Goal: Task Accomplishment & Management: Complete application form

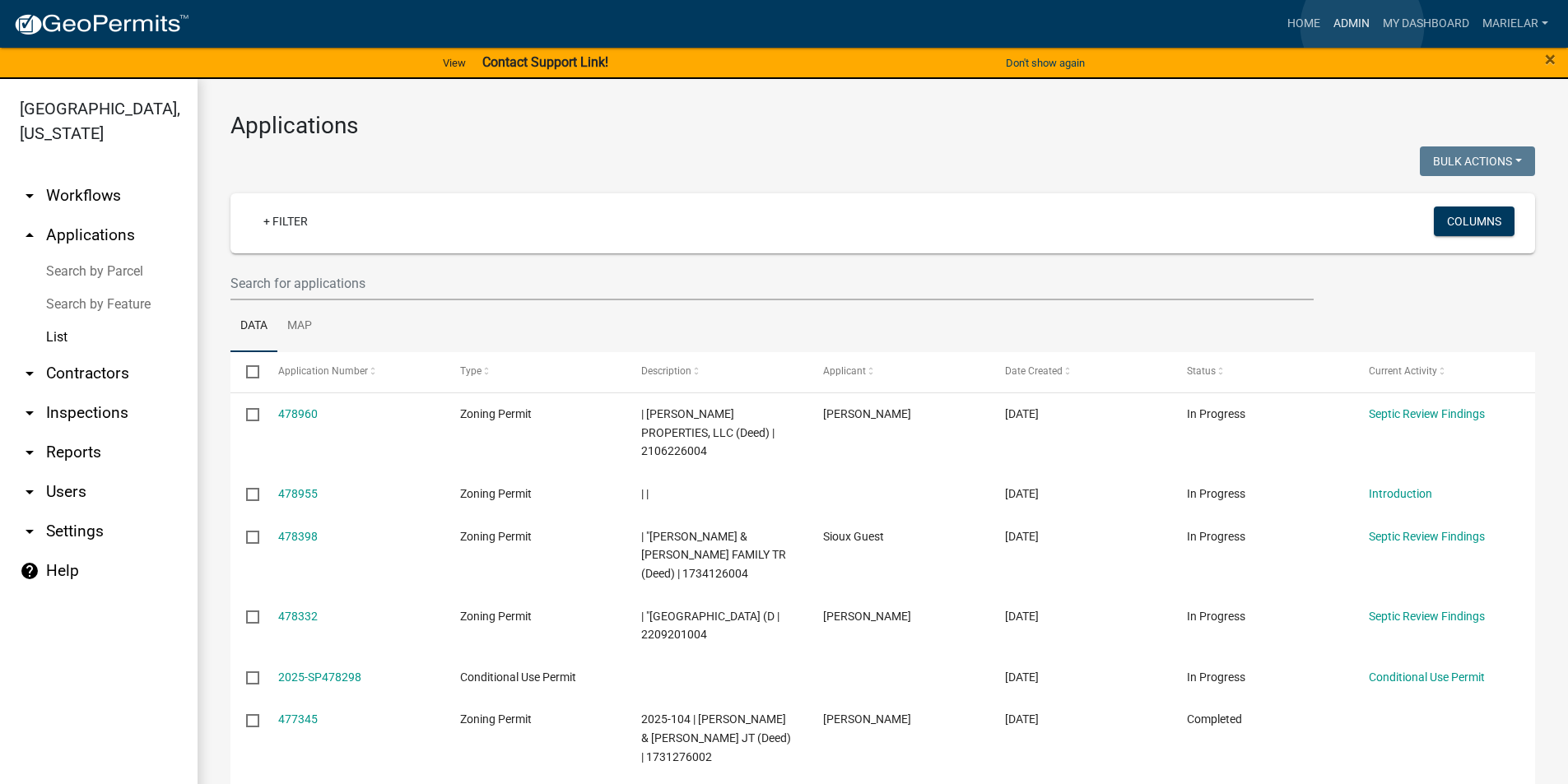
click at [1362, 26] on link "Admin" at bounding box center [1351, 24] width 49 height 32
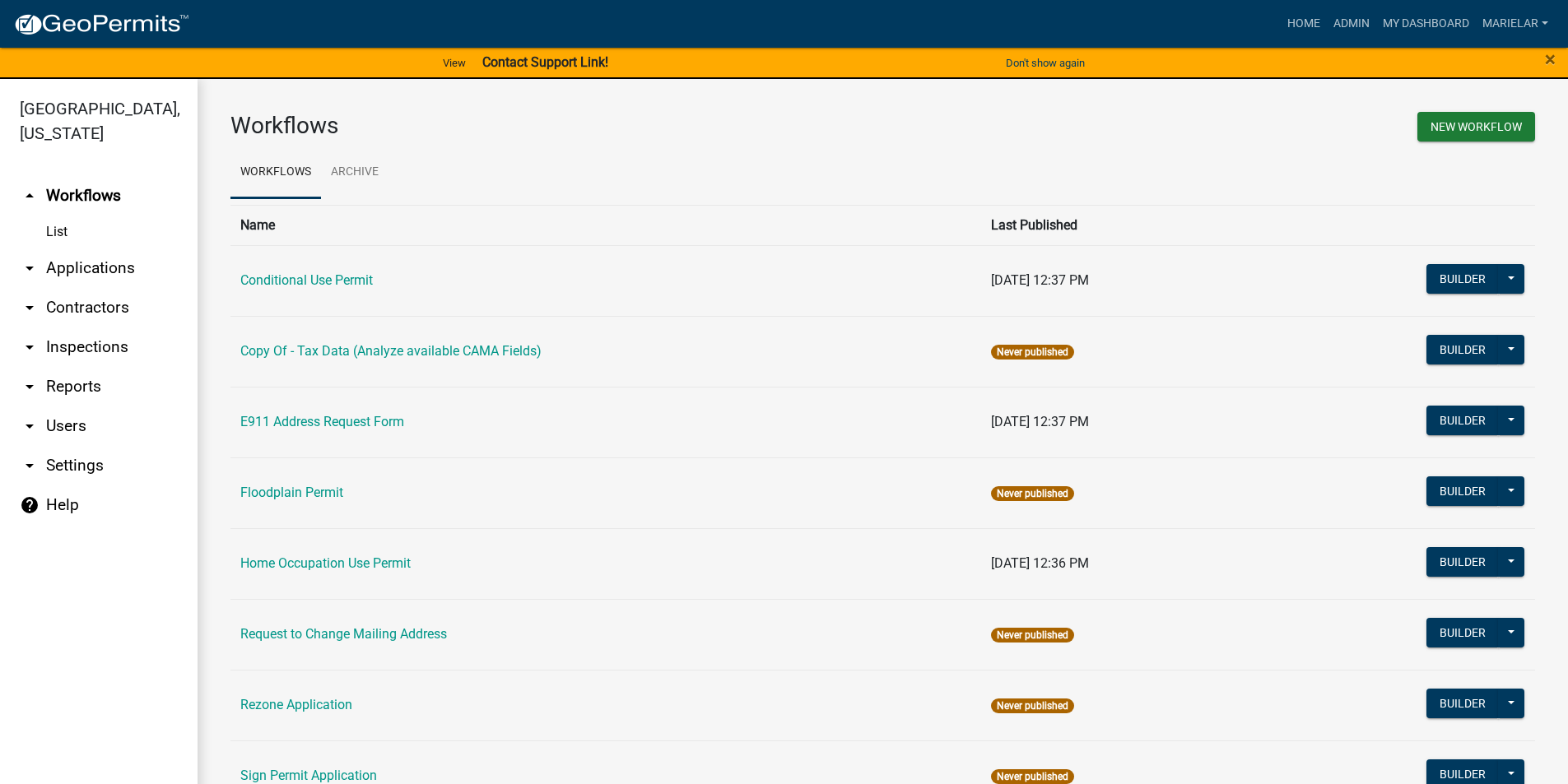
click at [27, 258] on icon "arrow_drop_down" at bounding box center [29, 267] width 20 height 20
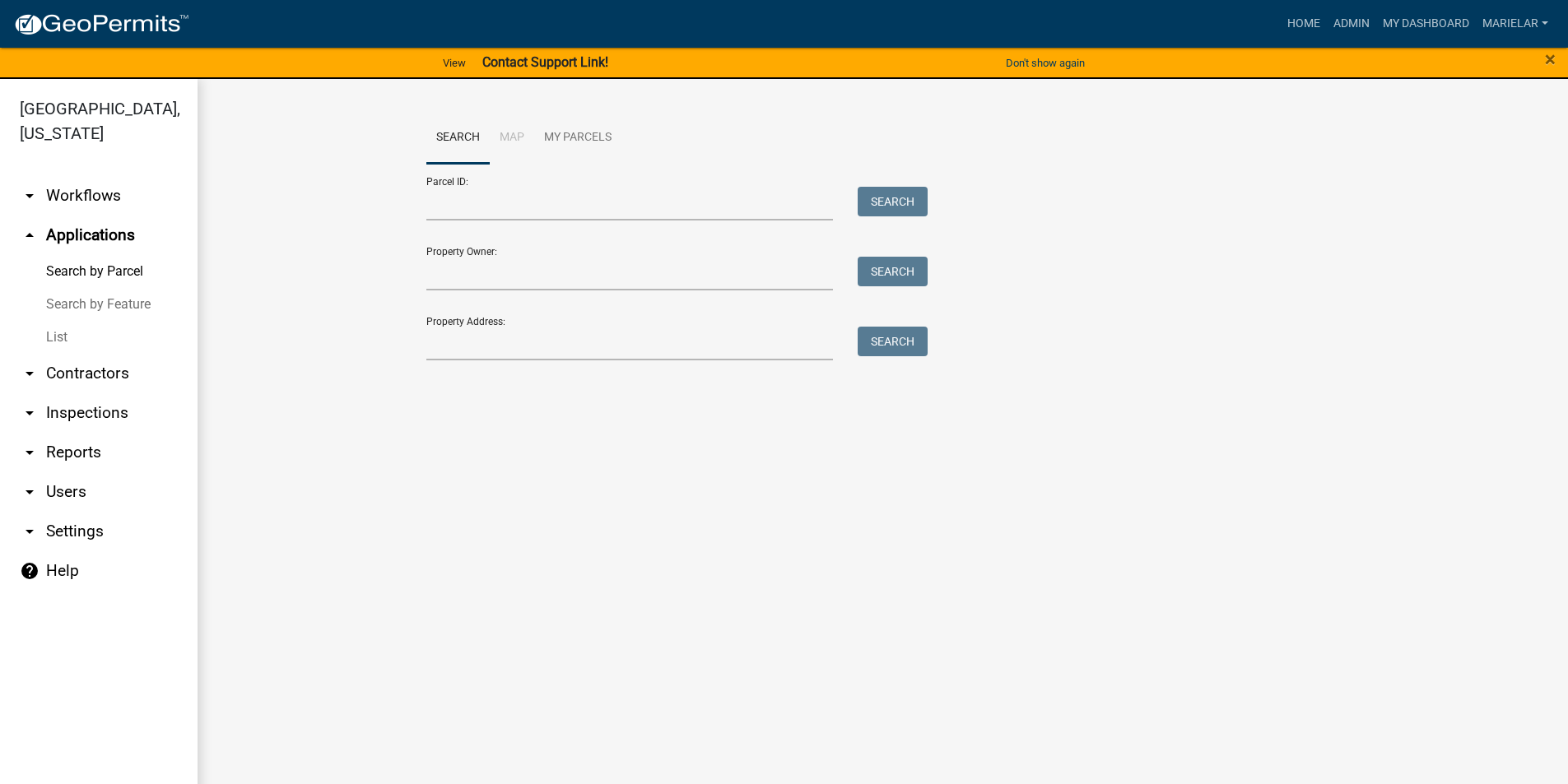
click at [53, 321] on link "List" at bounding box center [99, 337] width 198 height 33
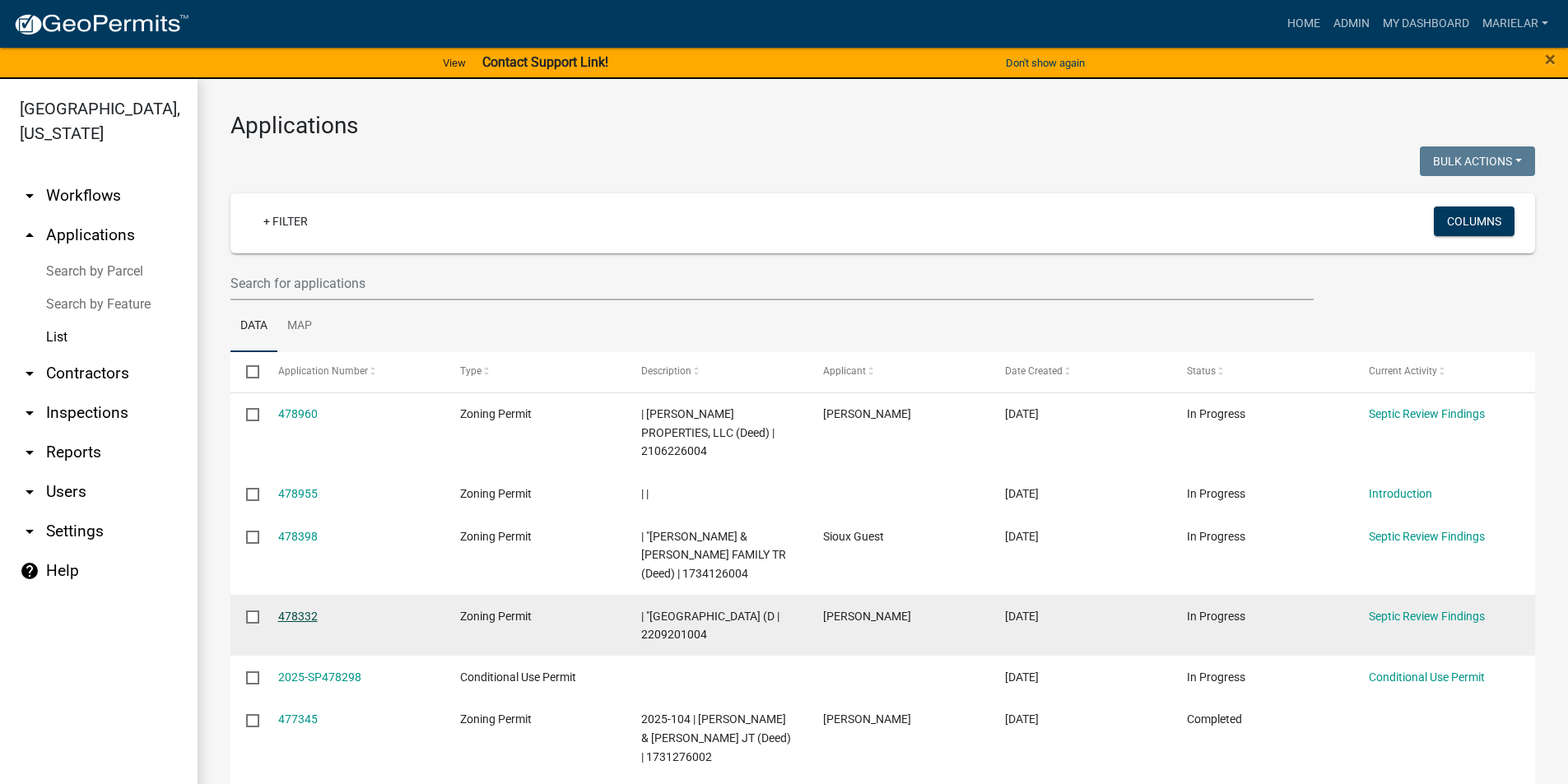
click at [299, 610] on link "478332" at bounding box center [298, 616] width 39 height 13
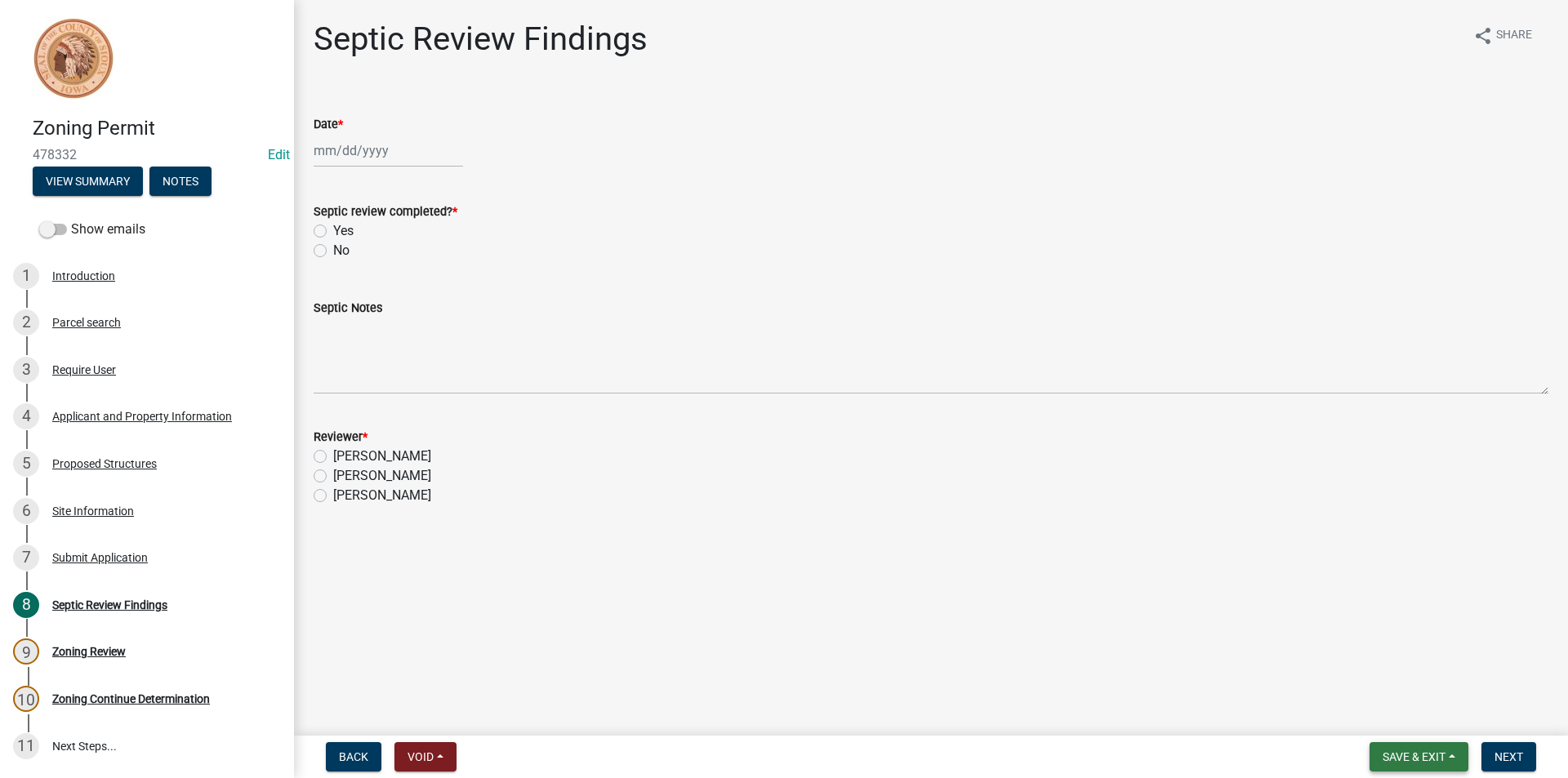
click at [1428, 761] on span "Save & Exit" at bounding box center [1415, 757] width 63 height 13
click at [1411, 704] on button "Save & Exit" at bounding box center [1403, 714] width 130 height 39
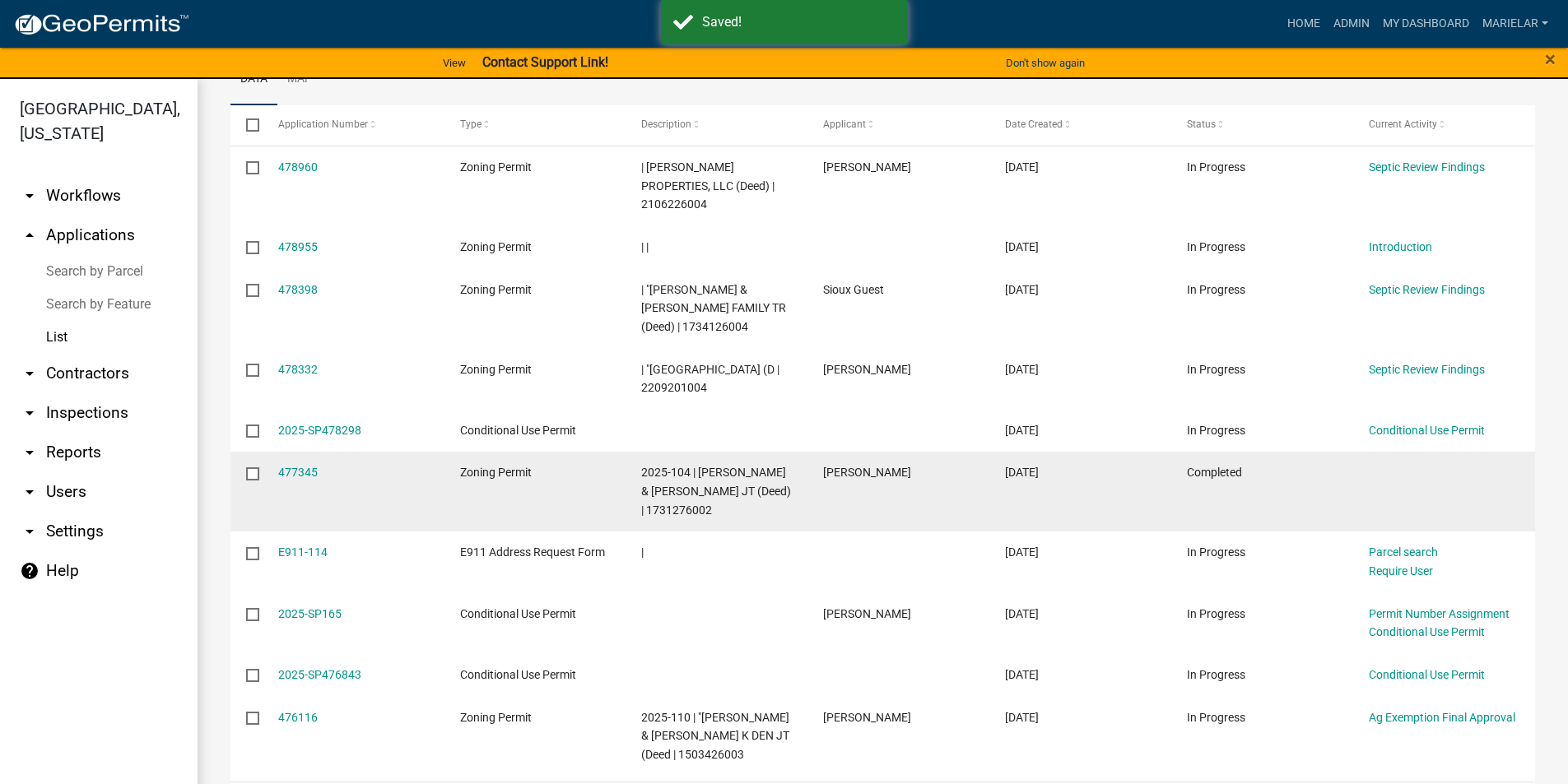
scroll to position [370, 0]
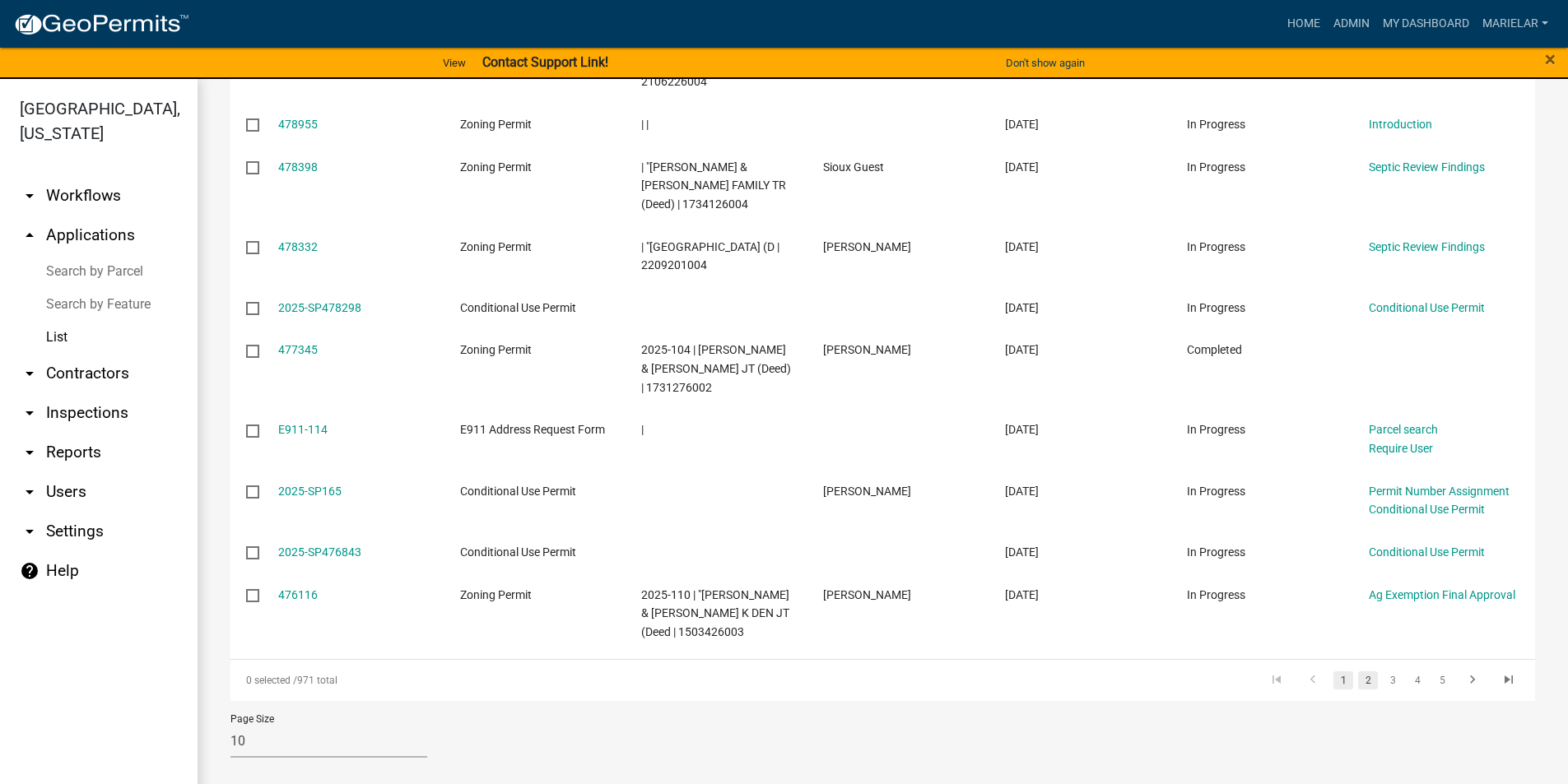
click at [1358, 676] on link "2" at bounding box center [1368, 680] width 20 height 18
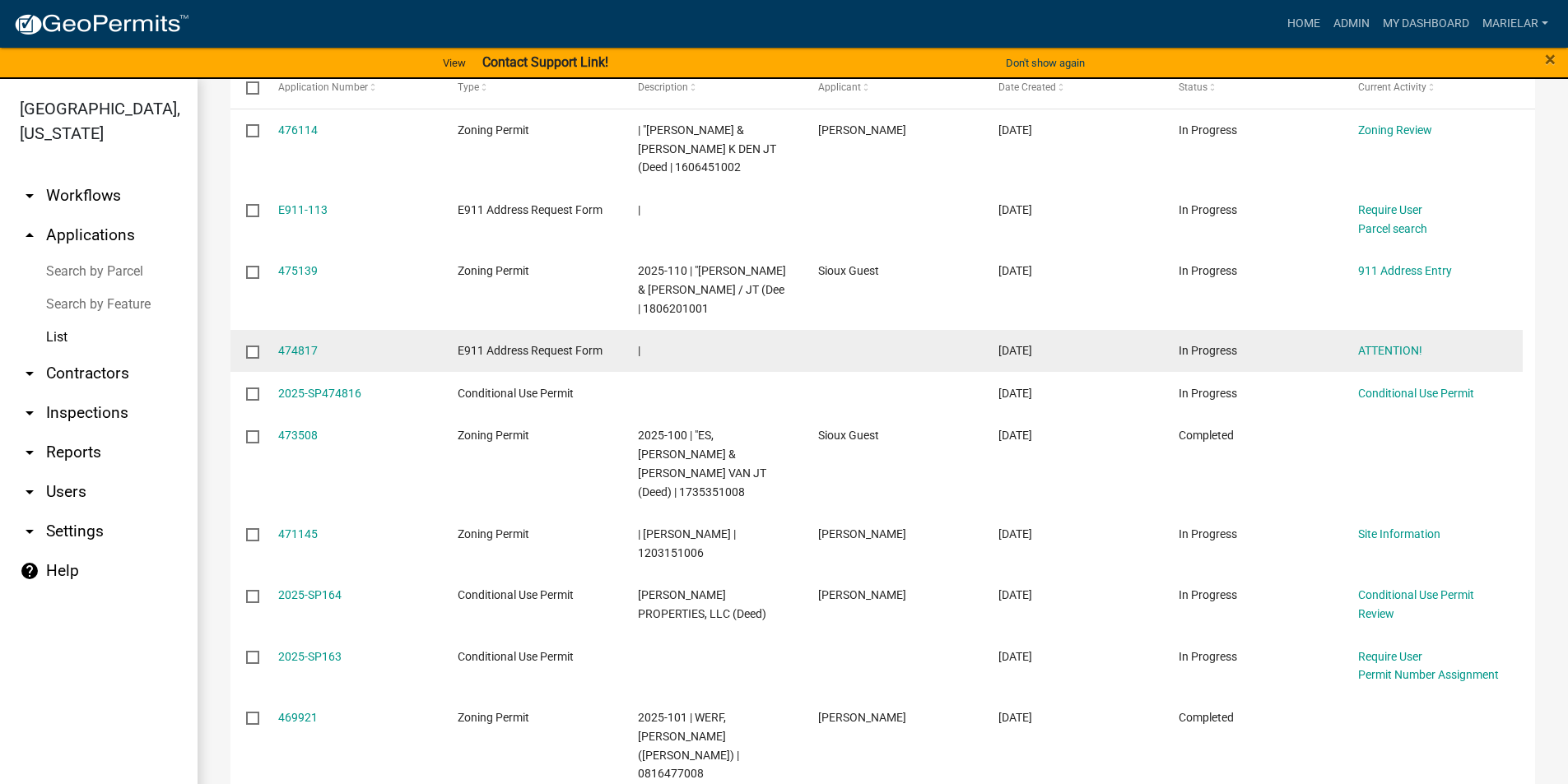
scroll to position [388, 0]
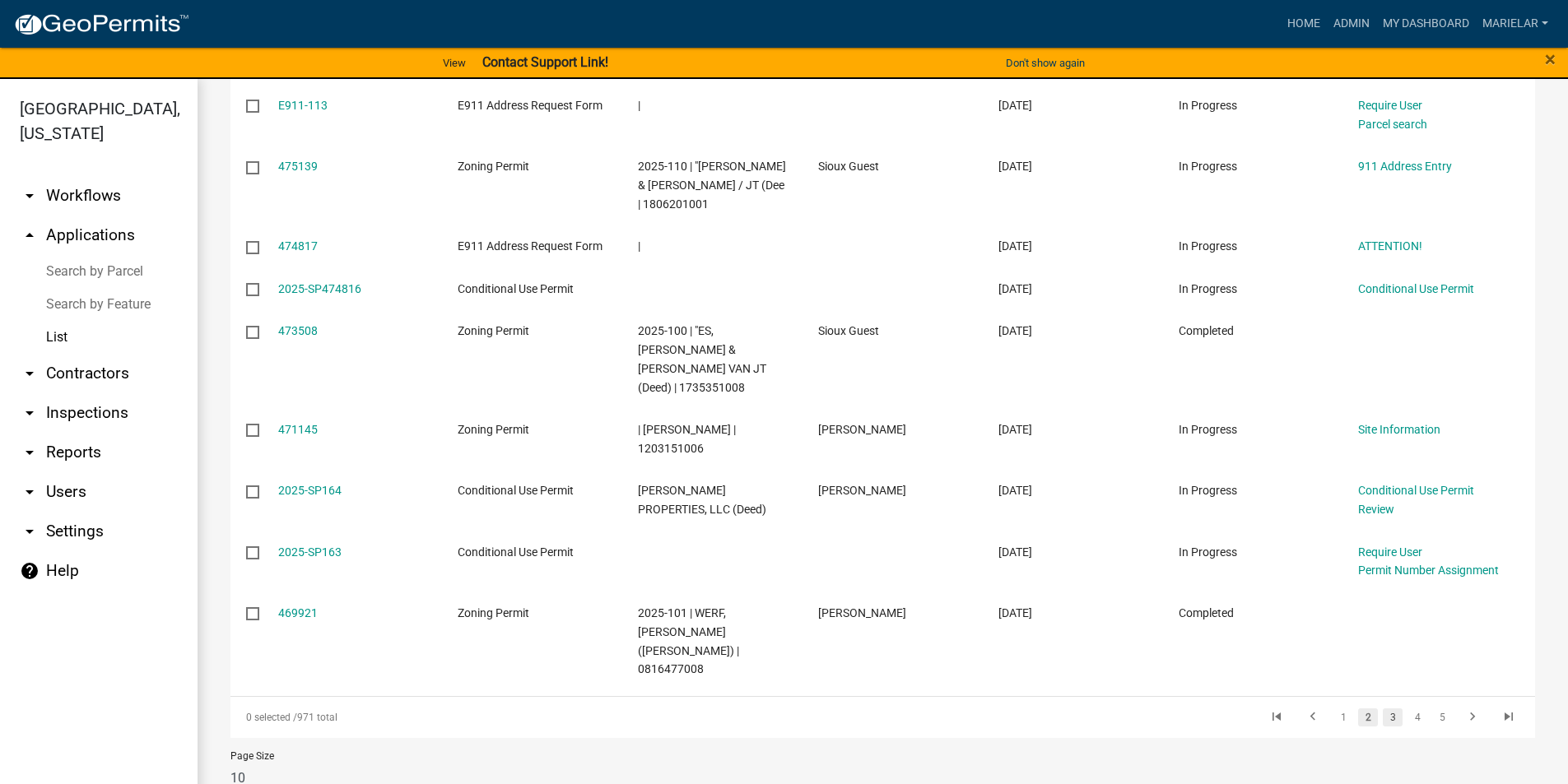
click at [1383, 709] on link "3" at bounding box center [1392, 717] width 20 height 18
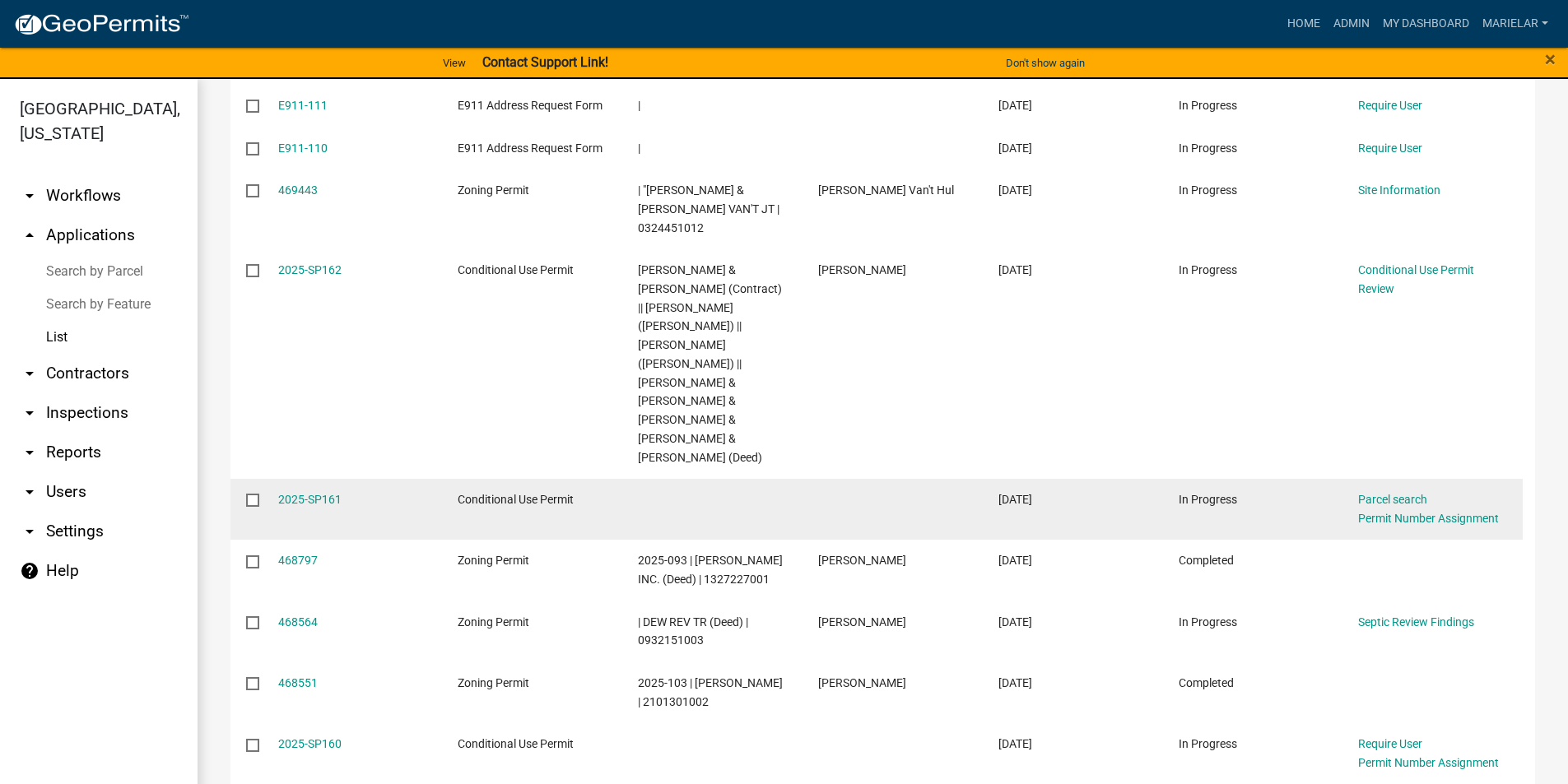
scroll to position [444, 0]
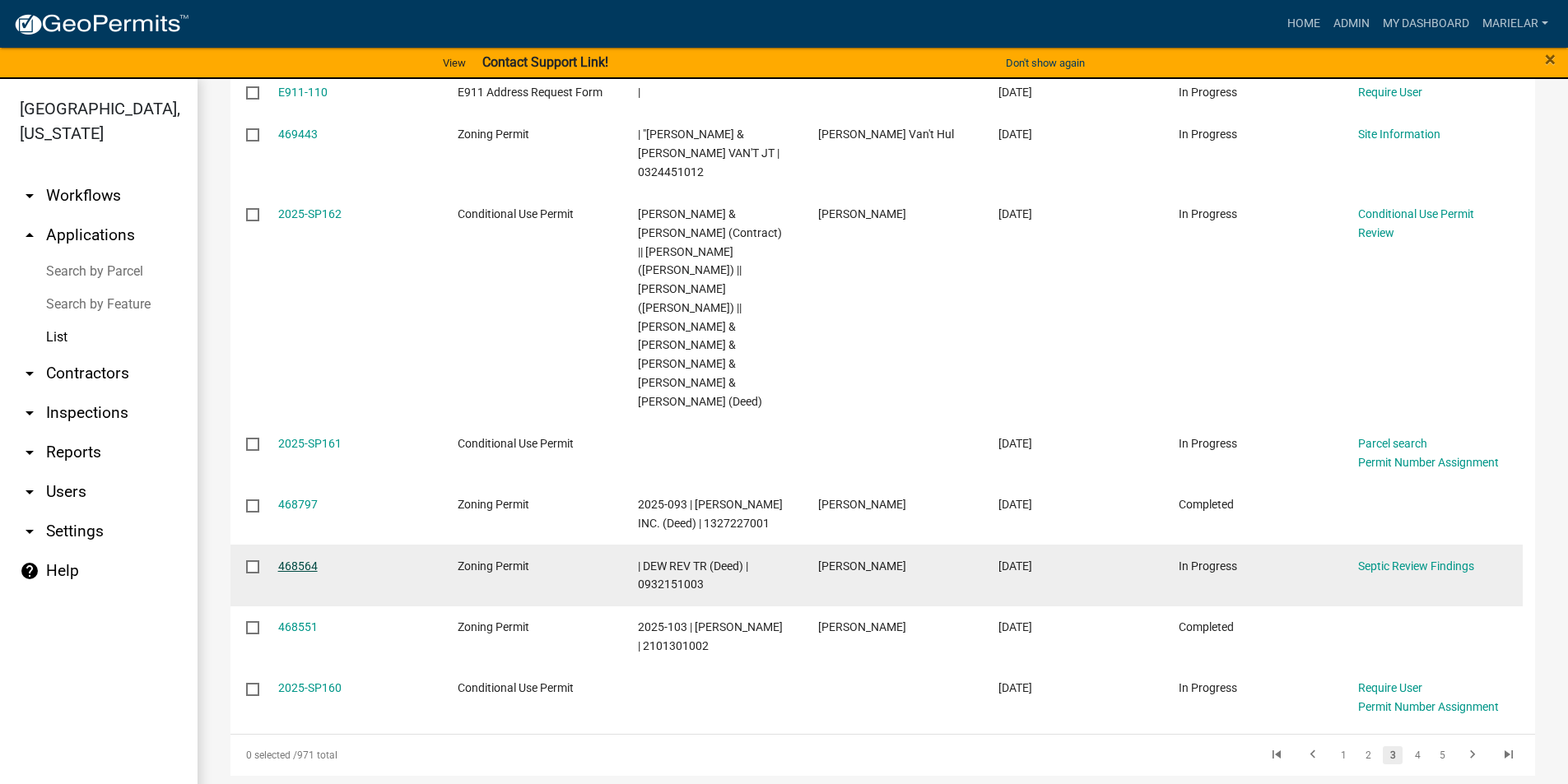
click at [287, 560] on link "468564" at bounding box center [298, 566] width 39 height 13
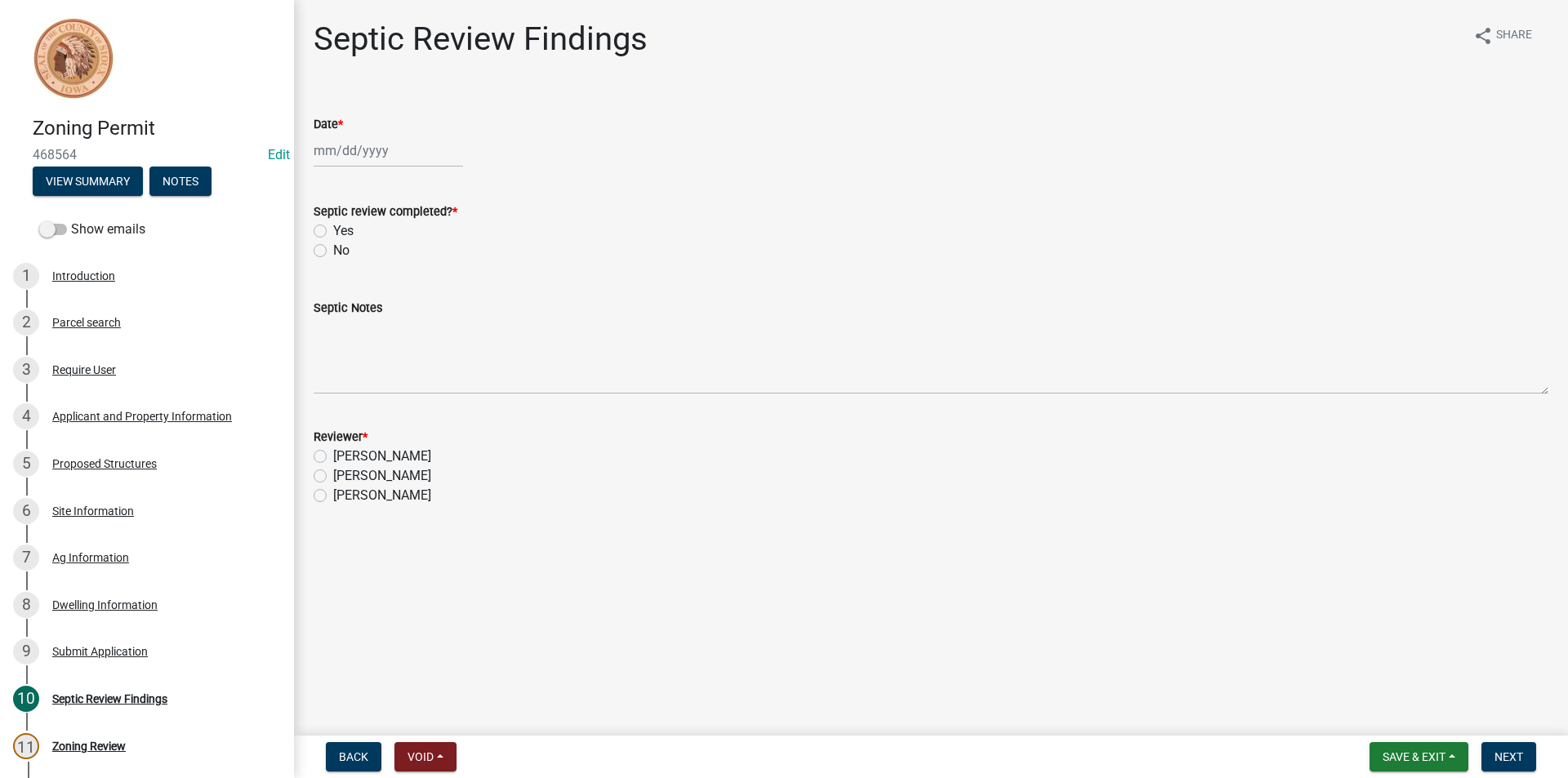
click at [1402, 740] on nav "Back Void Withdraw Lock Expire Void Save & Exit Save Save & Exit Next" at bounding box center [931, 757] width 1274 height 43
click at [1414, 750] on span "Save & Exit" at bounding box center [1415, 757] width 63 height 13
click at [1417, 712] on button "Save & Exit" at bounding box center [1403, 714] width 130 height 39
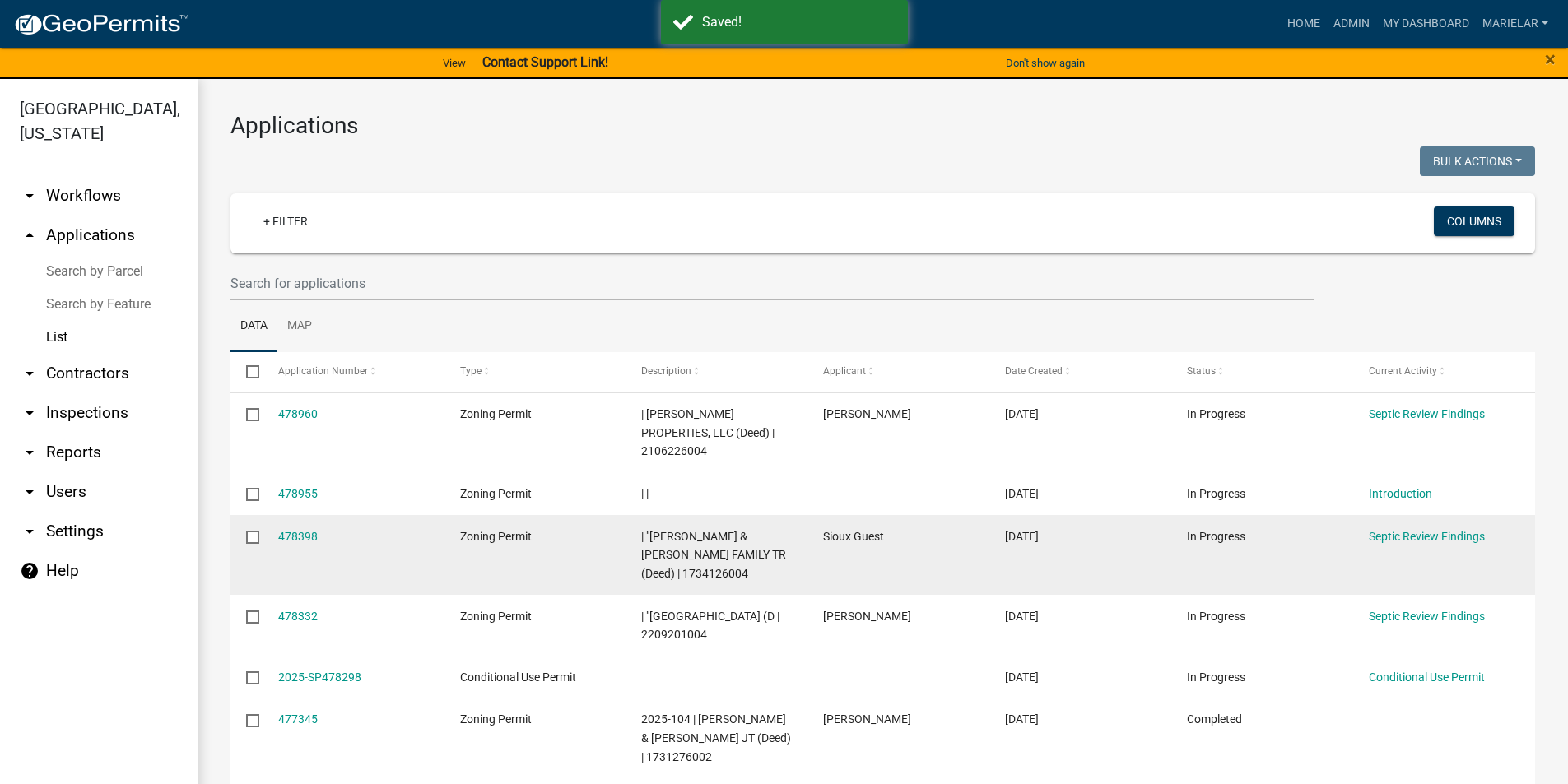
scroll to position [329, 0]
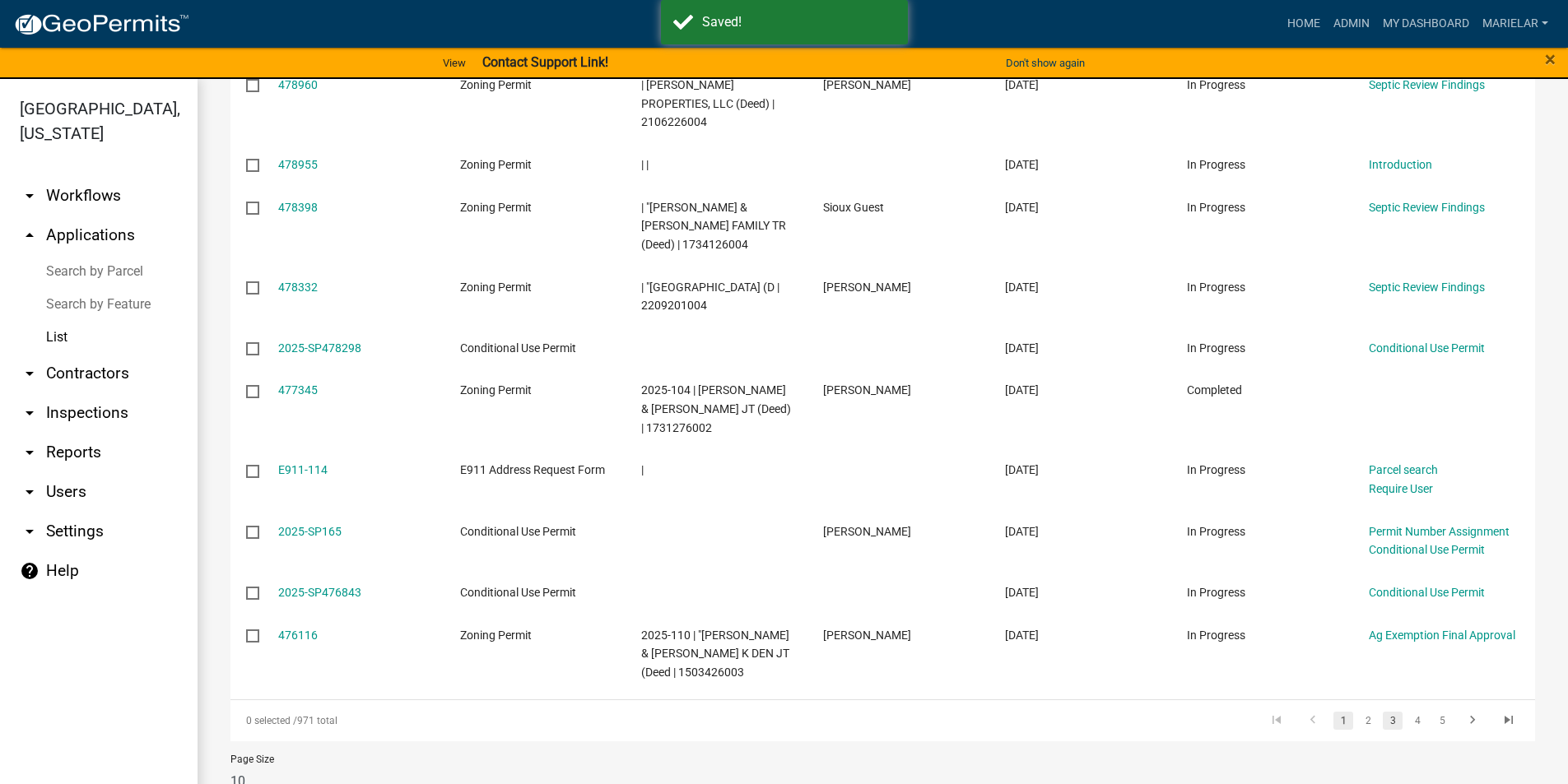
click at [1383, 717] on link "3" at bounding box center [1392, 720] width 20 height 18
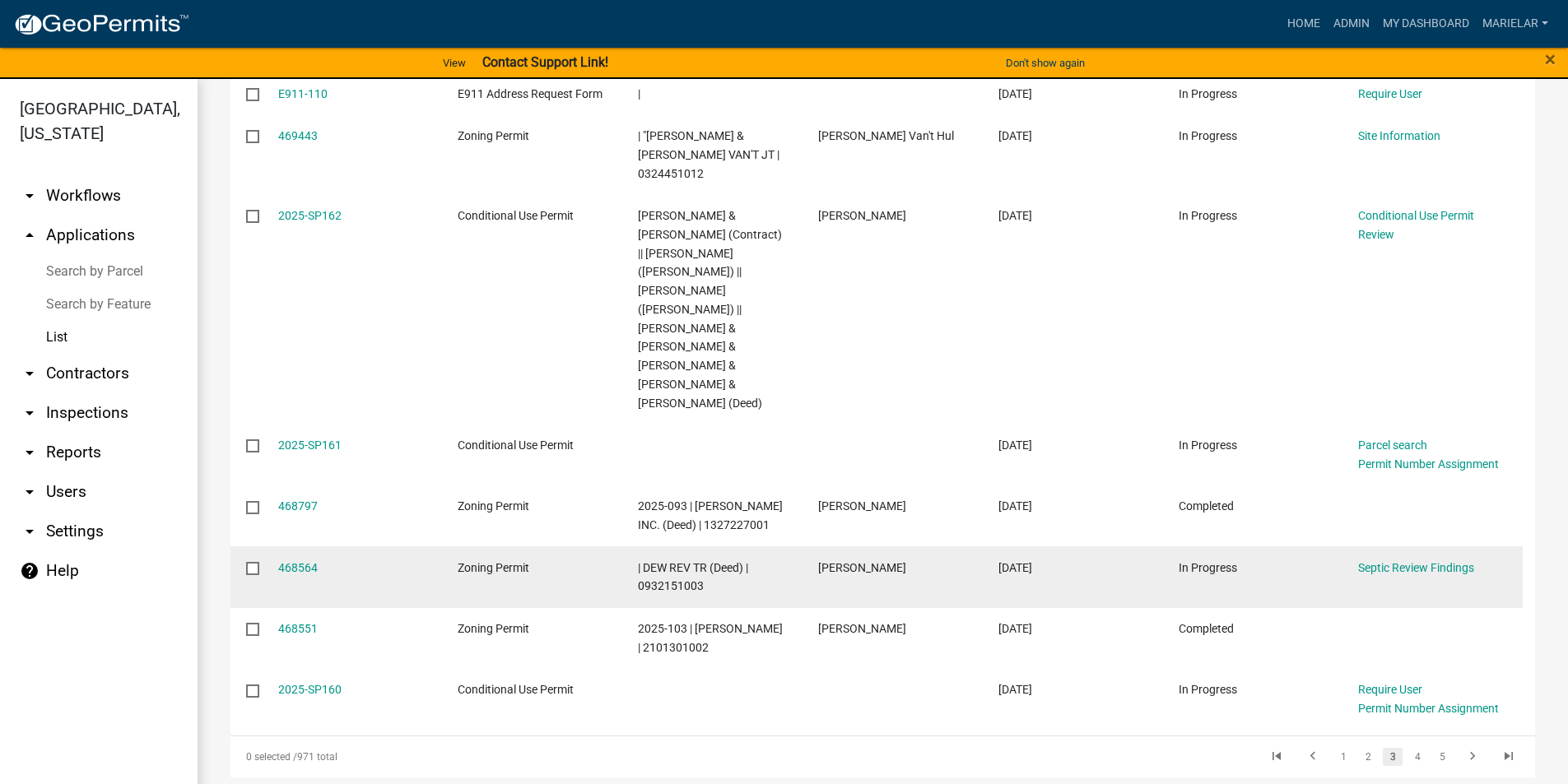
scroll to position [444, 0]
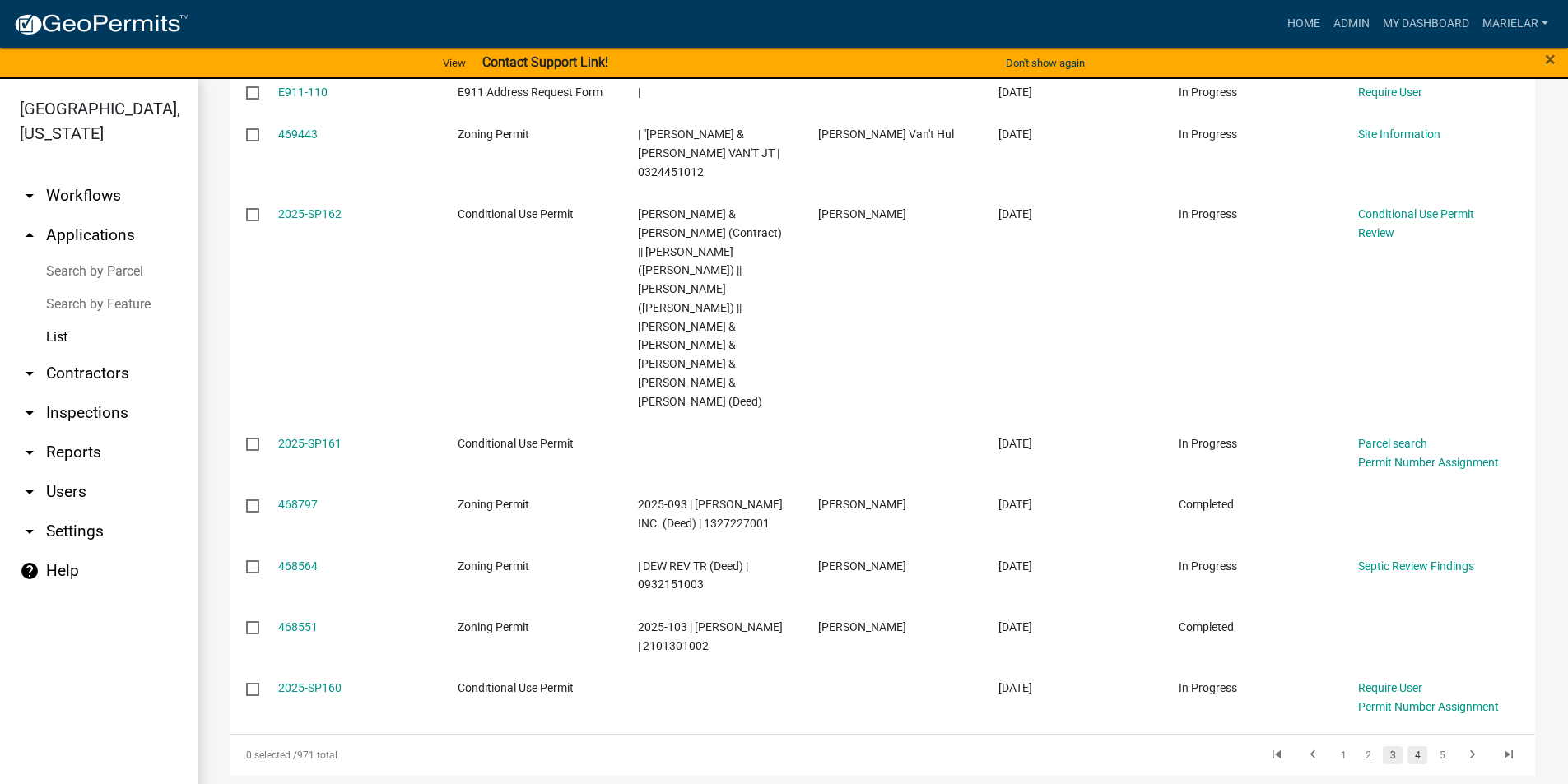
click at [1408, 746] on link "4" at bounding box center [1417, 754] width 20 height 18
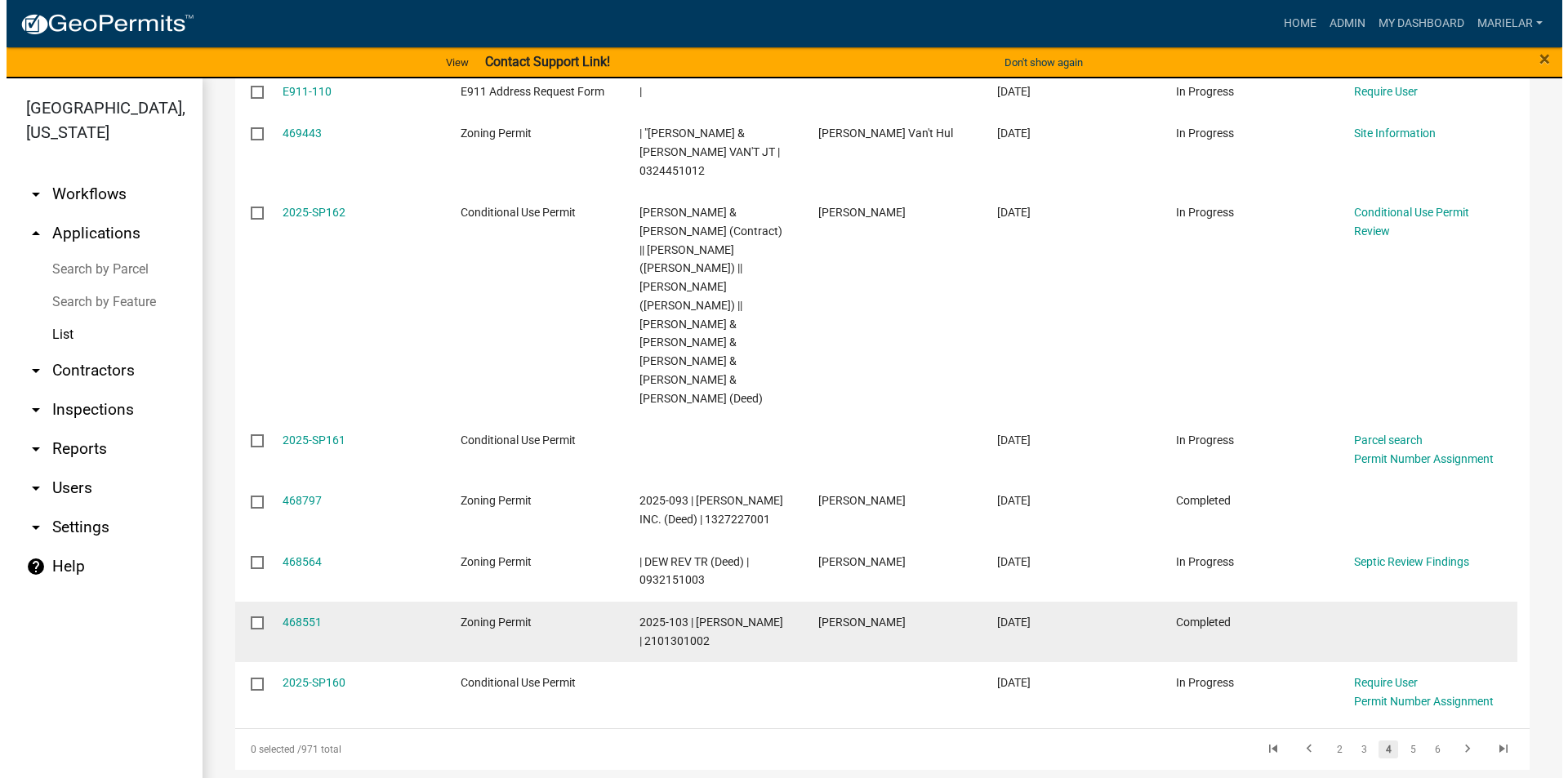
scroll to position [403, 0]
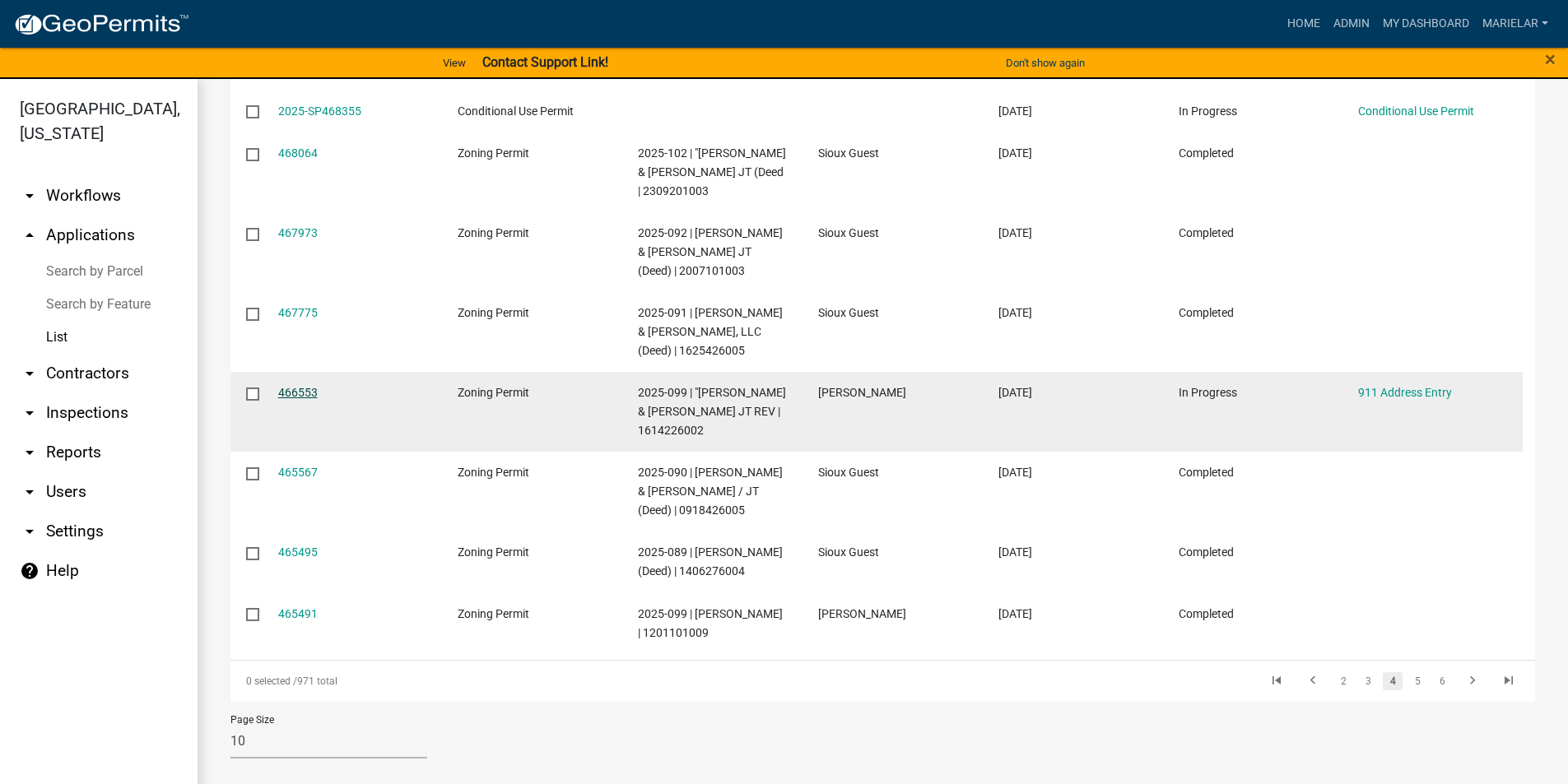
click at [307, 393] on link "466553" at bounding box center [298, 392] width 39 height 13
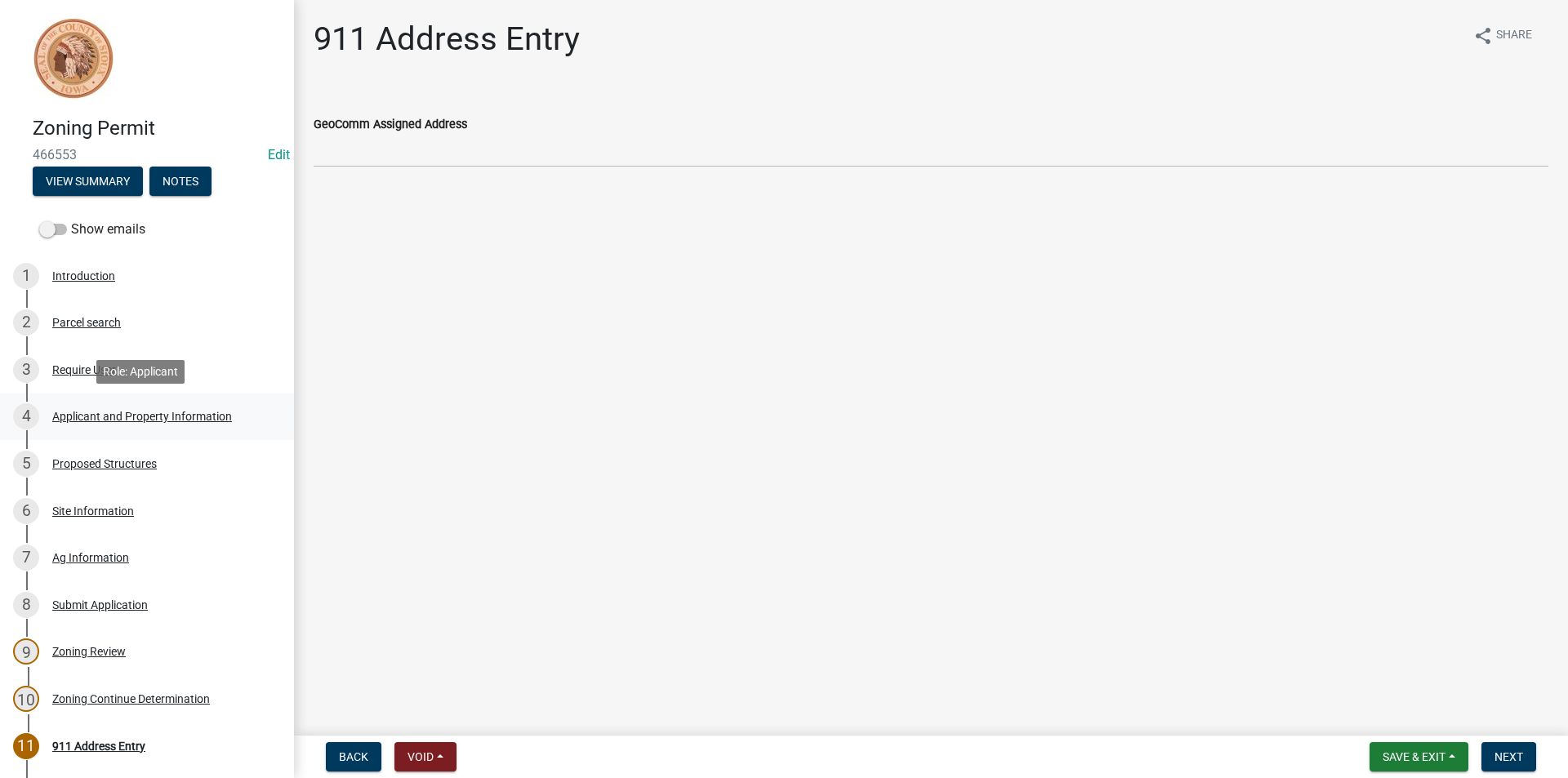
click at [162, 413] on div "Applicant and Property Information" at bounding box center [142, 416] width 179 height 11
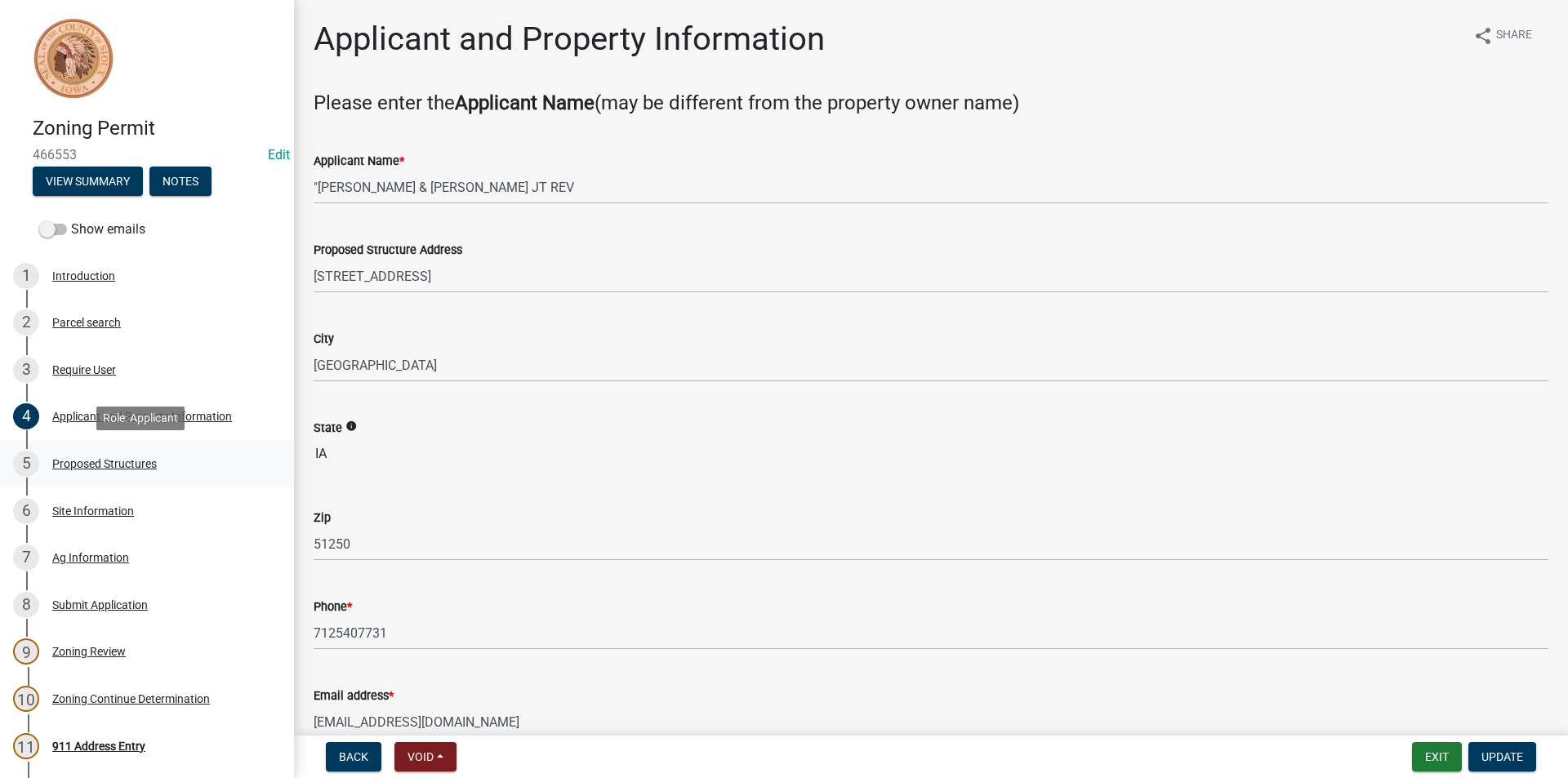
click at [107, 473] on div "5 Proposed Structures" at bounding box center [141, 464] width 255 height 26
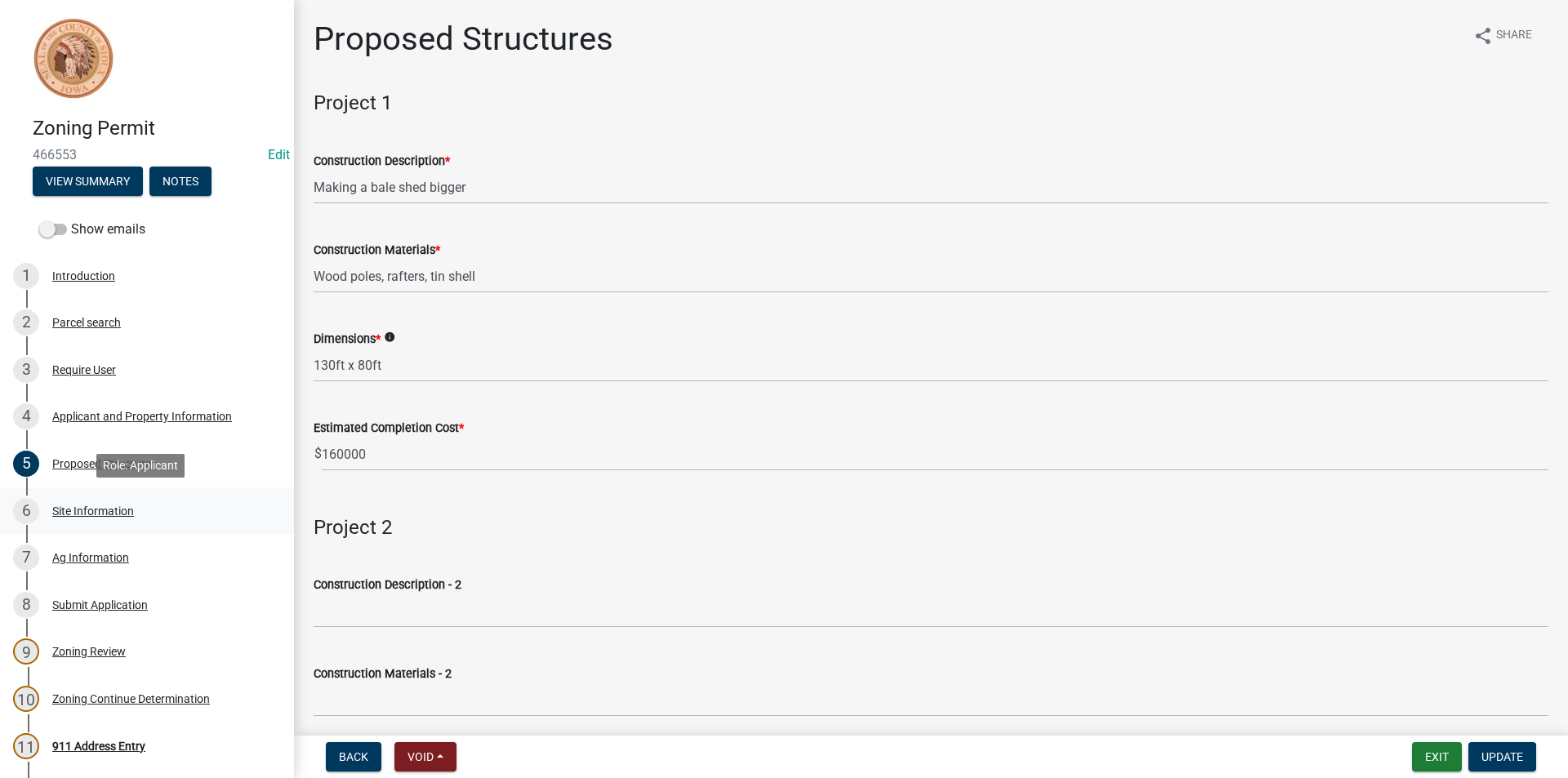
click at [109, 517] on div "6 Site Information" at bounding box center [141, 511] width 255 height 26
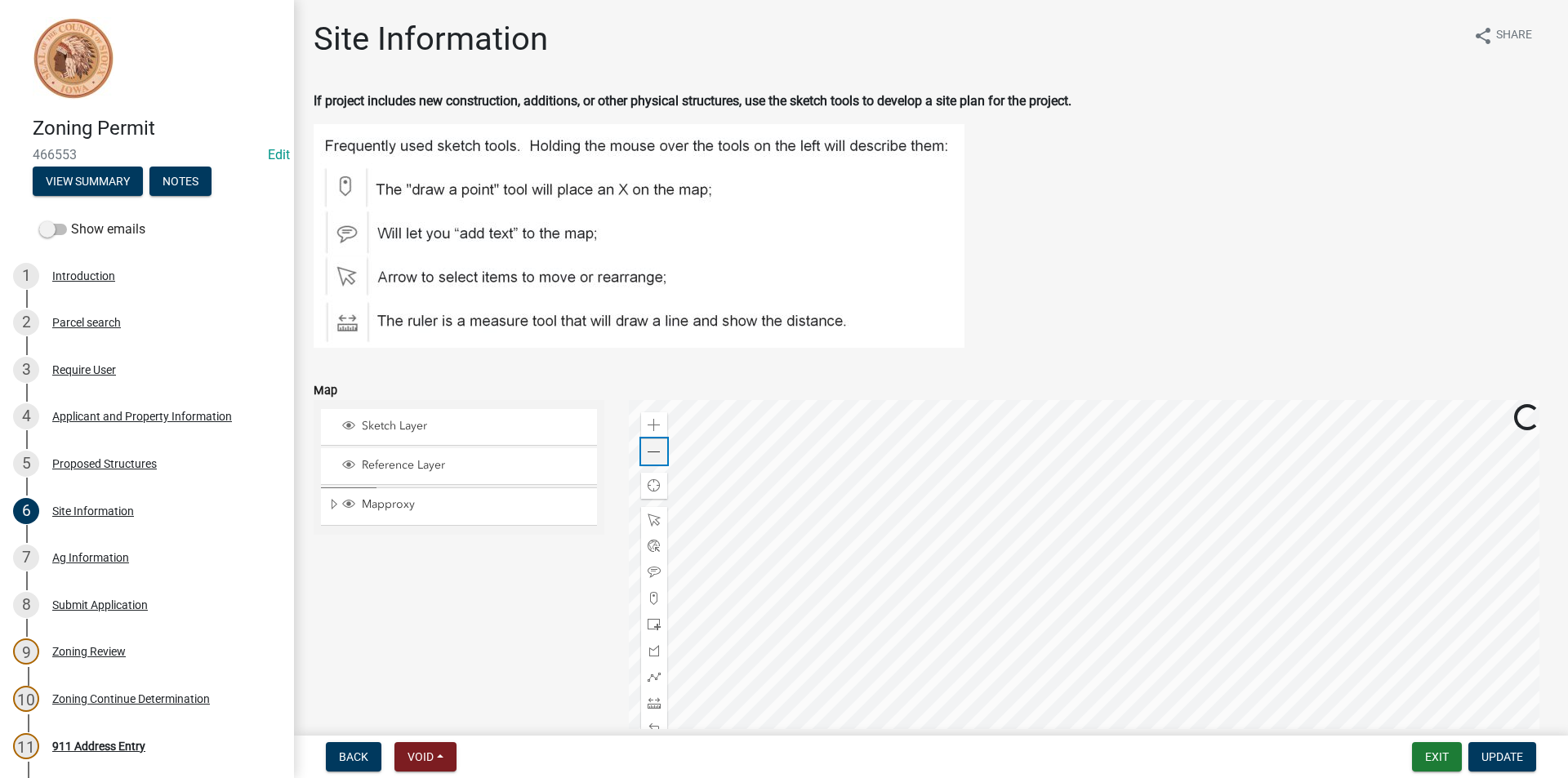
click at [659, 451] on div "Zoom out" at bounding box center [655, 451] width 26 height 26
click at [108, 465] on div "Proposed Structures" at bounding box center [104, 464] width 104 height 11
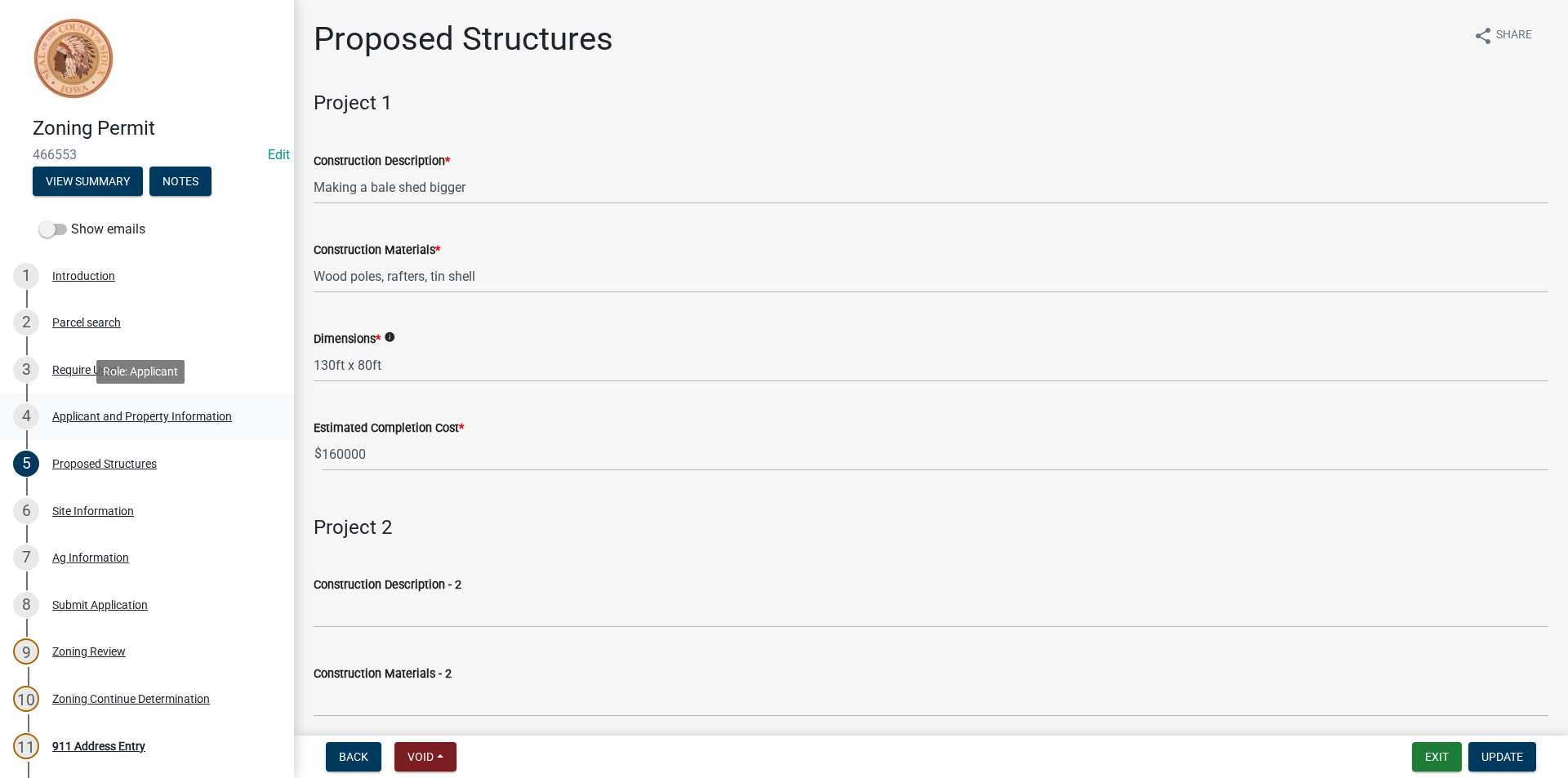
click at [130, 426] on div "4 Applicant and Property Information" at bounding box center [141, 416] width 255 height 26
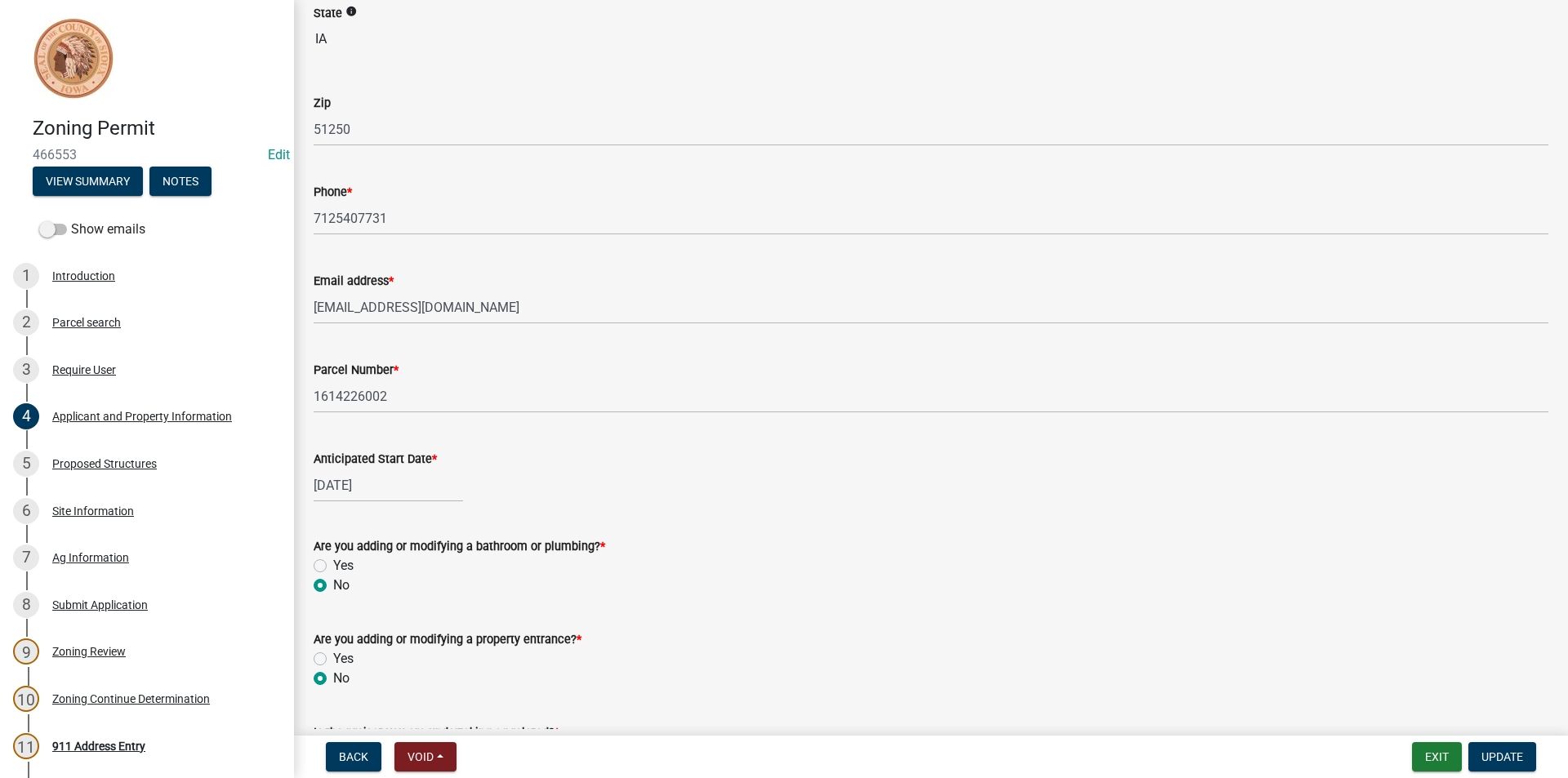
scroll to position [638, 0]
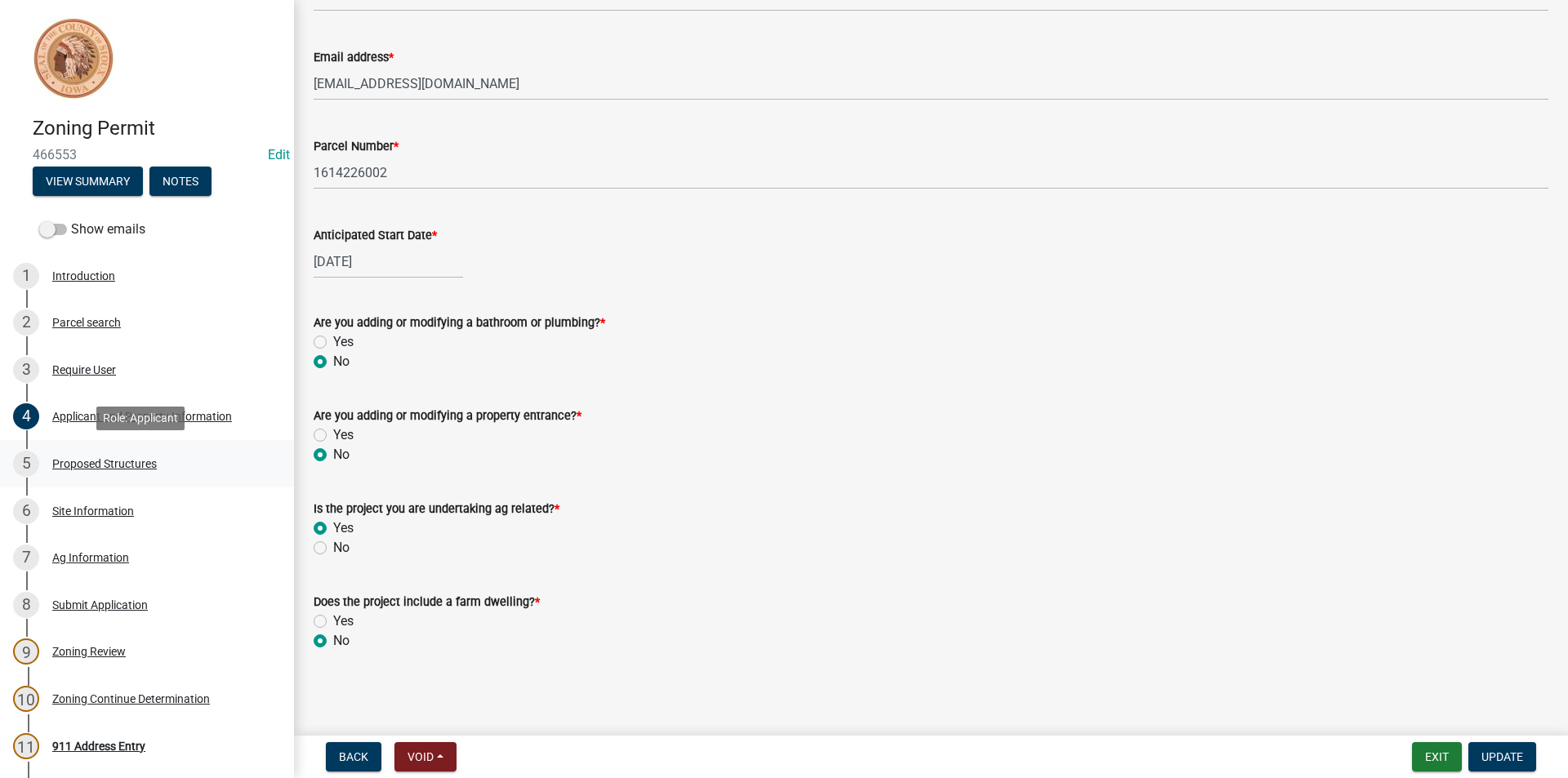
click at [80, 464] on div "Proposed Structures" at bounding box center [104, 464] width 104 height 11
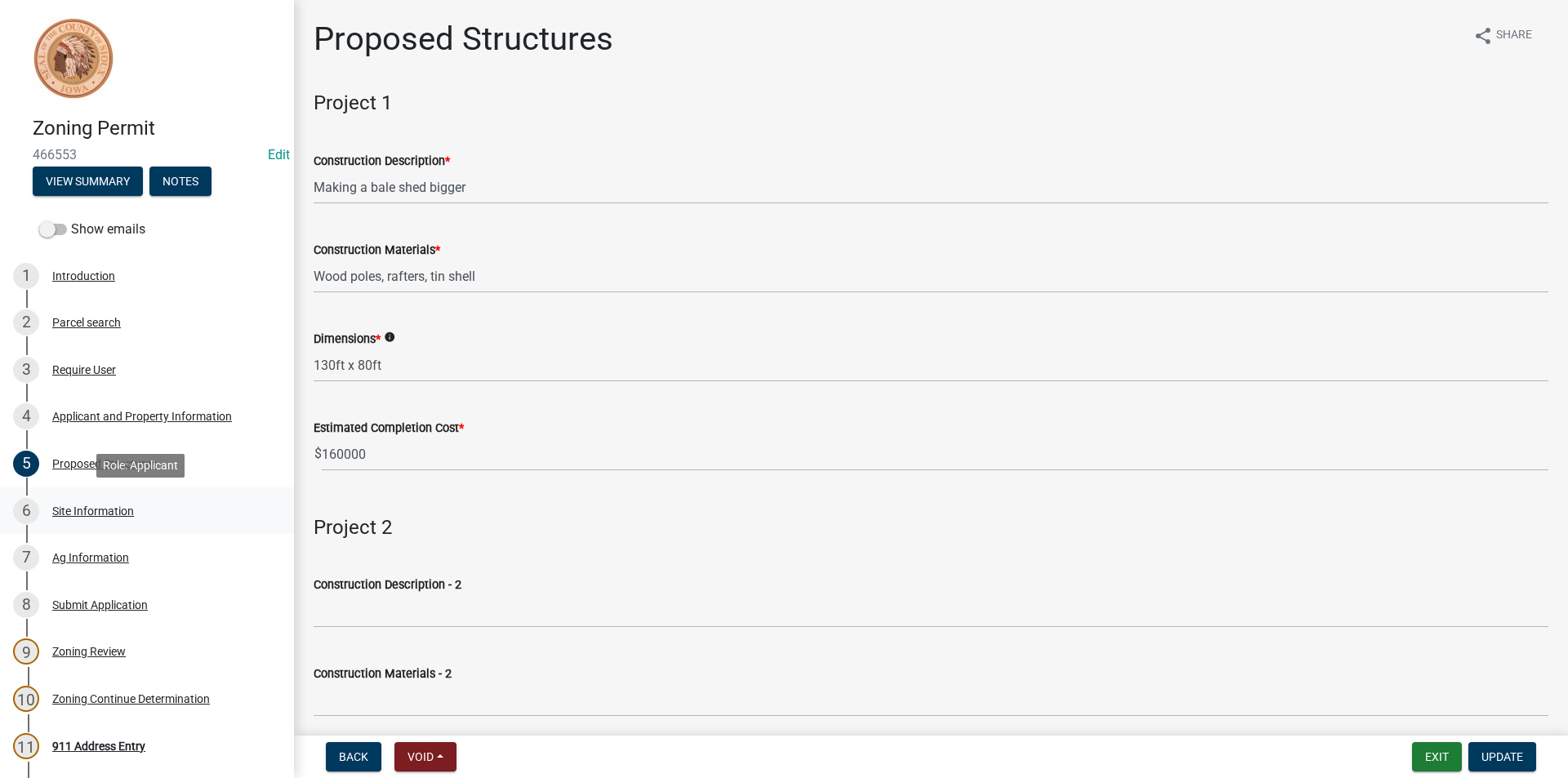
click at [84, 519] on div "6 Site Information" at bounding box center [141, 511] width 255 height 26
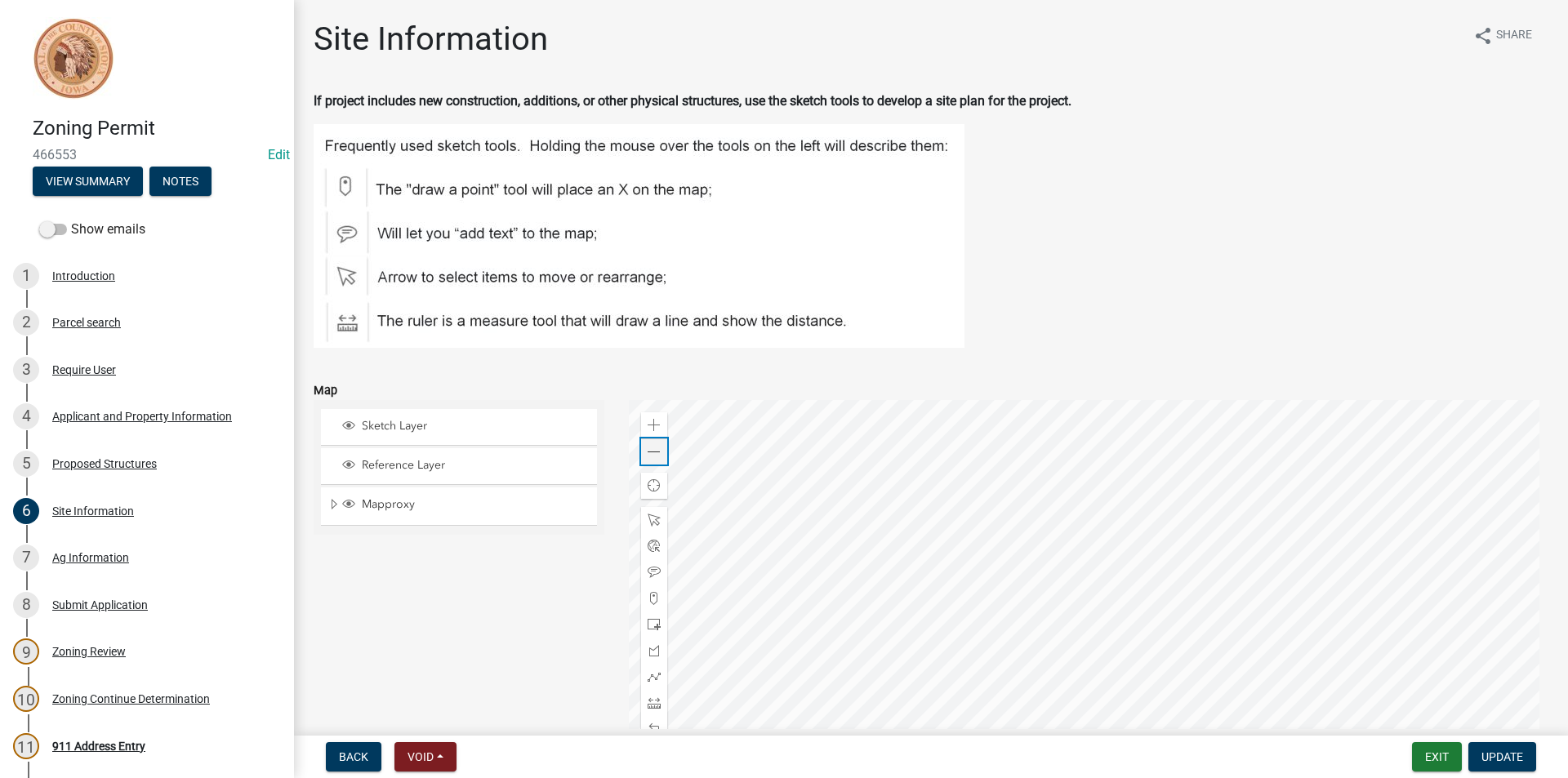
click at [656, 454] on span at bounding box center [655, 452] width 13 height 13
click at [94, 559] on div "Ag Information" at bounding box center [91, 557] width 77 height 11
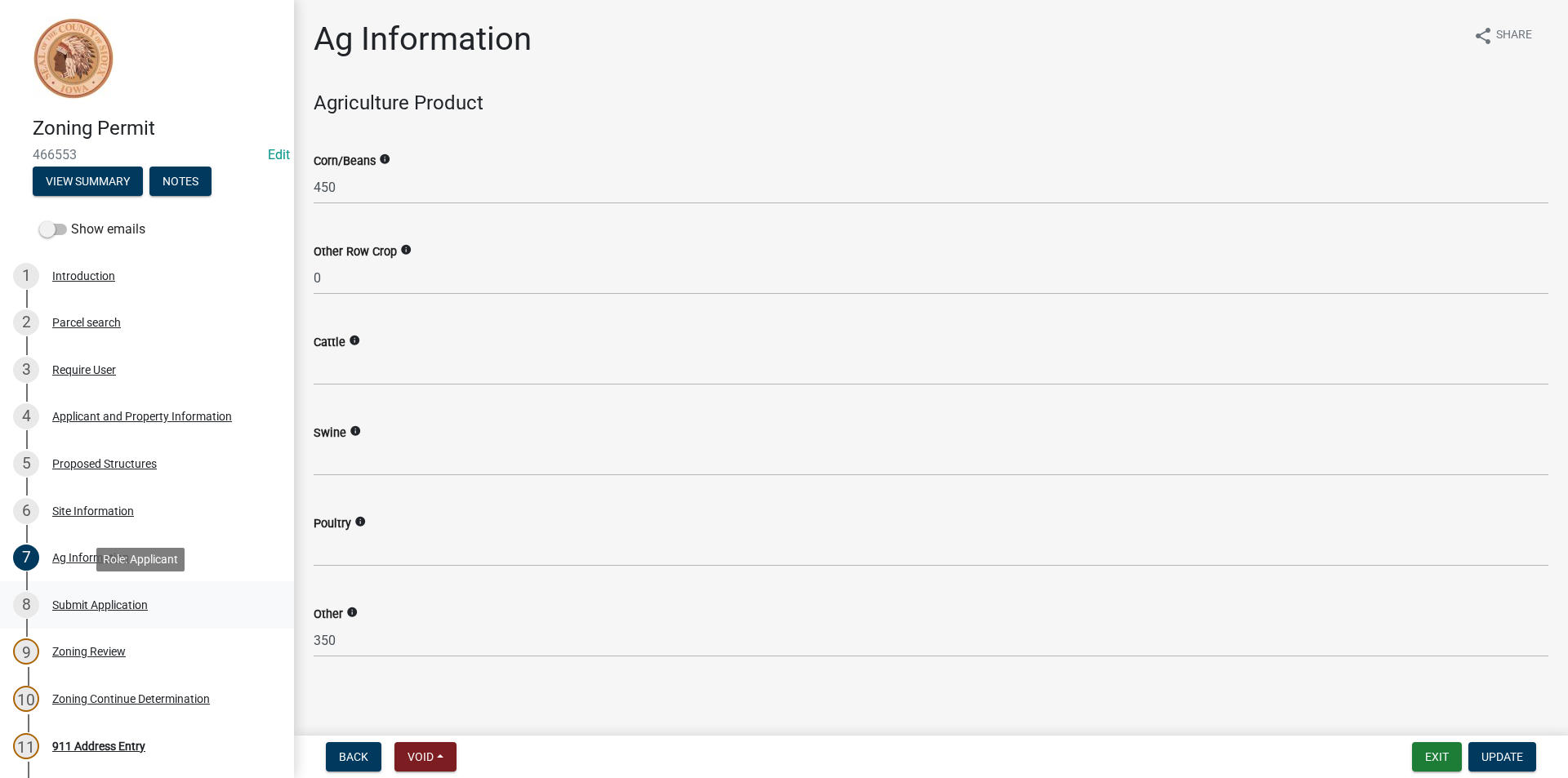
click at [93, 620] on link "8 Submit Application" at bounding box center [147, 604] width 294 height 47
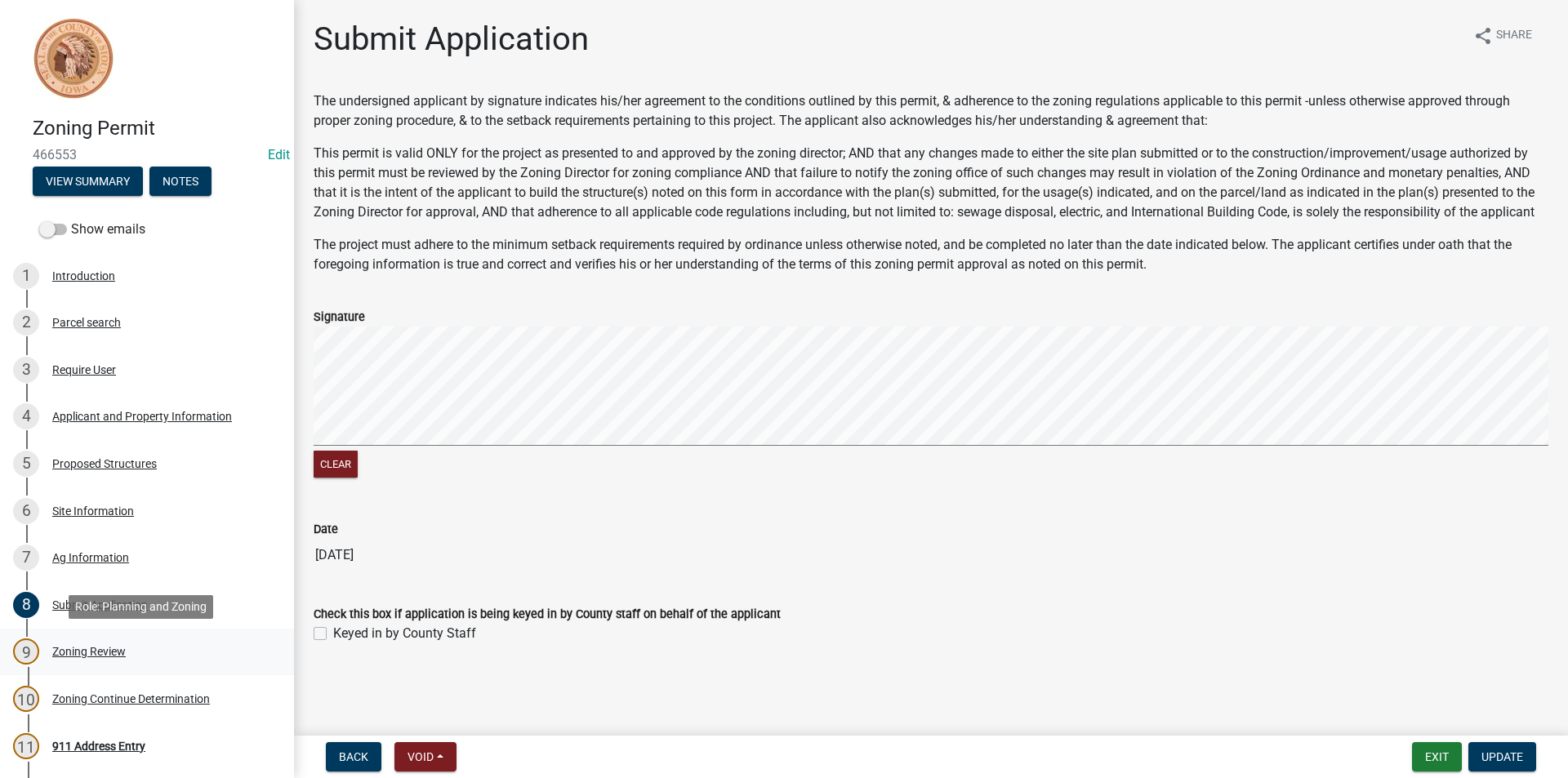
click at [101, 659] on div "9 Zoning Review" at bounding box center [141, 651] width 255 height 26
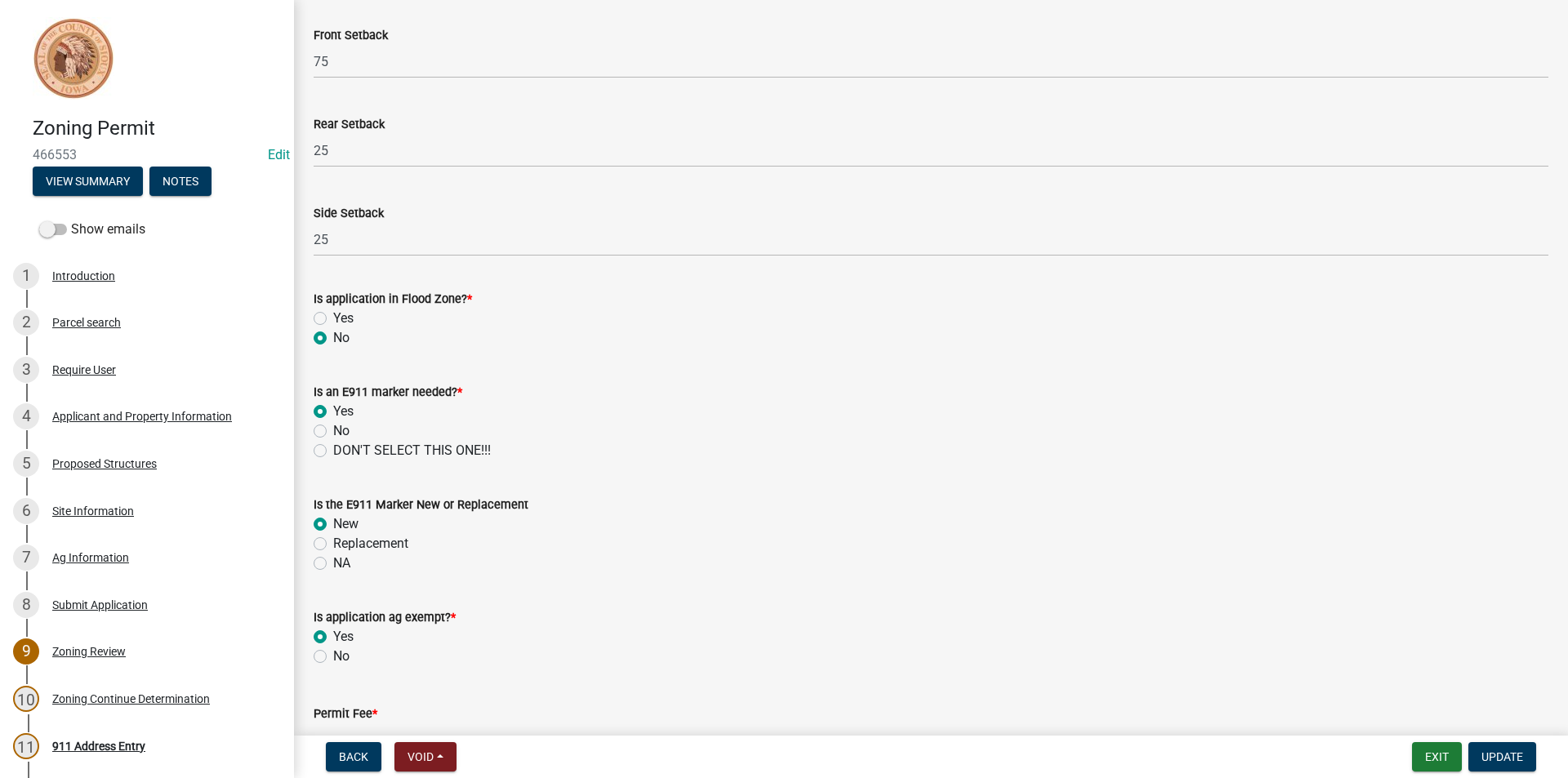
scroll to position [571, 0]
click at [333, 431] on label "No" at bounding box center [341, 430] width 17 height 19
click at [333, 431] on input "No" at bounding box center [337, 425] width 10 height 10
radio input "true"
click at [333, 563] on label "NA" at bounding box center [341, 562] width 18 height 19
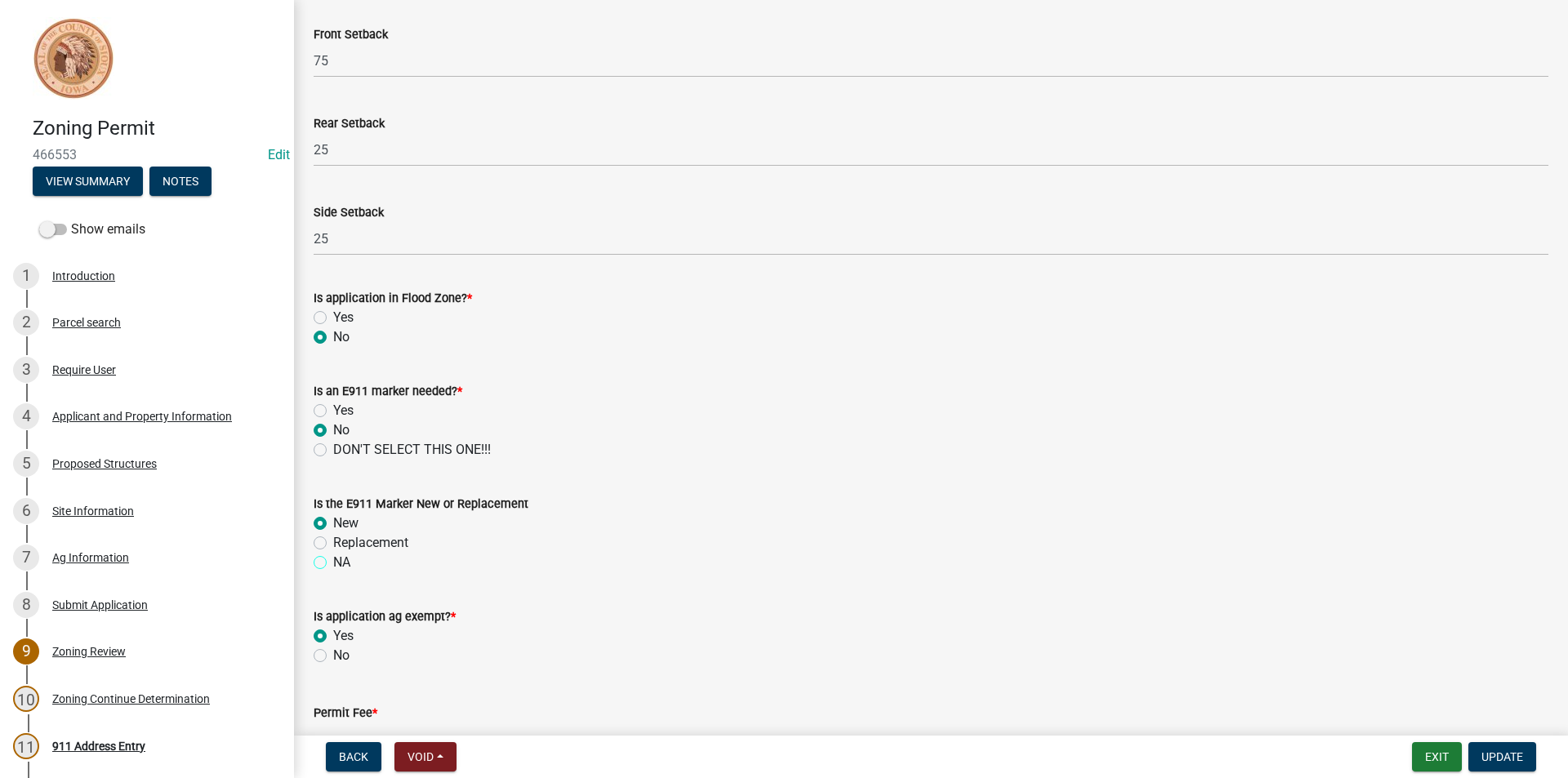
click at [333, 563] on input "NA" at bounding box center [337, 557] width 10 height 10
radio input "true"
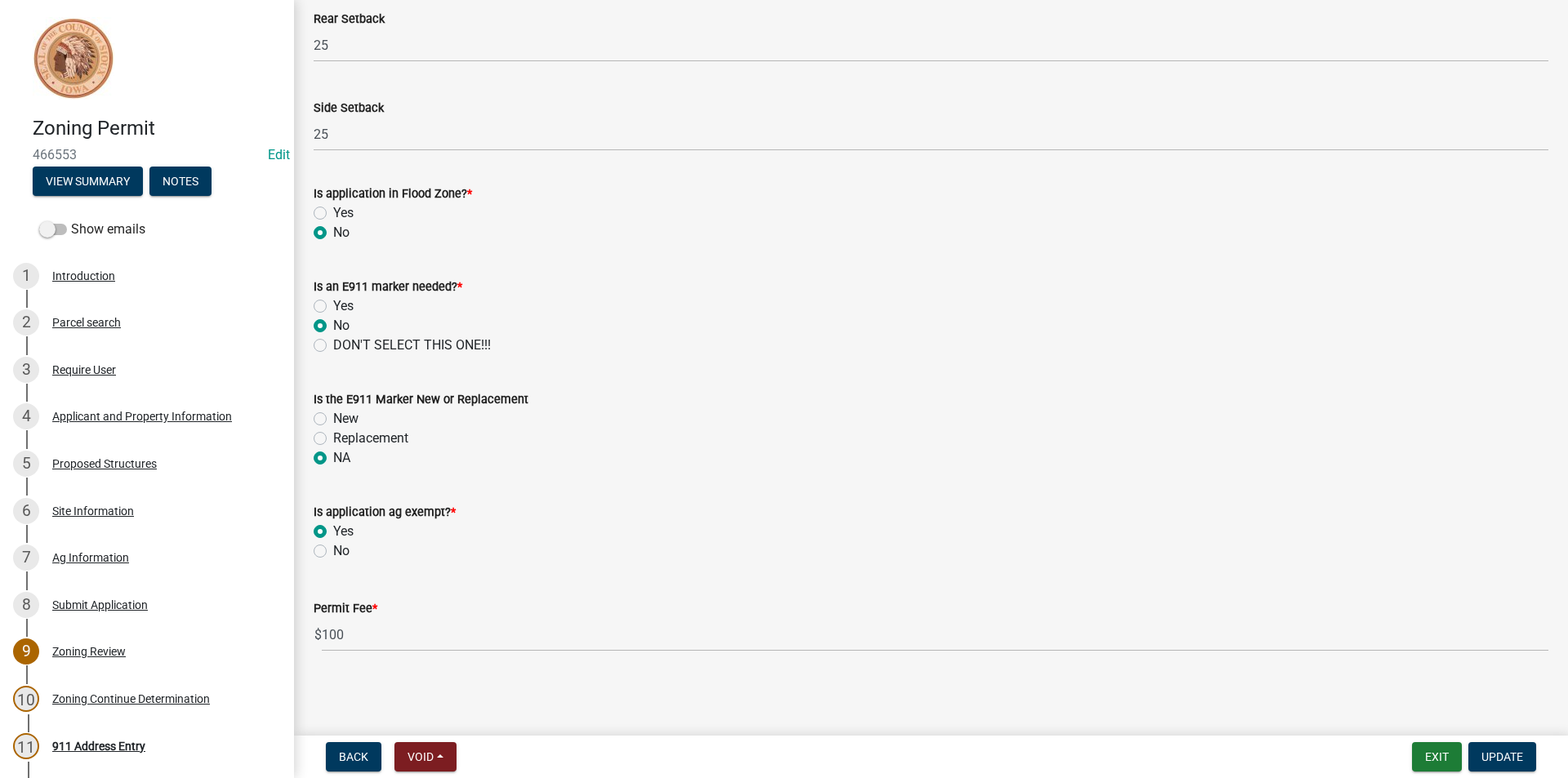
scroll to position [676, 0]
click at [1487, 755] on span "Update" at bounding box center [1502, 757] width 42 height 13
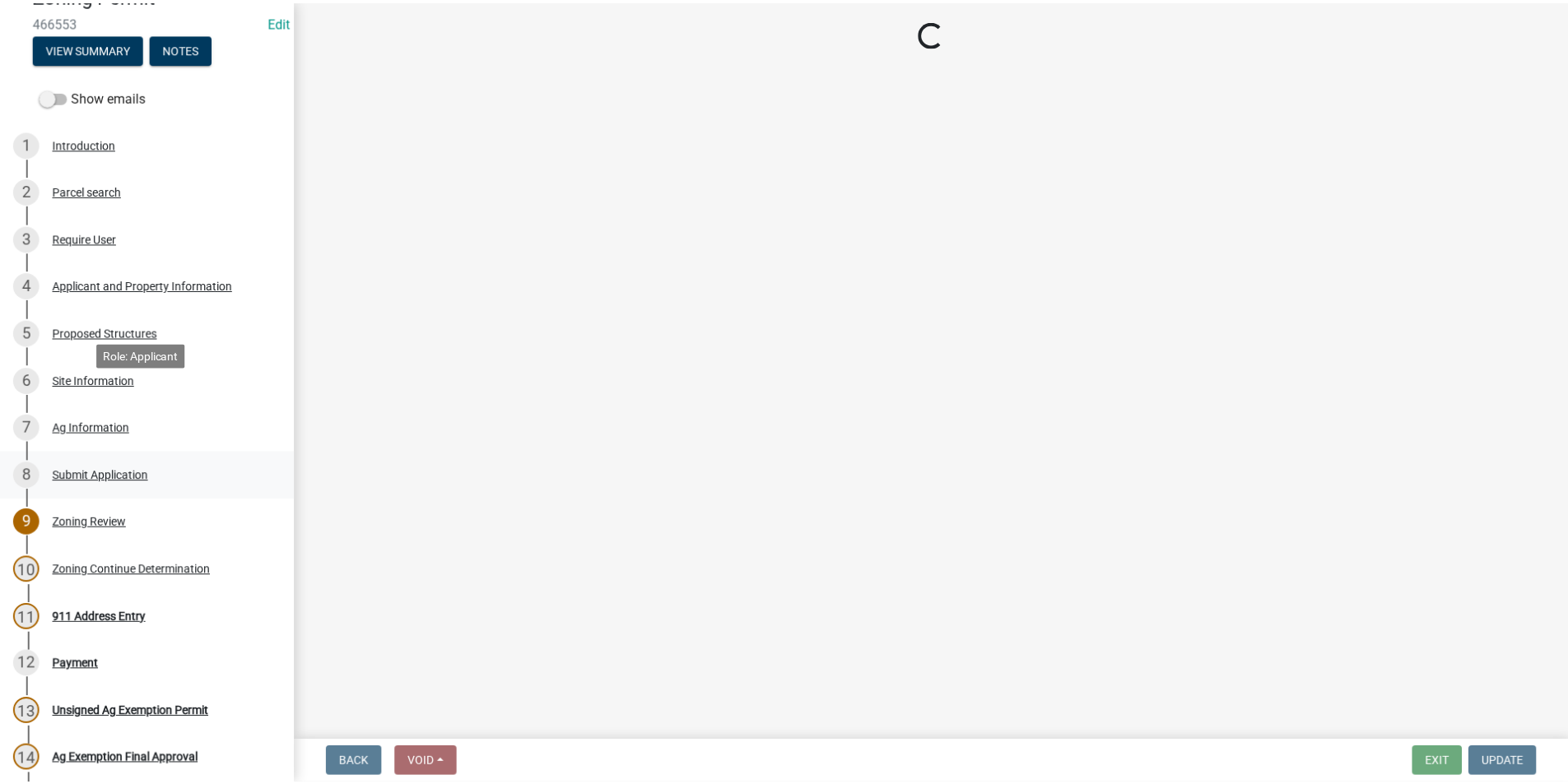
scroll to position [247, 0]
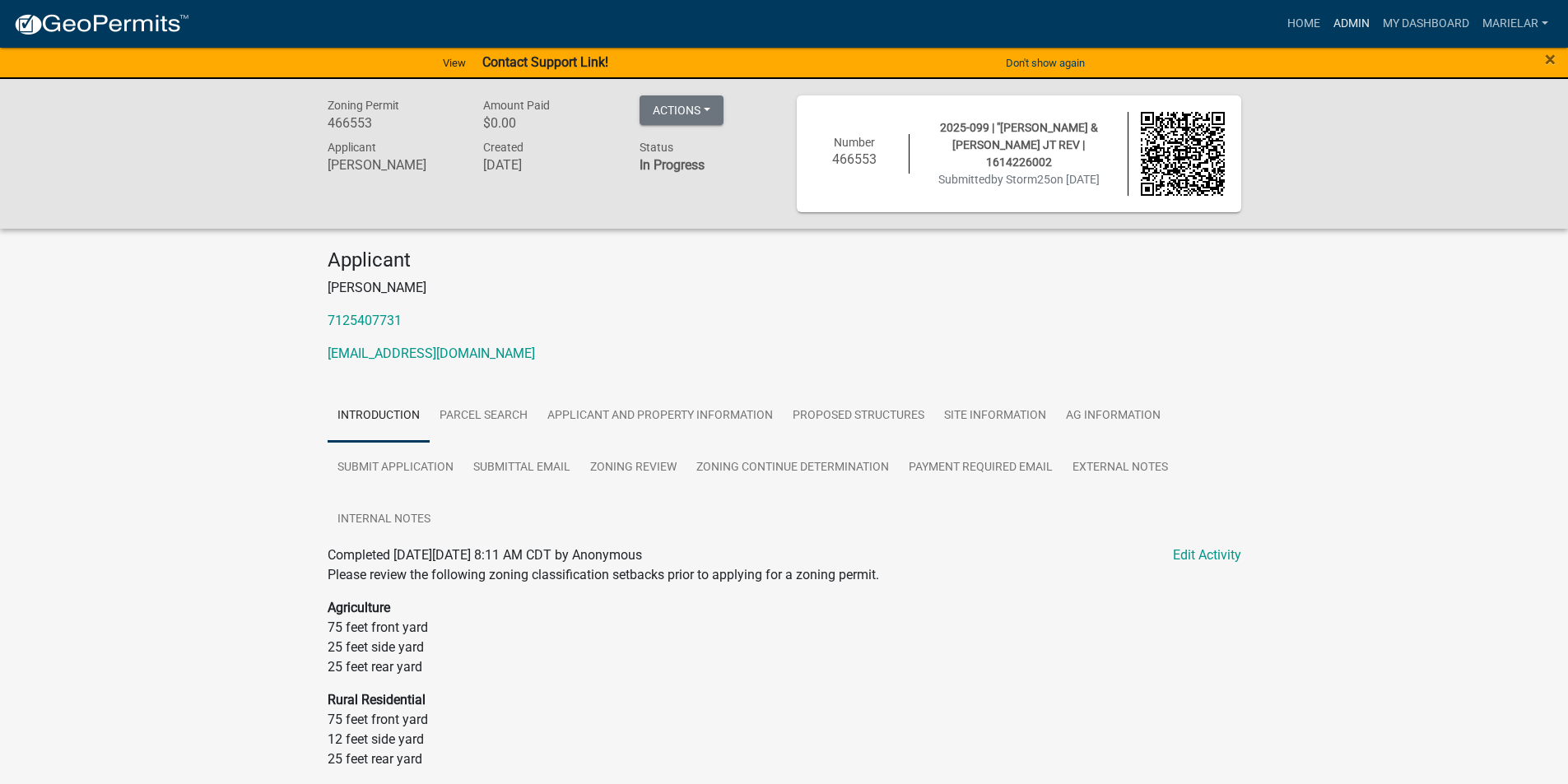
click at [1344, 19] on link "Admin" at bounding box center [1351, 24] width 49 height 32
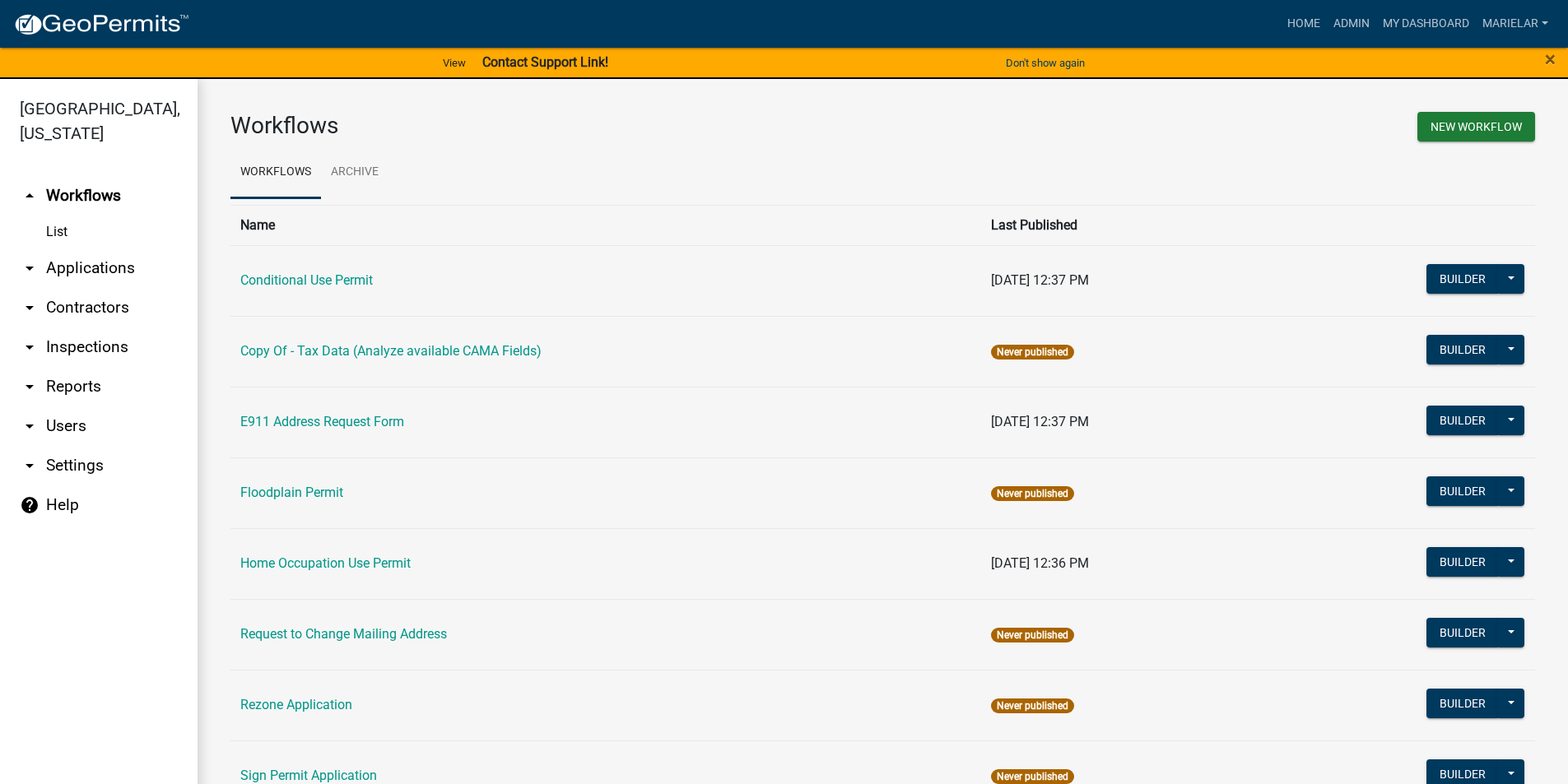
click at [39, 249] on link "arrow_drop_down Applications" at bounding box center [99, 268] width 198 height 39
click at [0, 0] on link "Search by Parcel" at bounding box center [0, 0] width 0 height 0
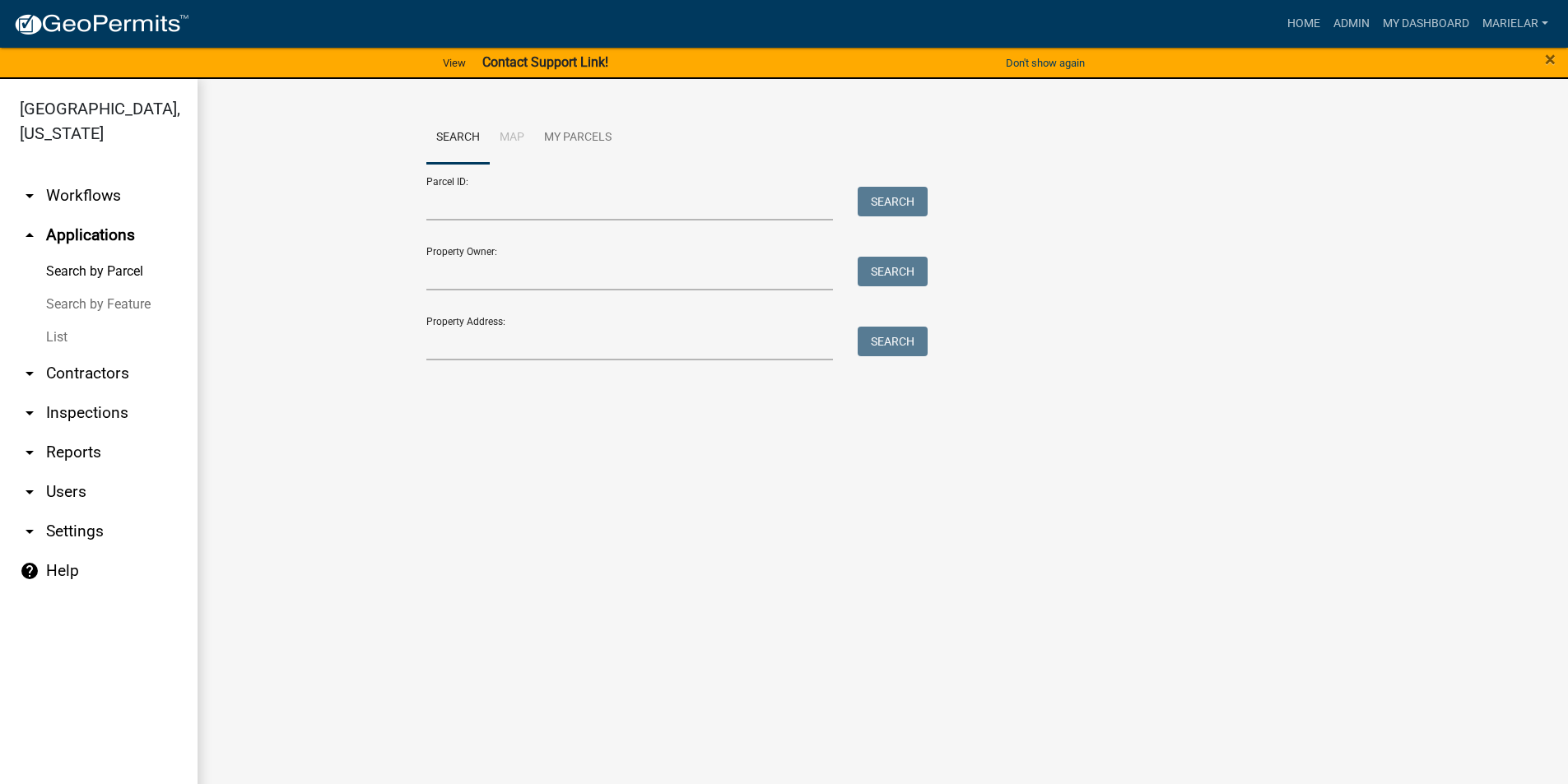
drag, startPoint x: 40, startPoint y: 246, endPoint x: 20, endPoint y: 298, distance: 55.7
click at [21, 321] on link "List" at bounding box center [99, 337] width 198 height 33
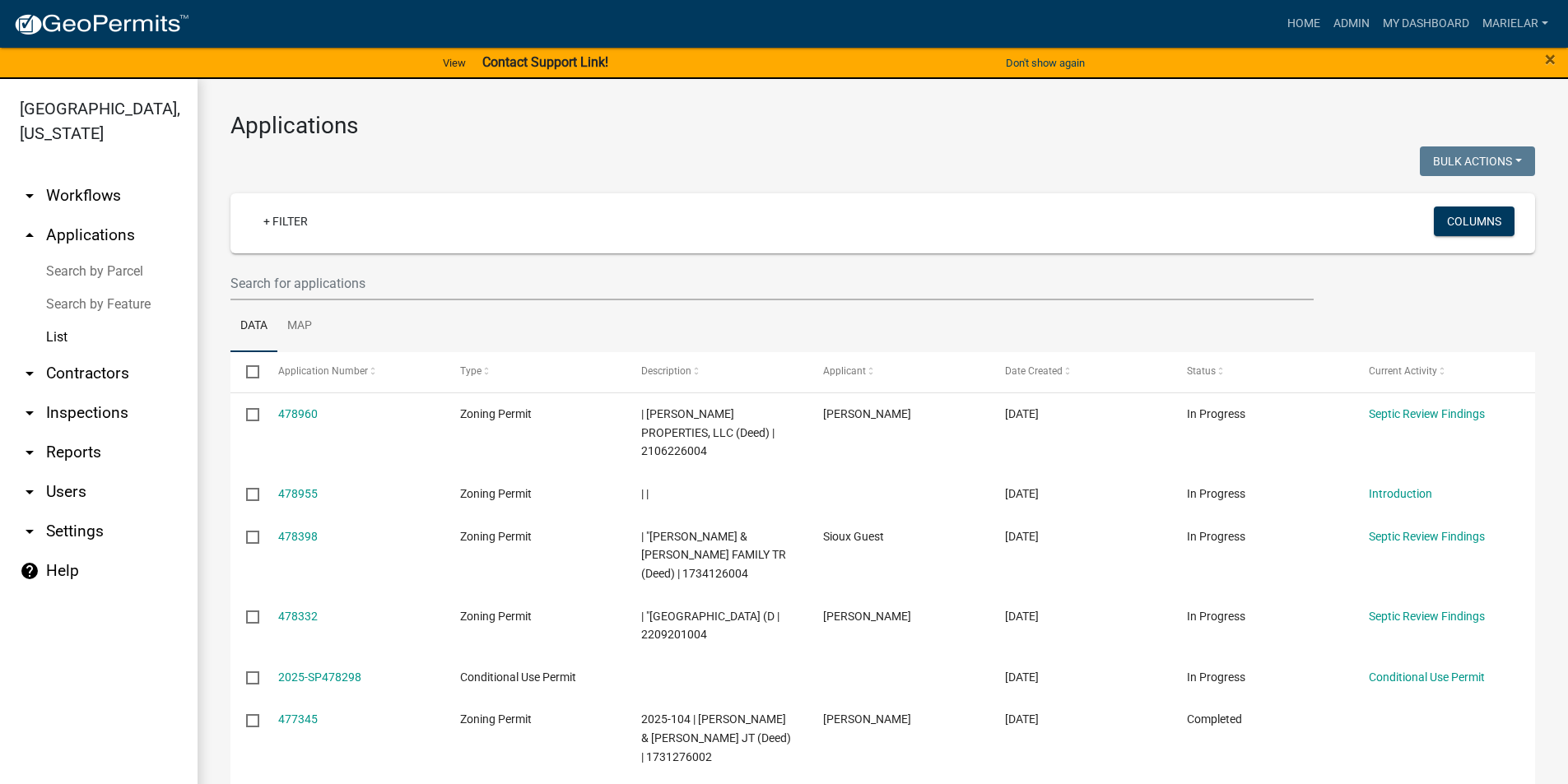
click at [67, 321] on link "List" at bounding box center [99, 337] width 198 height 33
click at [400, 277] on input "text" at bounding box center [771, 283] width 1084 height 34
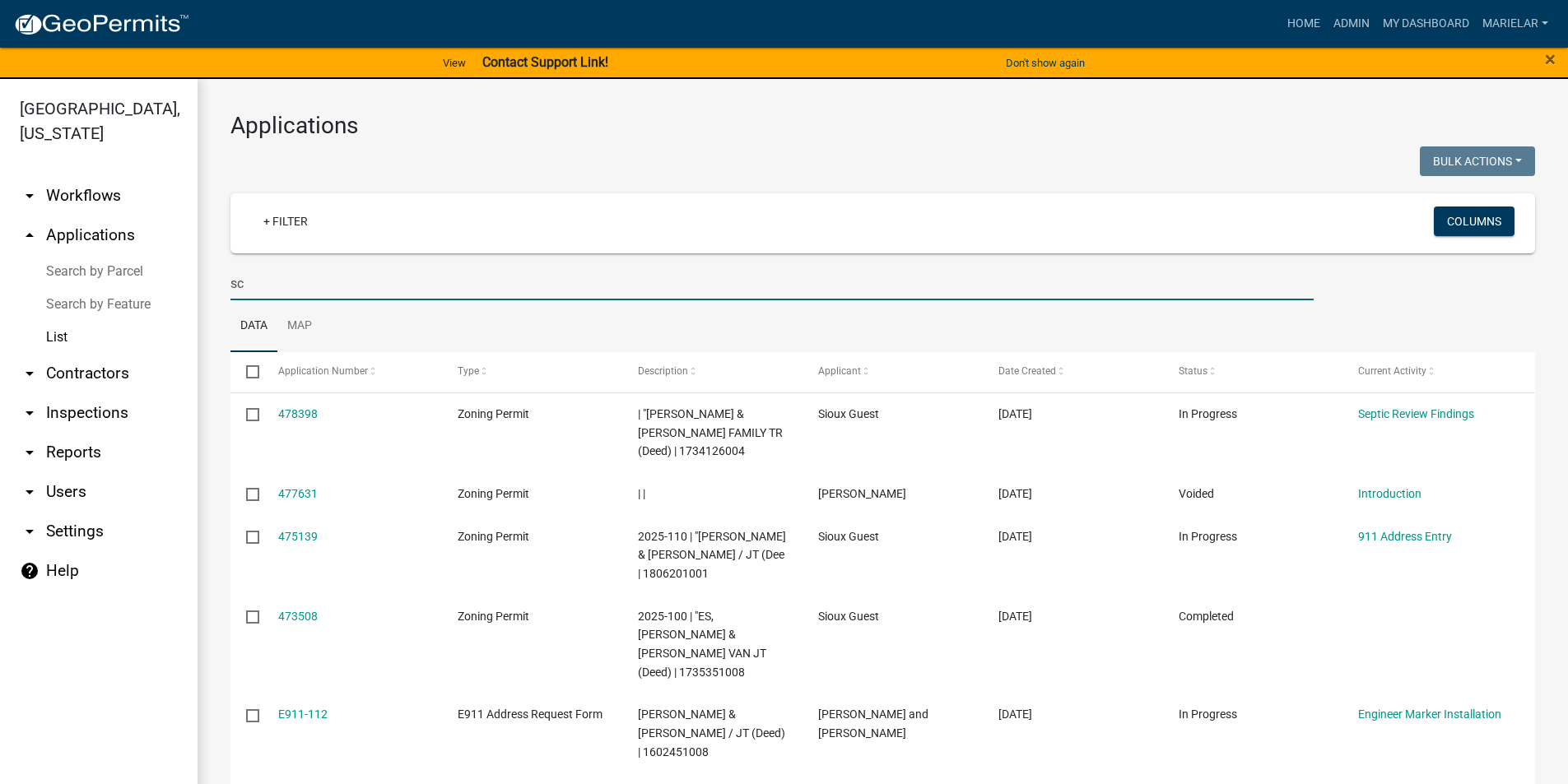
type input "s"
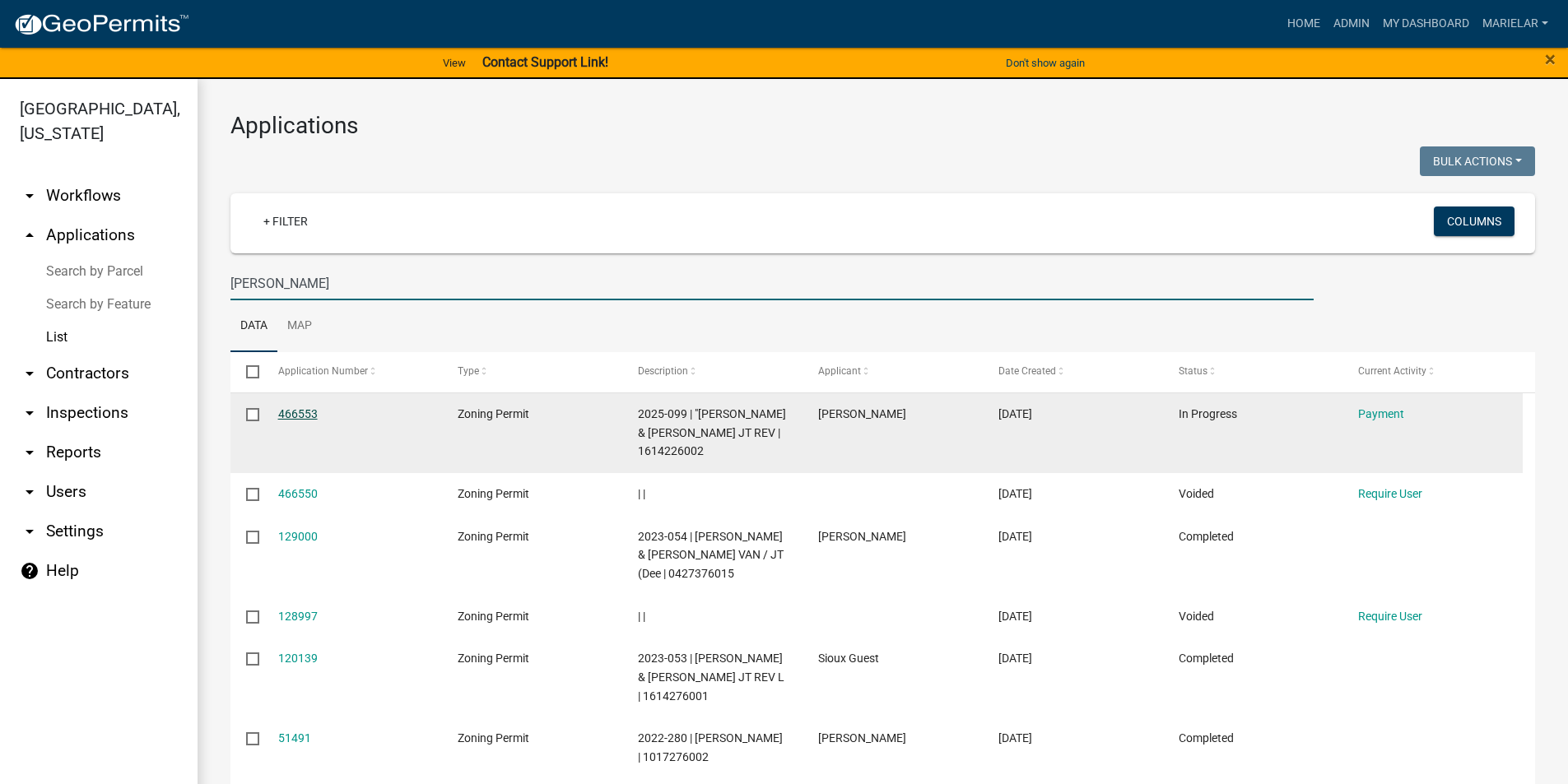
type input "[PERSON_NAME]"
click at [299, 415] on link "466553" at bounding box center [298, 413] width 39 height 13
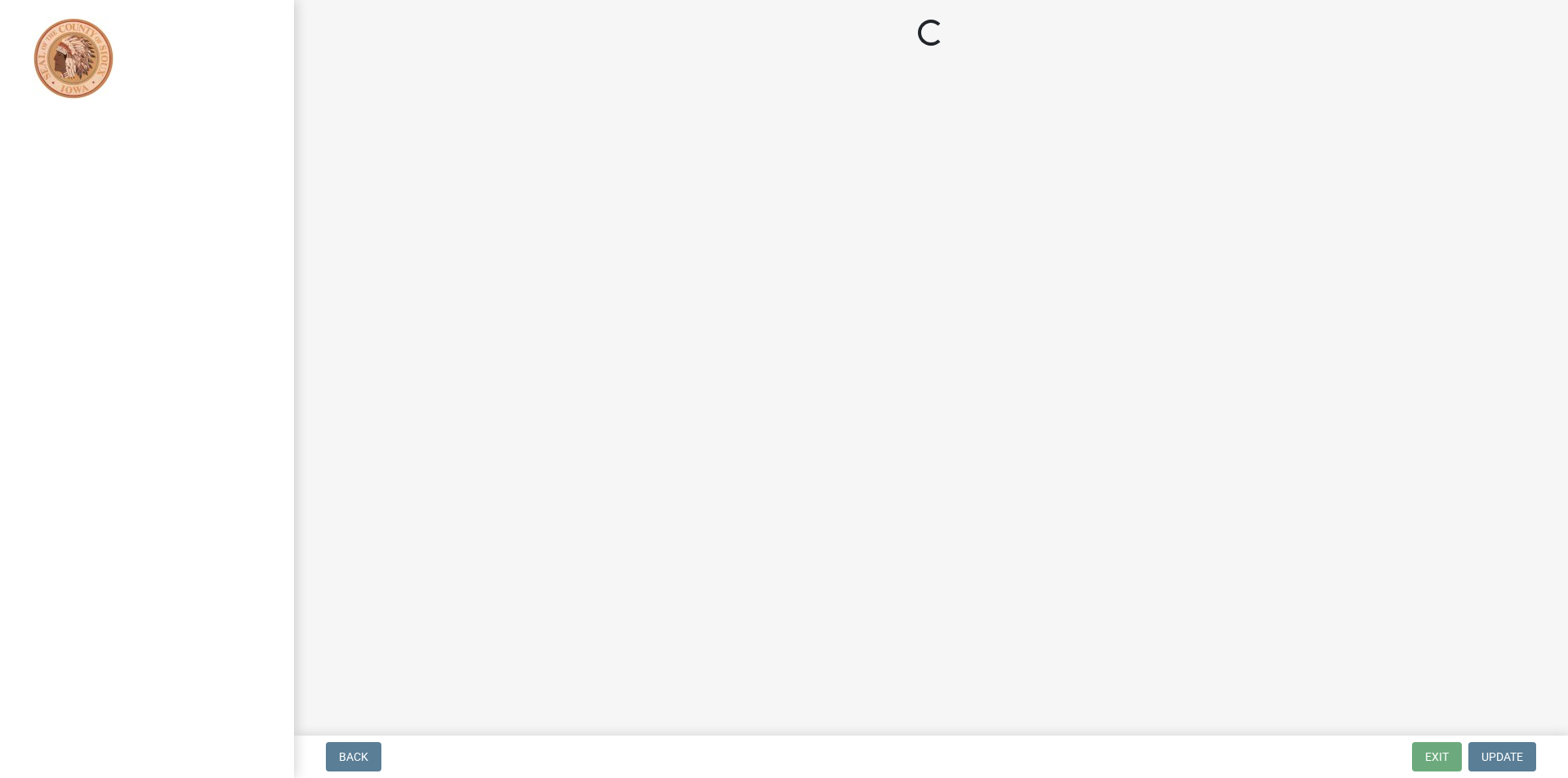
select select "3: 3"
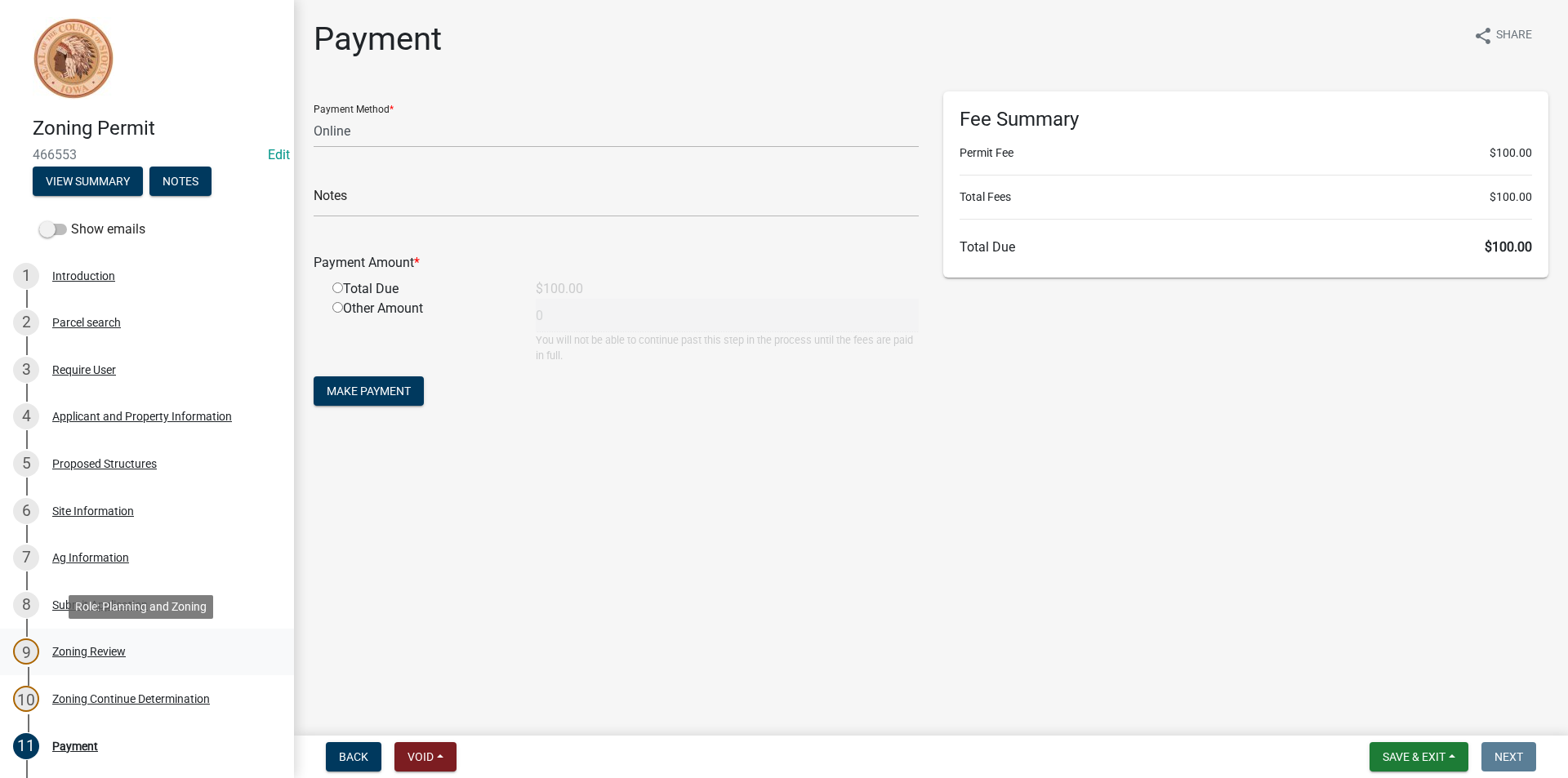
click at [97, 649] on div "Zoning Review" at bounding box center [90, 651] width 74 height 11
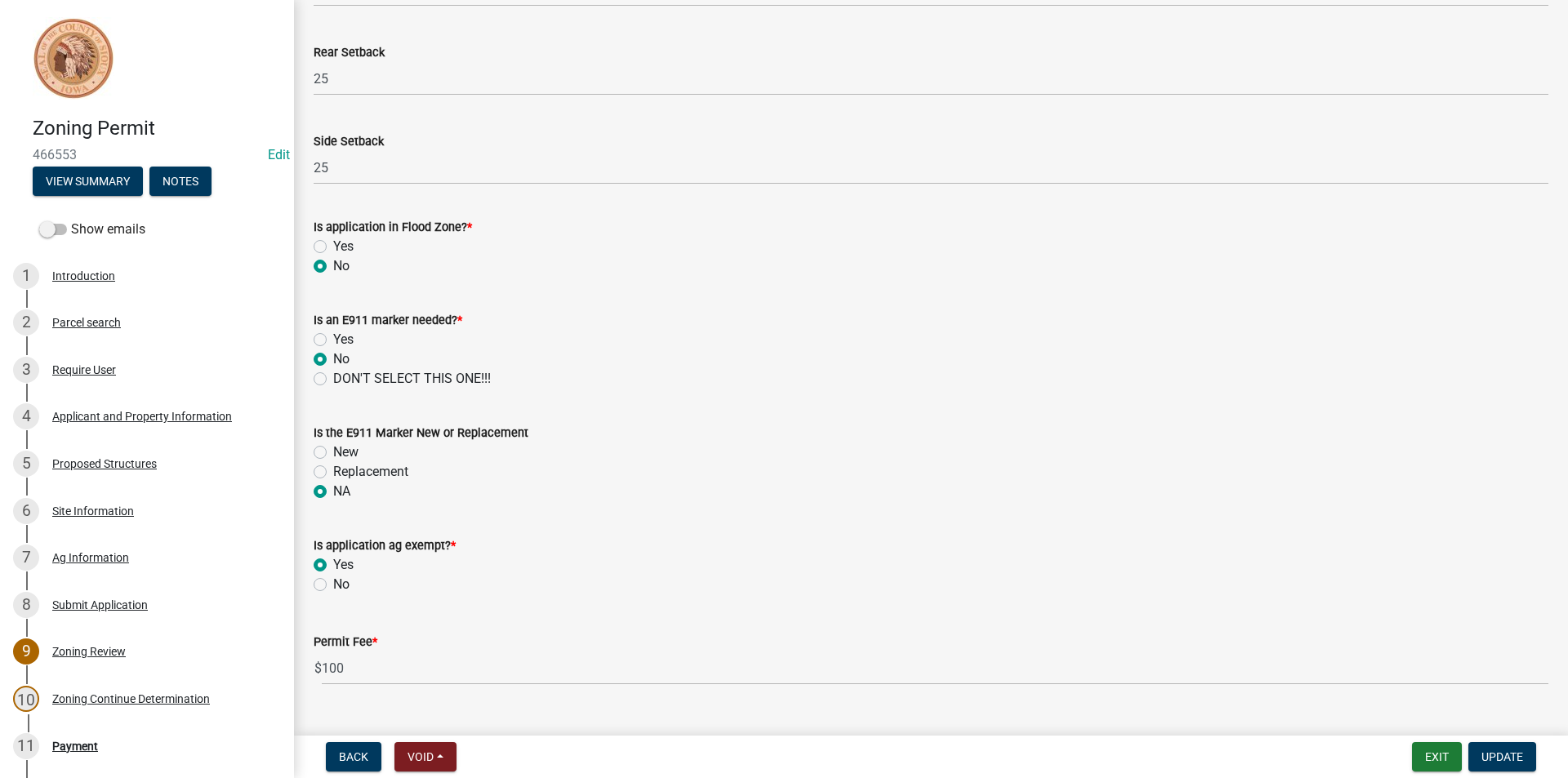
scroll to position [653, 0]
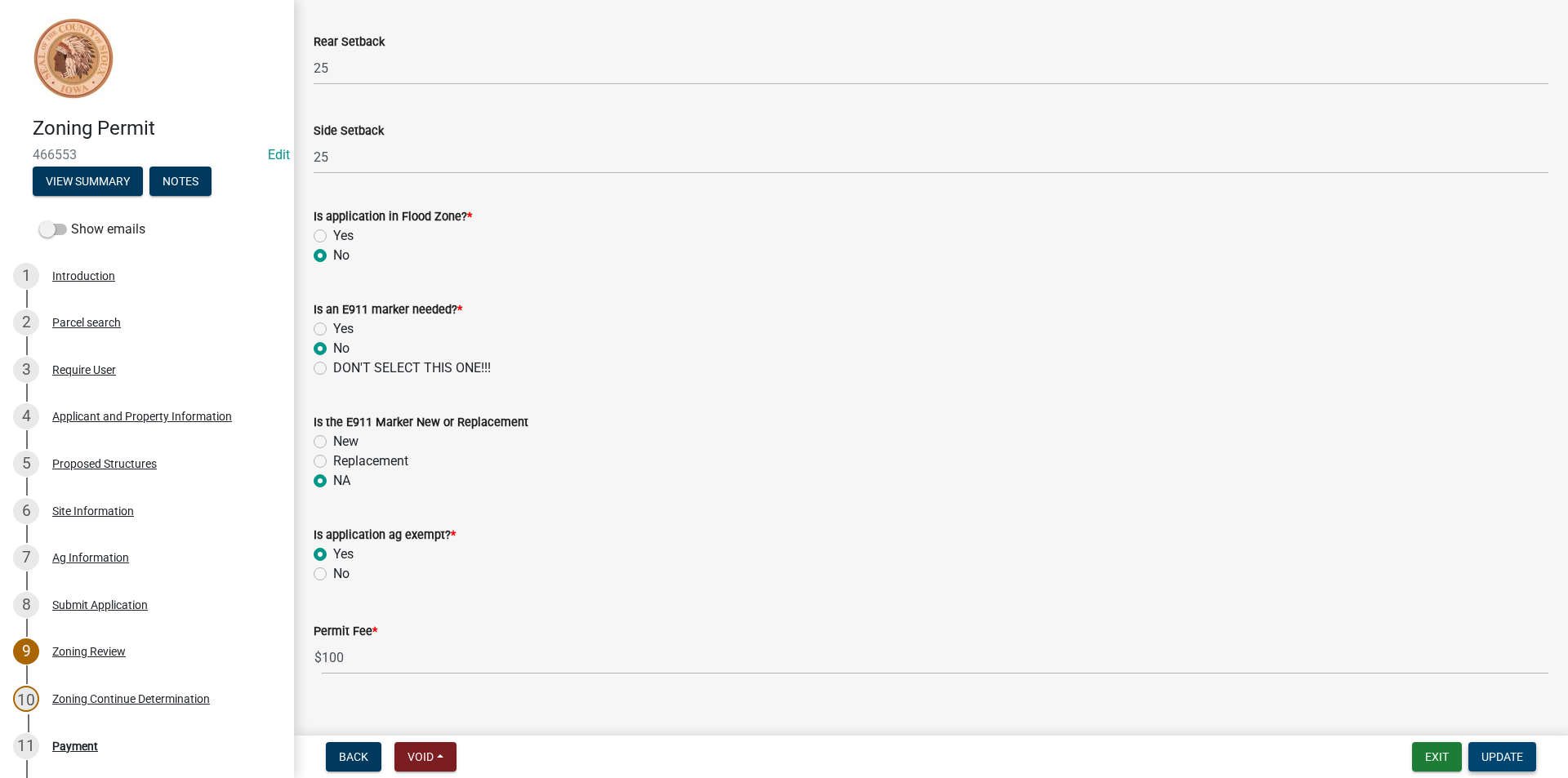
click at [1517, 751] on span "Update" at bounding box center [1502, 757] width 42 height 13
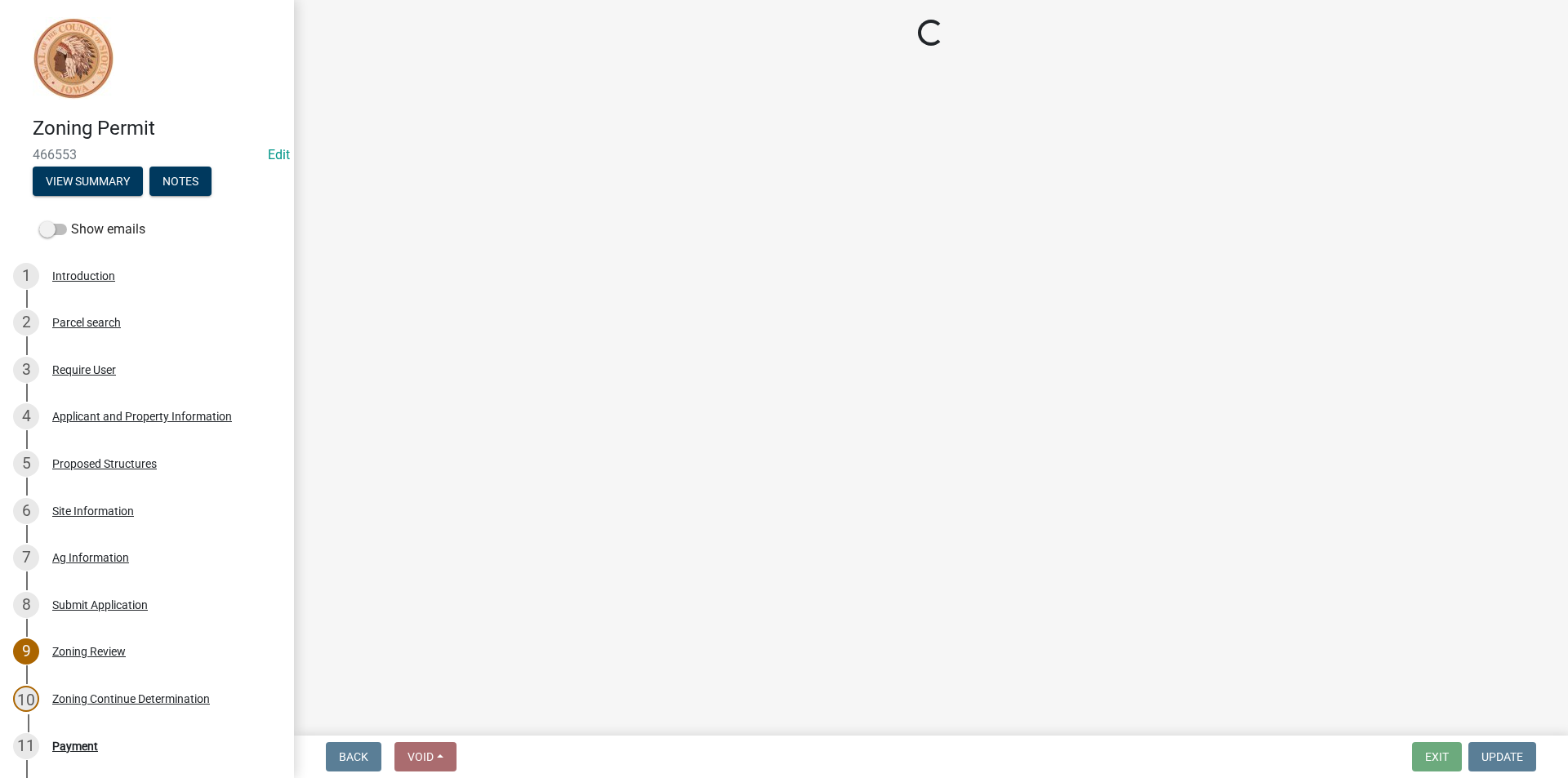
select select "3: 3"
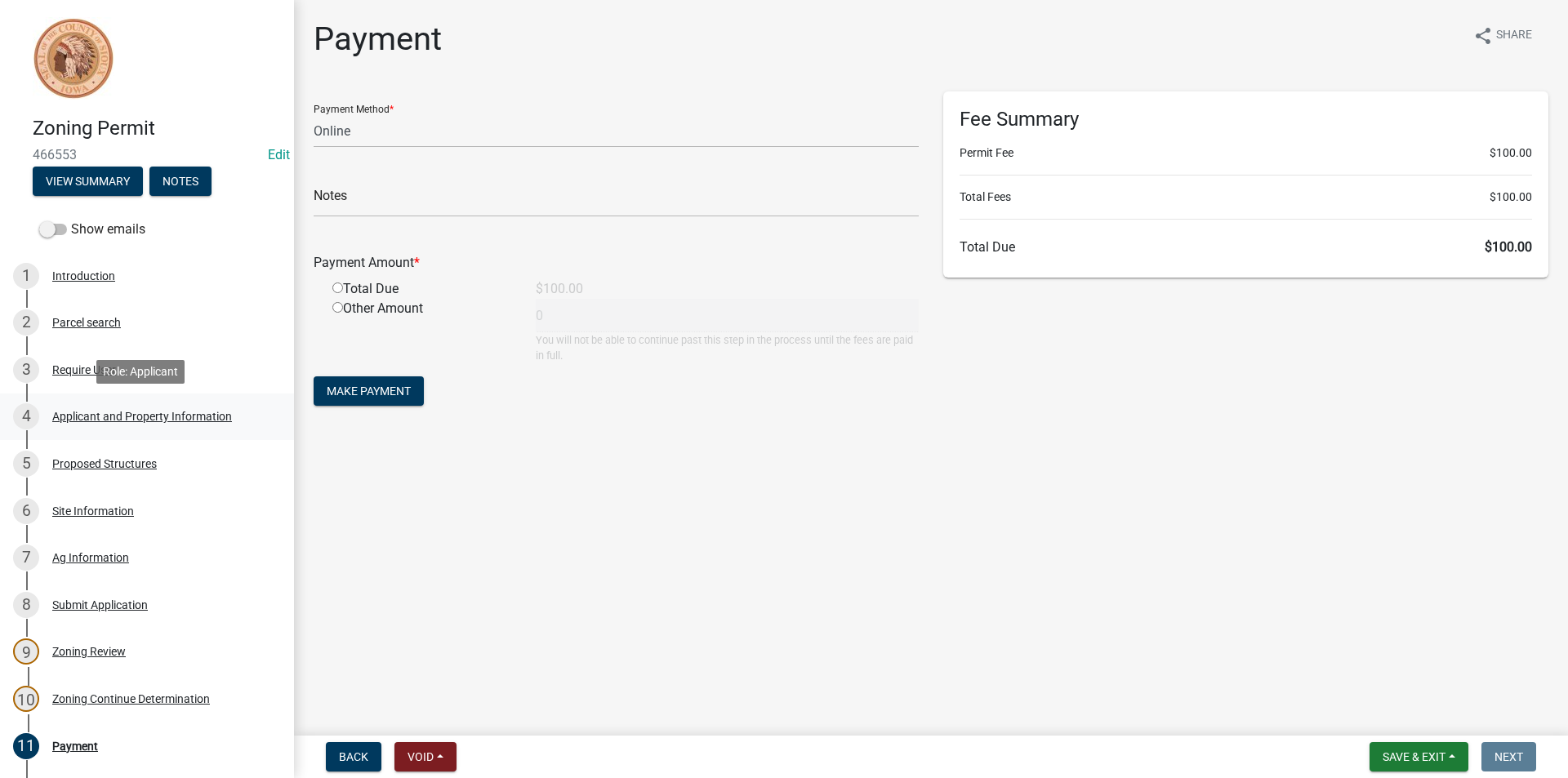
click at [111, 419] on div "Applicant and Property Information" at bounding box center [142, 416] width 179 height 11
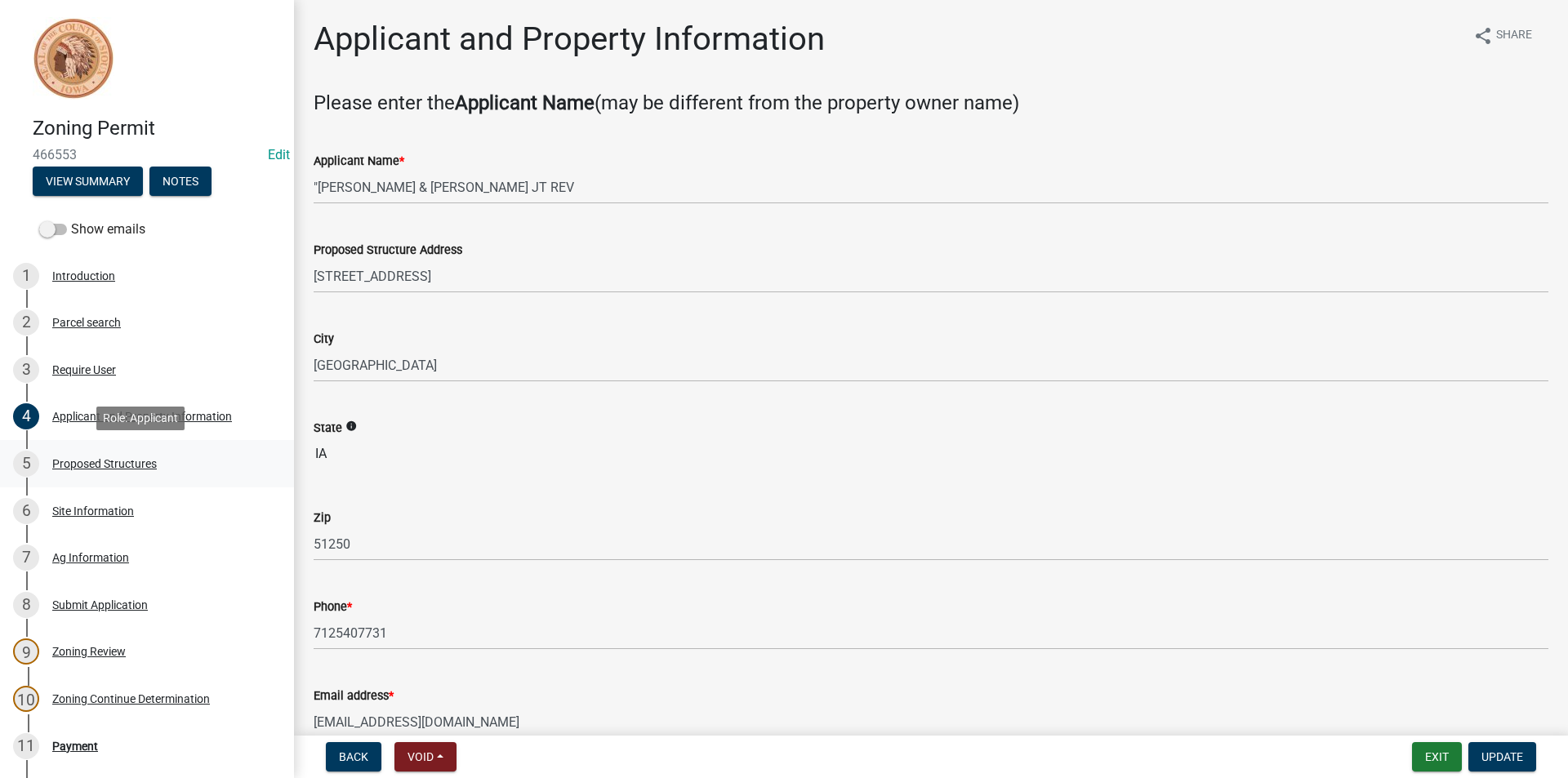
click at [107, 458] on div "Proposed Structures" at bounding box center [104, 464] width 104 height 11
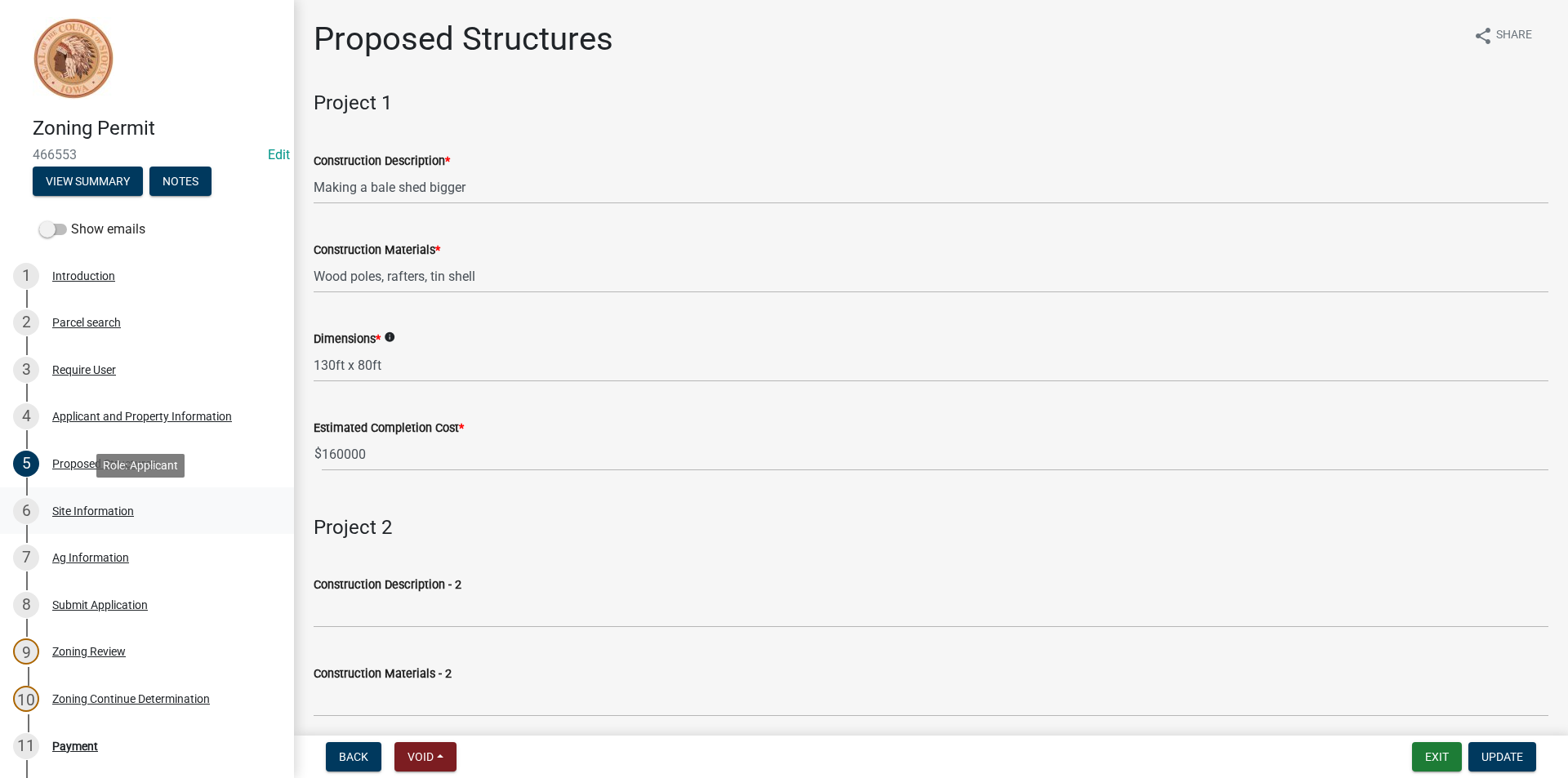
click at [117, 507] on div "Site Information" at bounding box center [93, 511] width 81 height 11
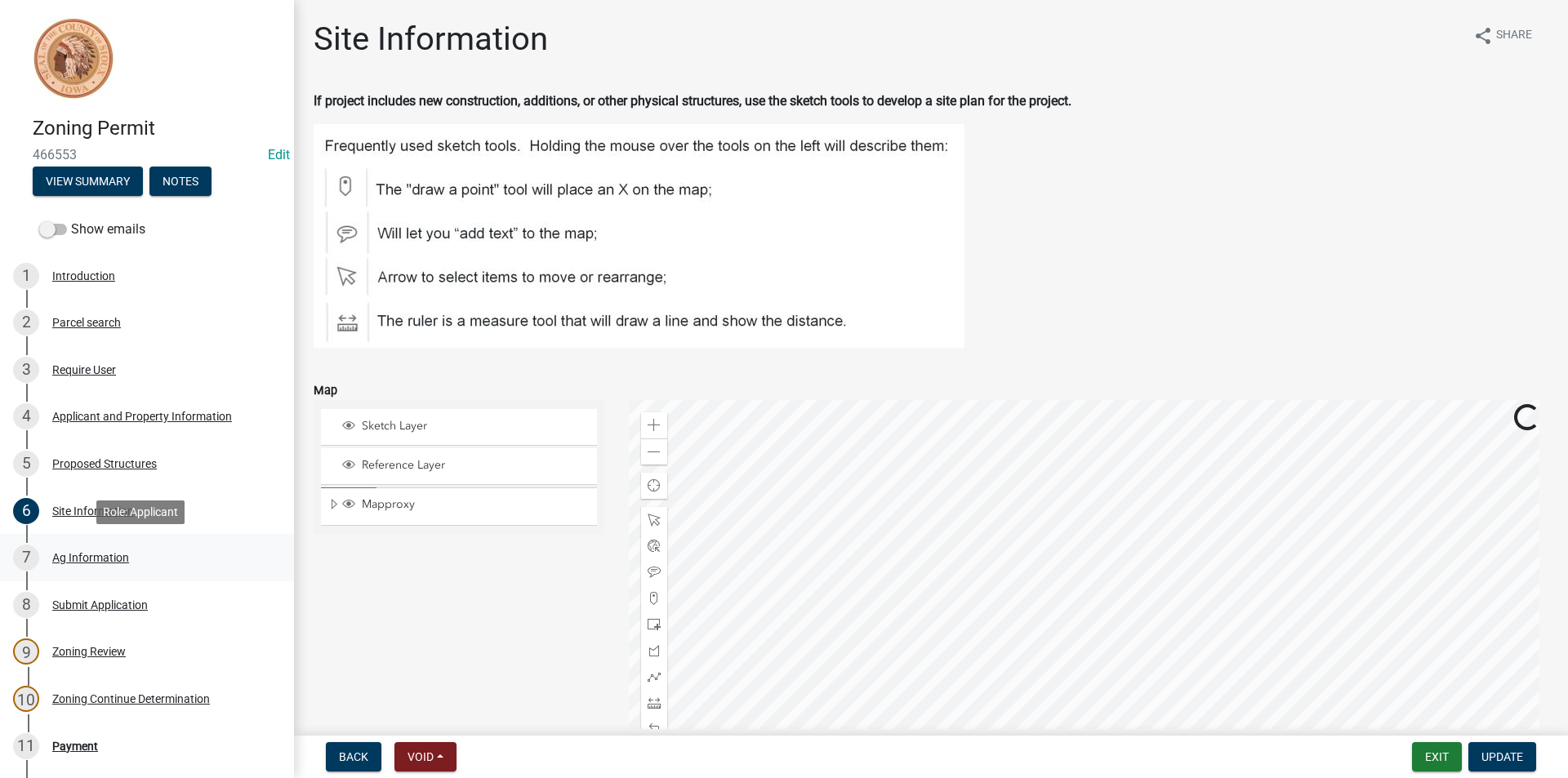
click at [102, 552] on div "Ag Information" at bounding box center [91, 557] width 77 height 11
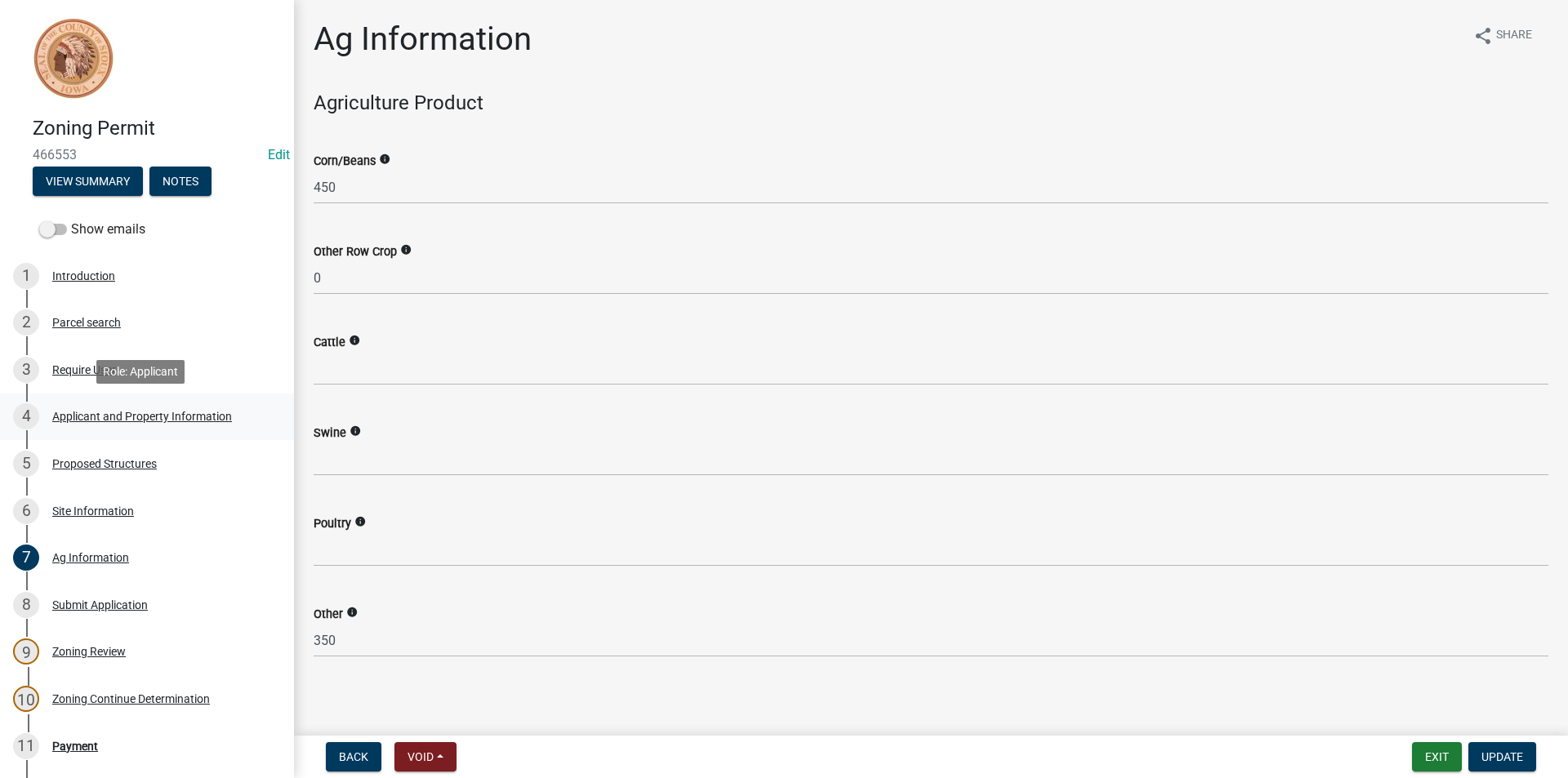
click at [145, 412] on div "Applicant and Property Information" at bounding box center [142, 416] width 179 height 11
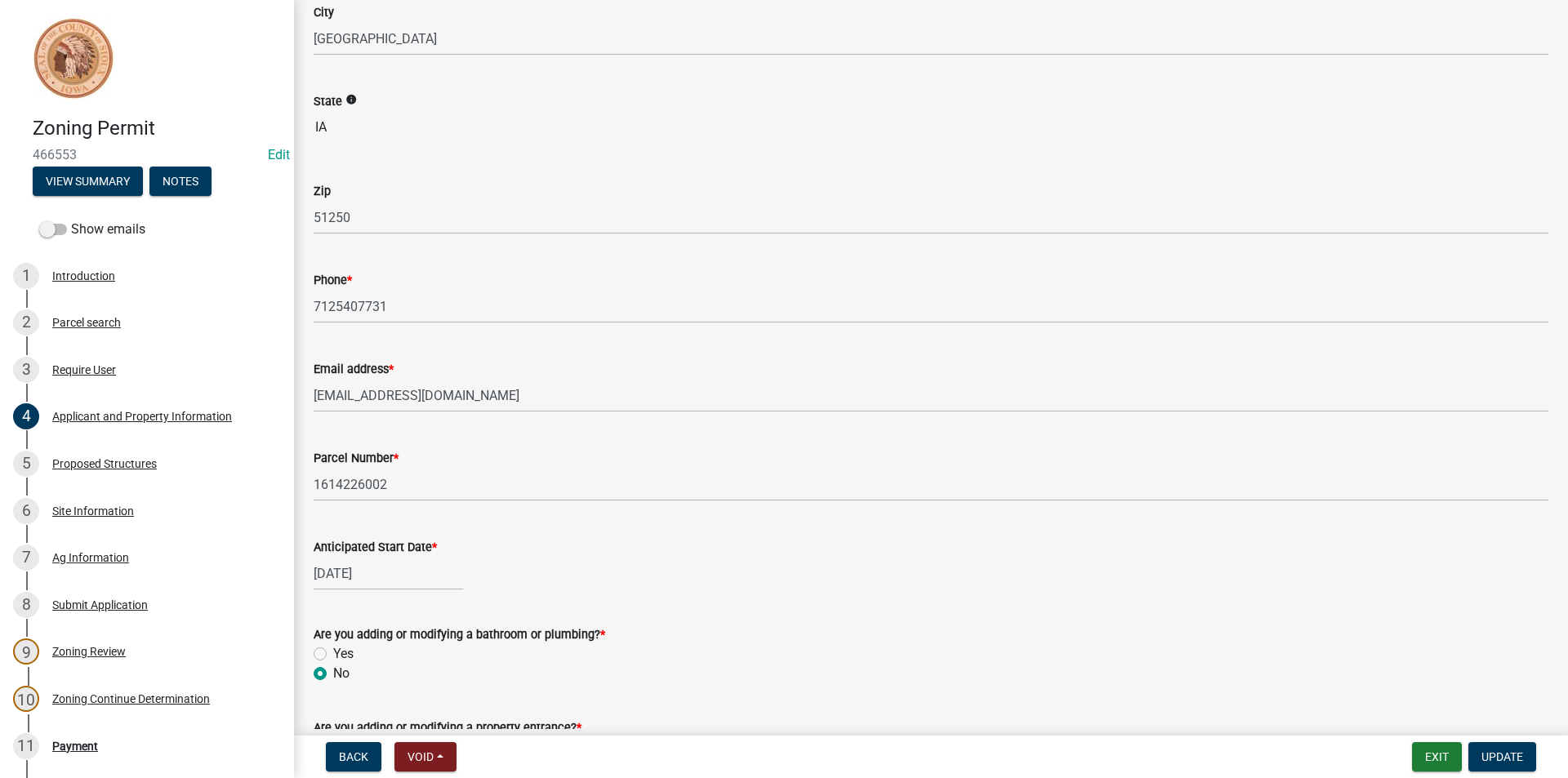
scroll to position [490, 0]
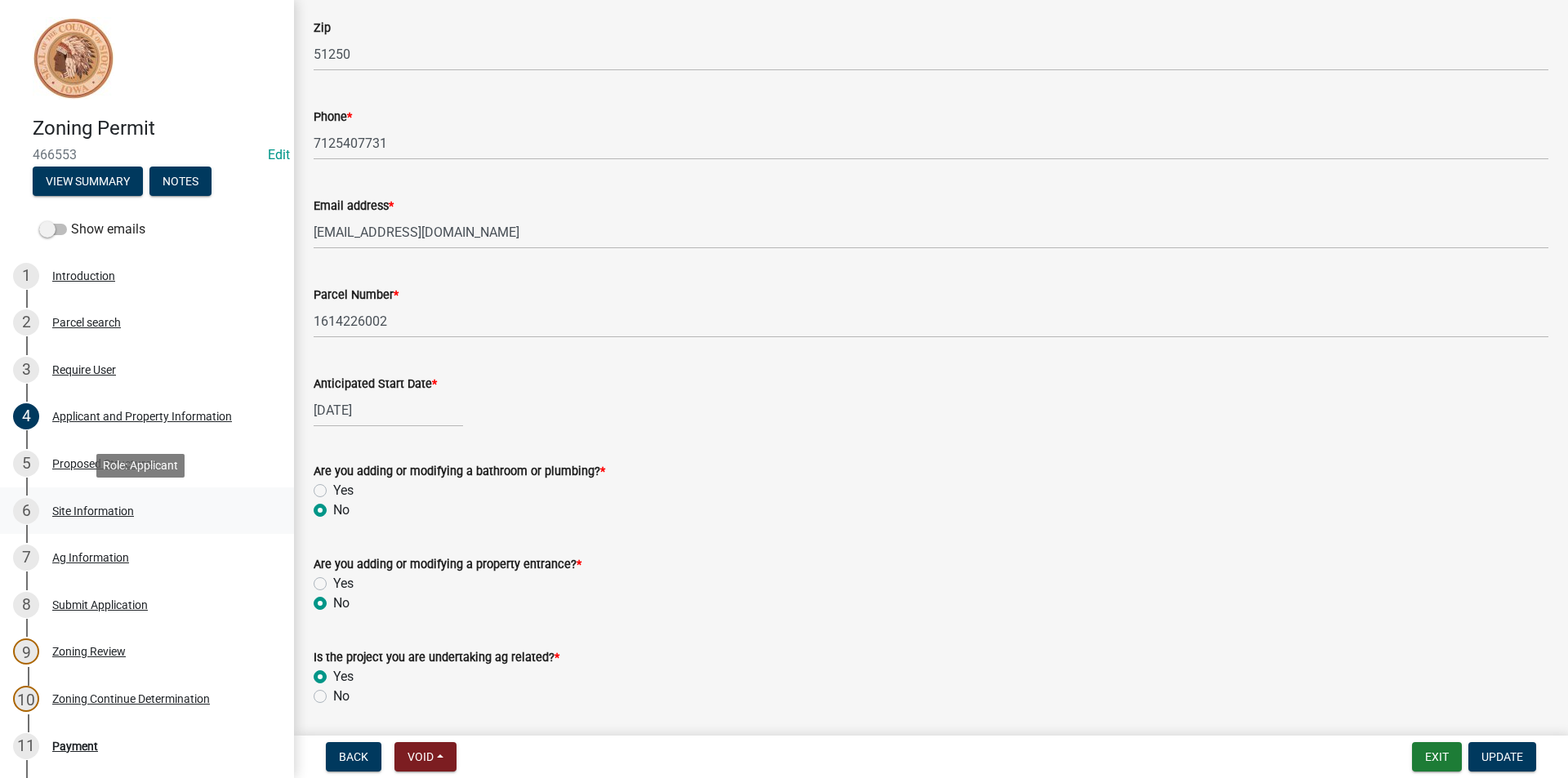
click at [109, 510] on div "Site Information" at bounding box center [93, 511] width 81 height 11
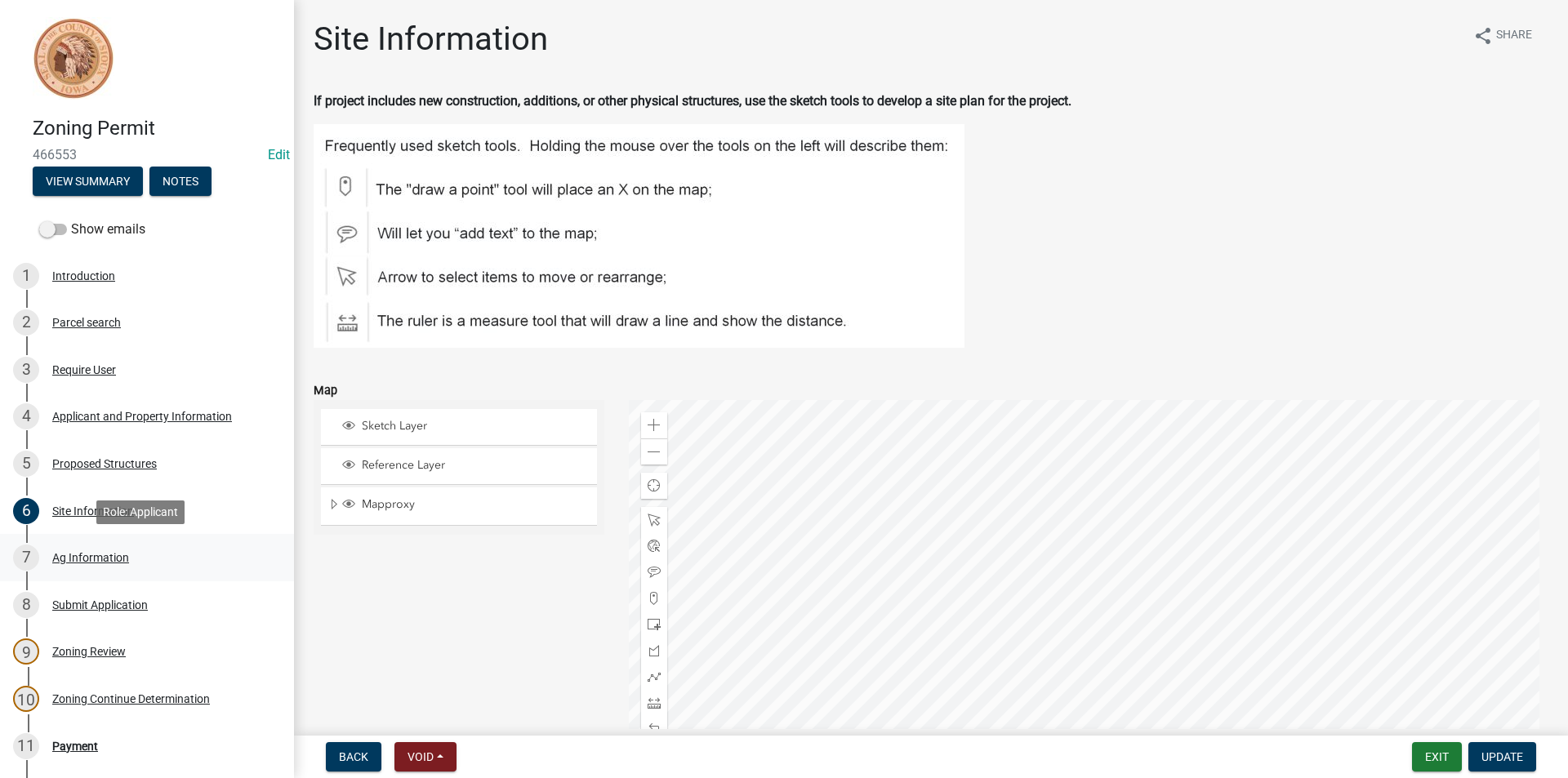
click at [117, 563] on div "Ag Information" at bounding box center [91, 557] width 77 height 11
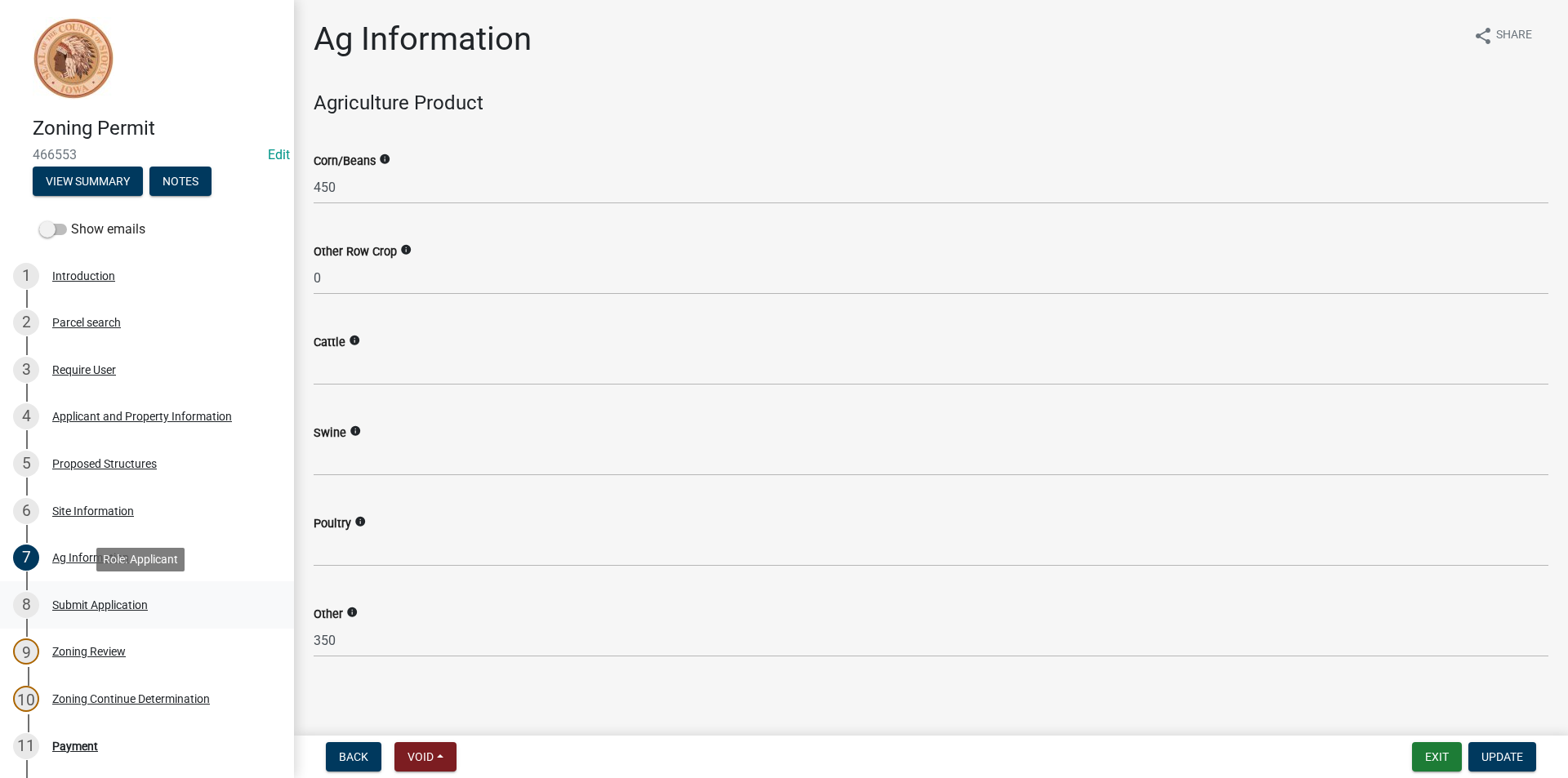
click at [117, 599] on div "Submit Application" at bounding box center [100, 604] width 95 height 11
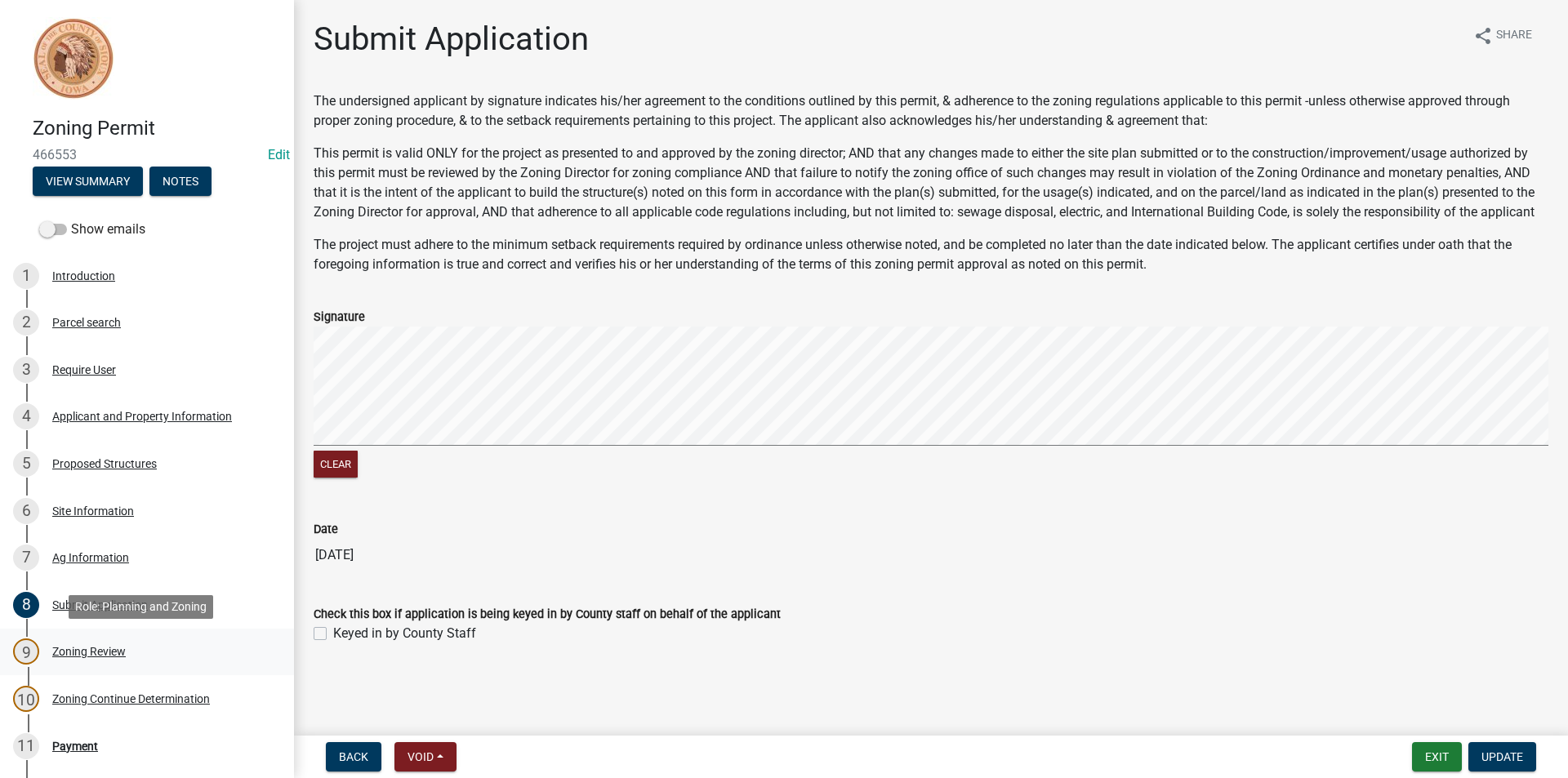
click at [88, 653] on div "Zoning Review" at bounding box center [90, 651] width 74 height 11
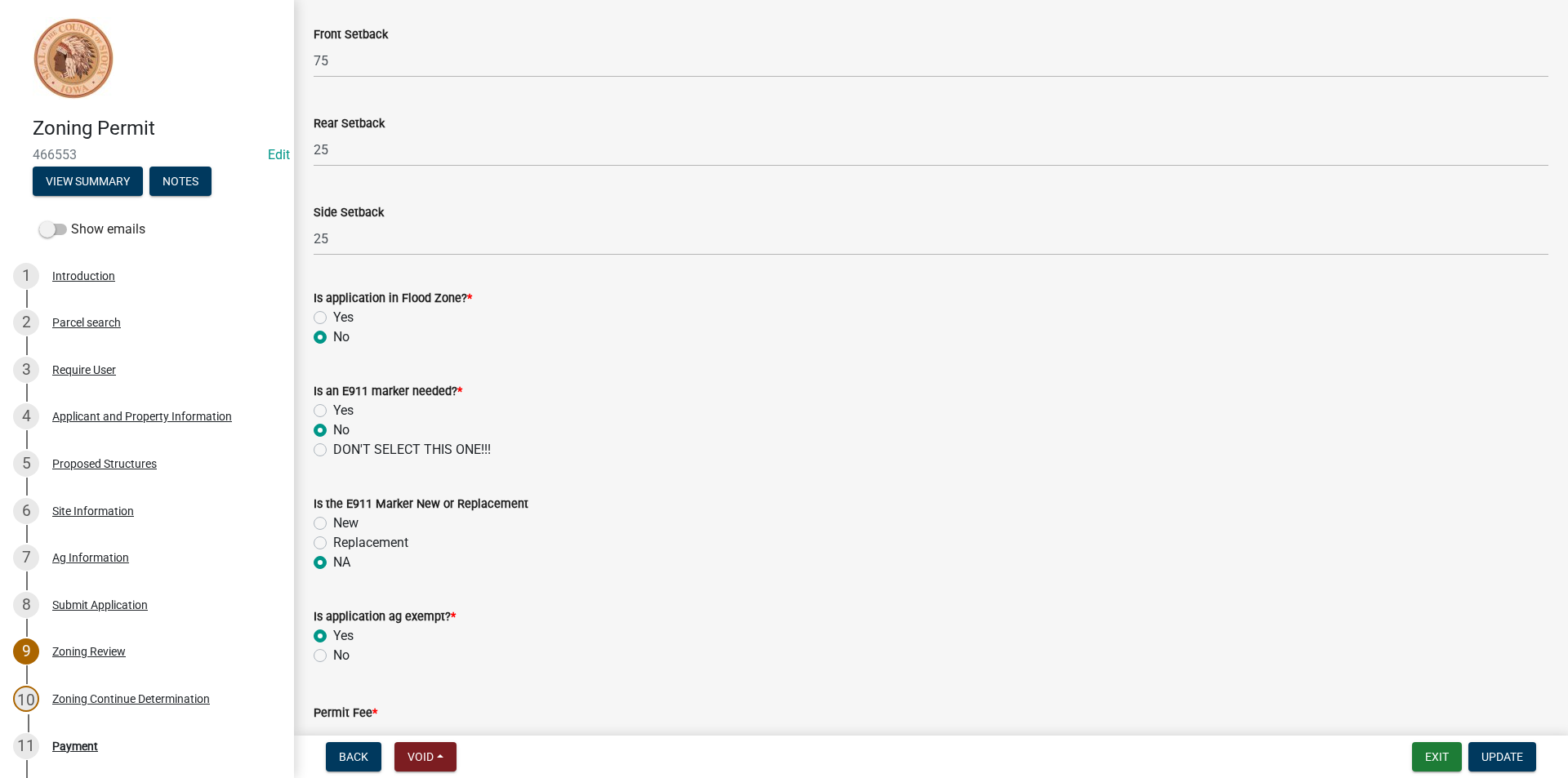
scroll to position [676, 0]
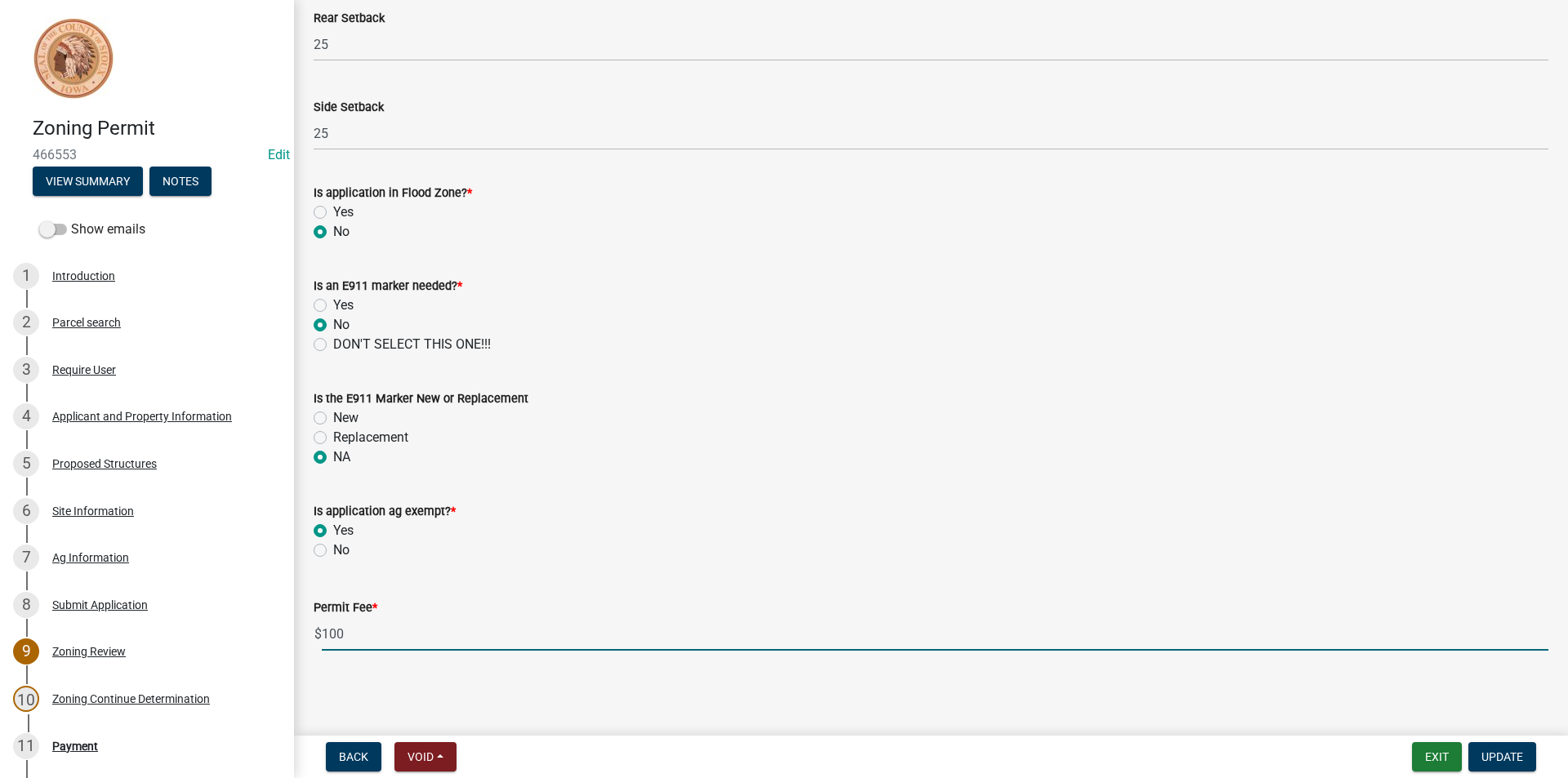
drag, startPoint x: 361, startPoint y: 633, endPoint x: 298, endPoint y: 641, distance: 63.5
click at [298, 641] on div "Zoning Review share Share Reviewed by [PERSON_NAME] [PERSON_NAME] Date [DATE] U…" at bounding box center [931, 11] width 1274 height 1337
type input "0.00"
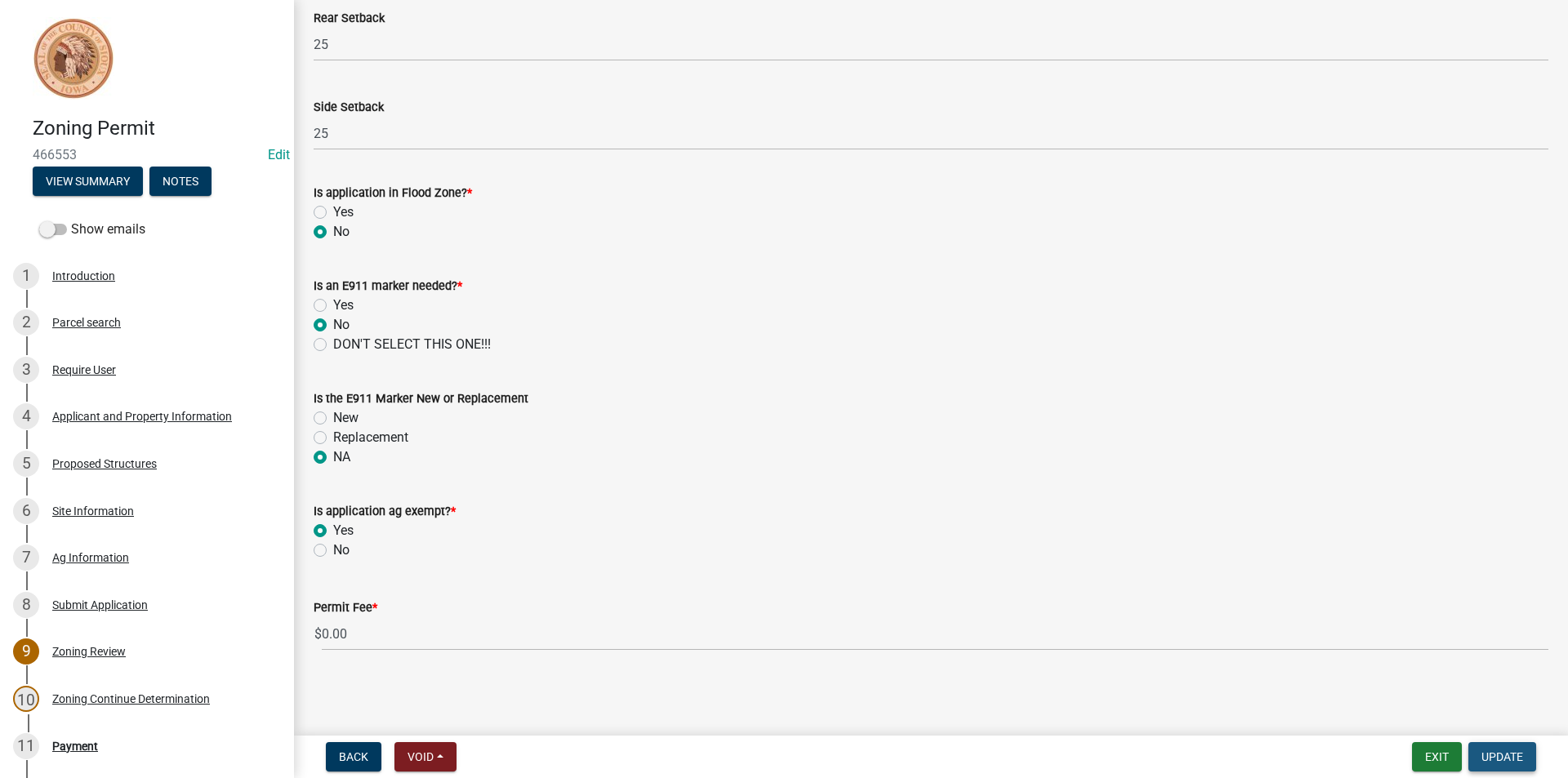
click at [1501, 751] on span "Update" at bounding box center [1502, 757] width 42 height 13
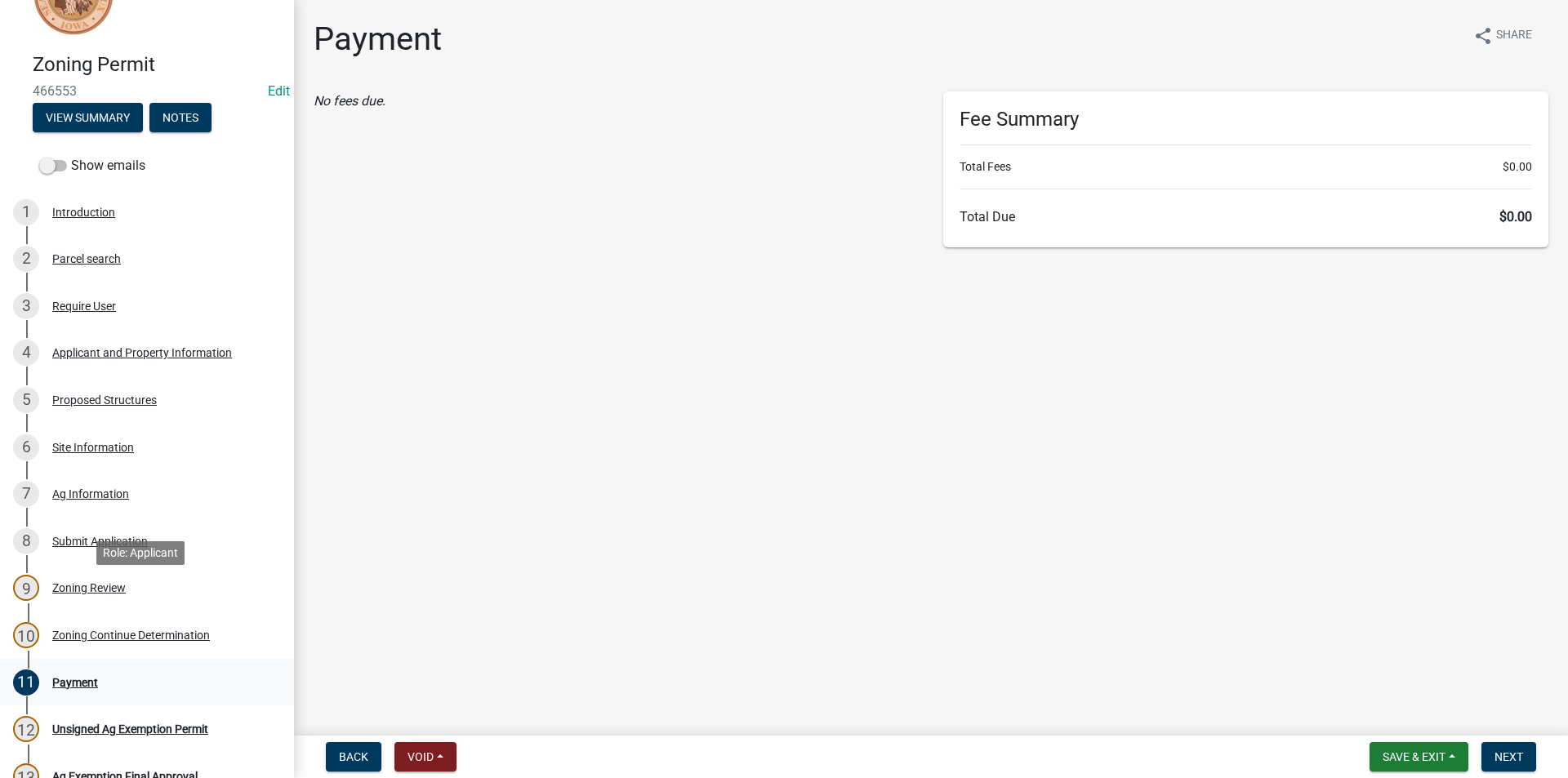
scroll to position [164, 0]
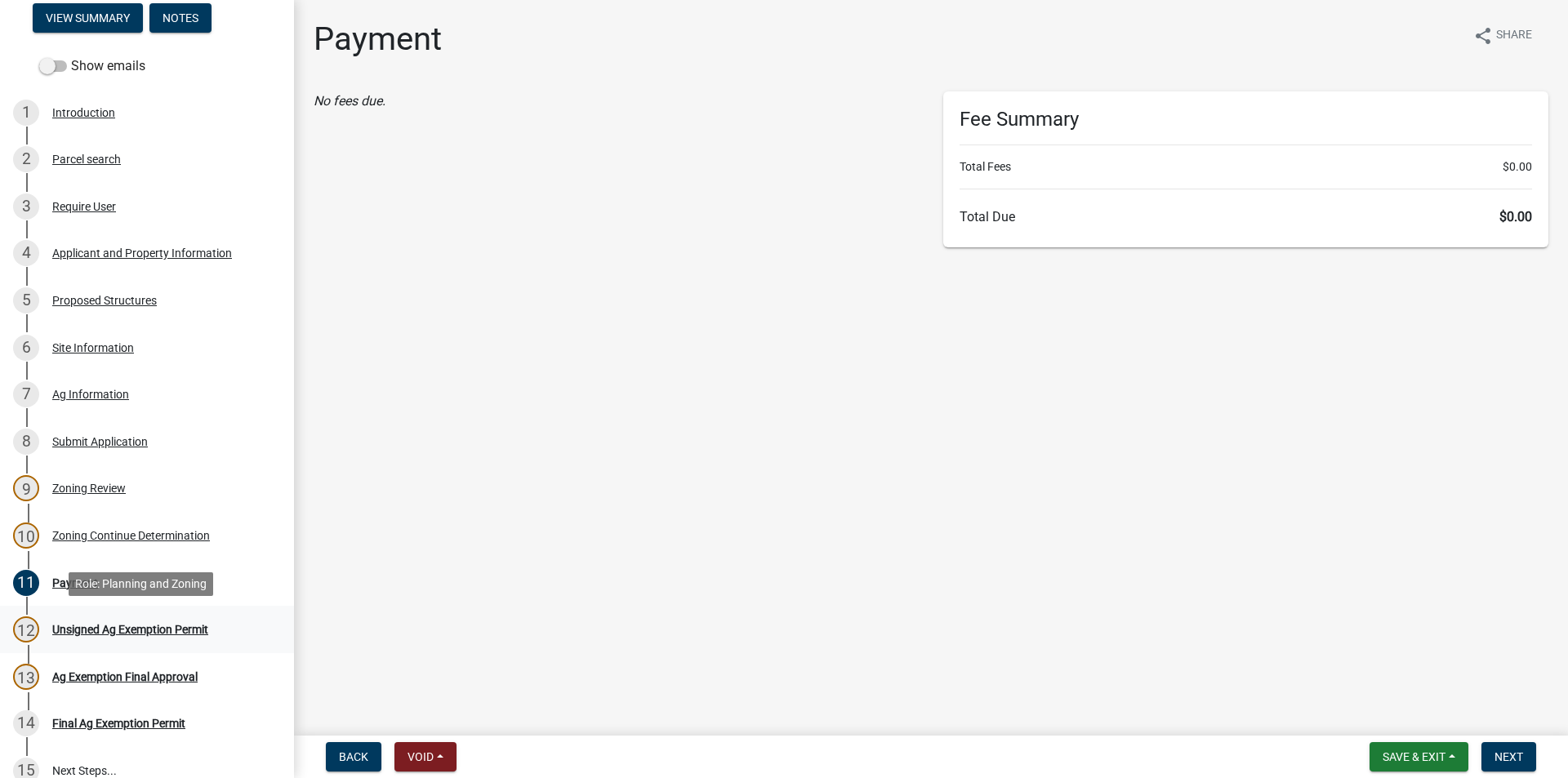
click at [83, 634] on div "Unsigned Ag Exemption Permit" at bounding box center [130, 629] width 156 height 11
click at [1498, 760] on span "Next" at bounding box center [1509, 757] width 29 height 13
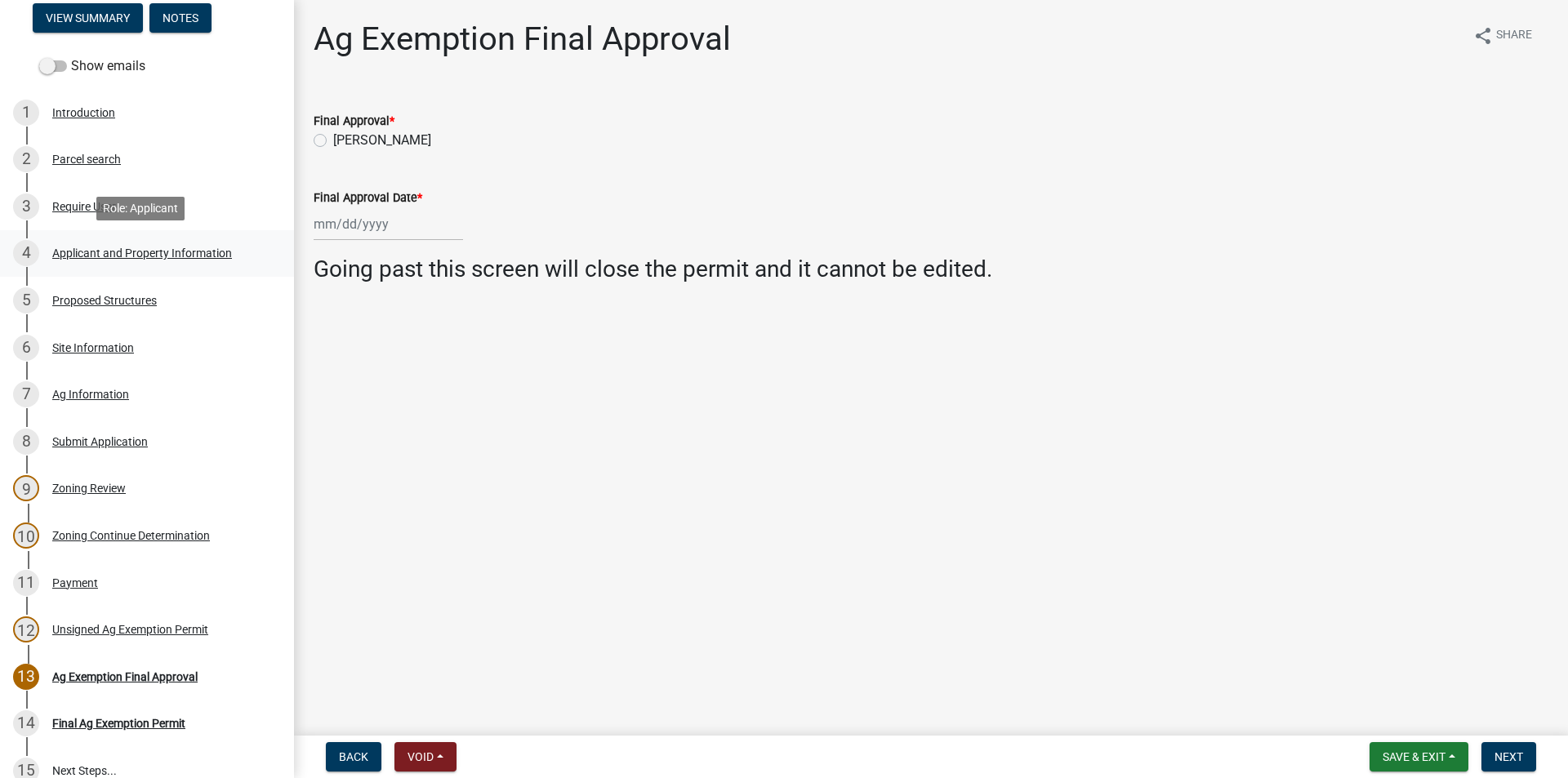
click at [163, 254] on div "Applicant and Property Information" at bounding box center [142, 253] width 179 height 11
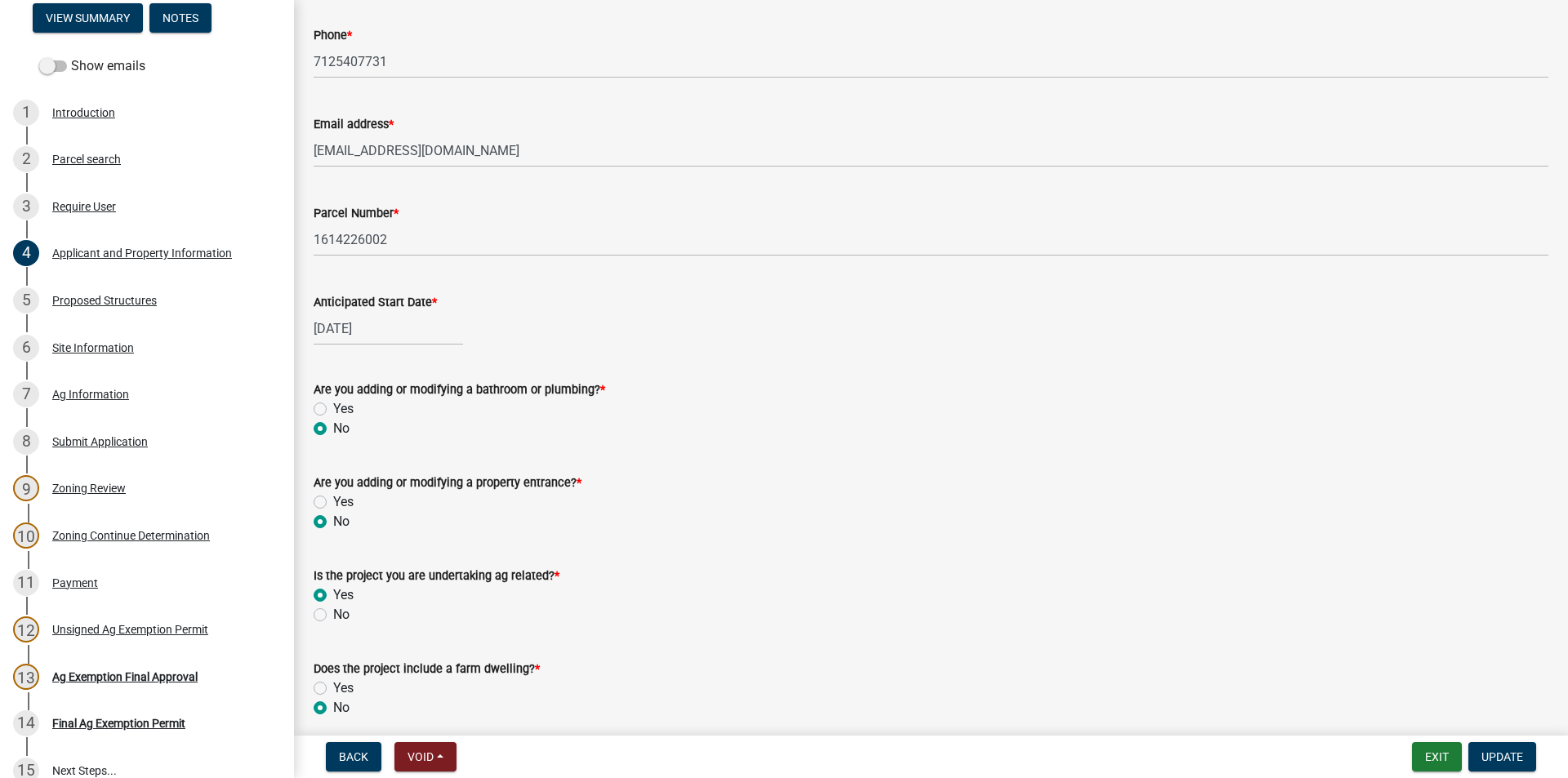
scroll to position [638, 0]
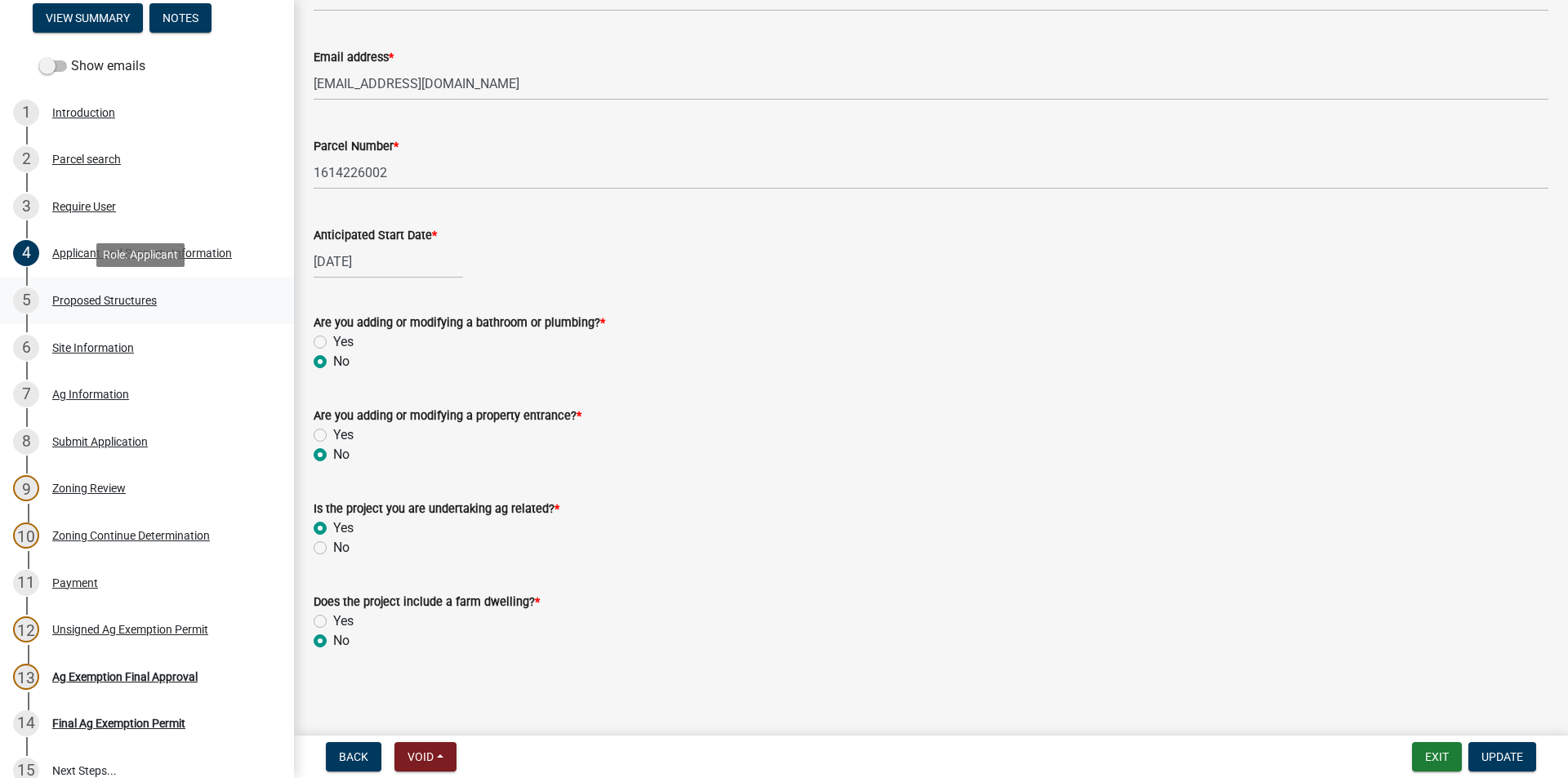
click at [129, 301] on div "Proposed Structures" at bounding box center [104, 300] width 104 height 11
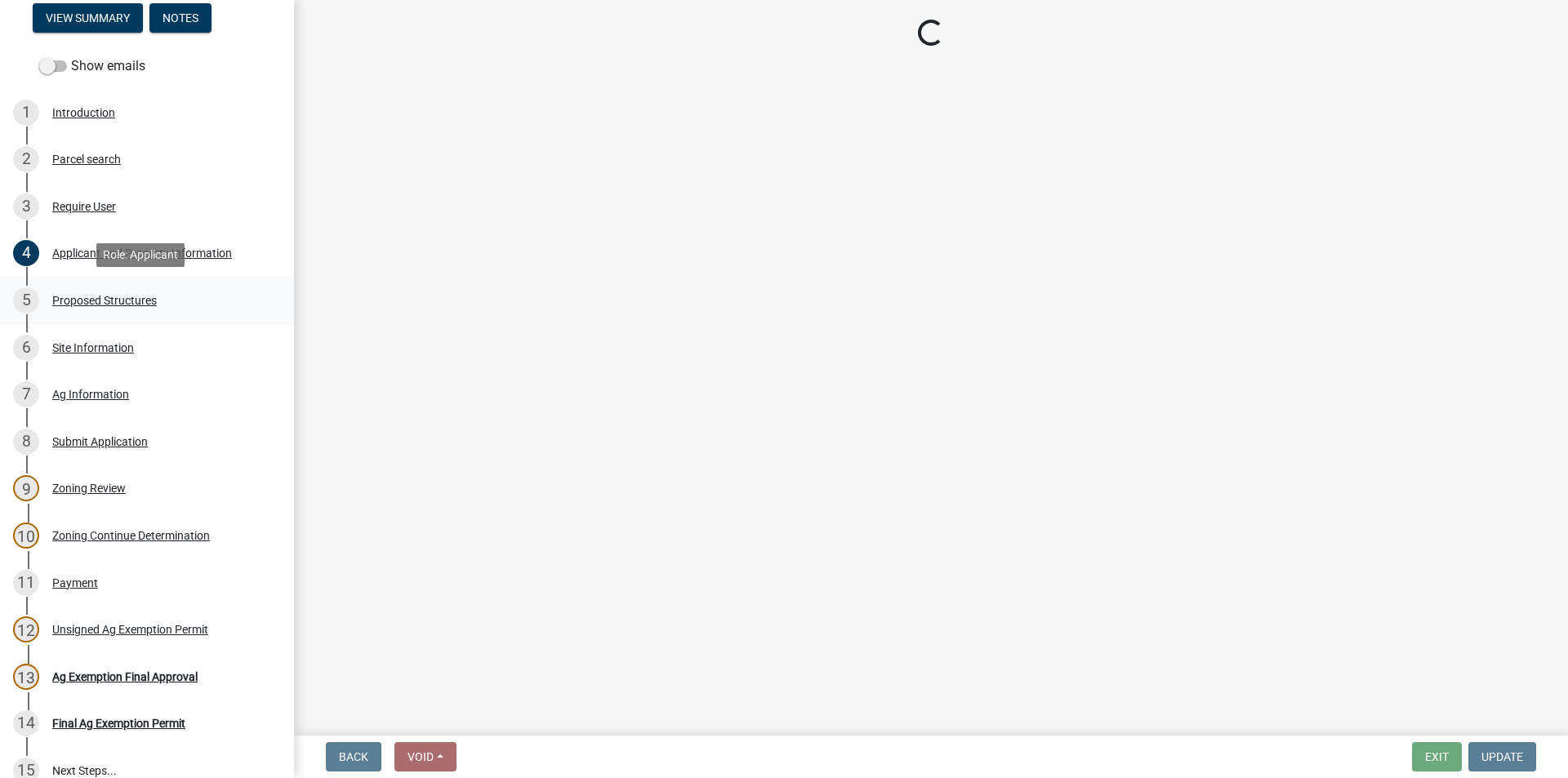
scroll to position [0, 0]
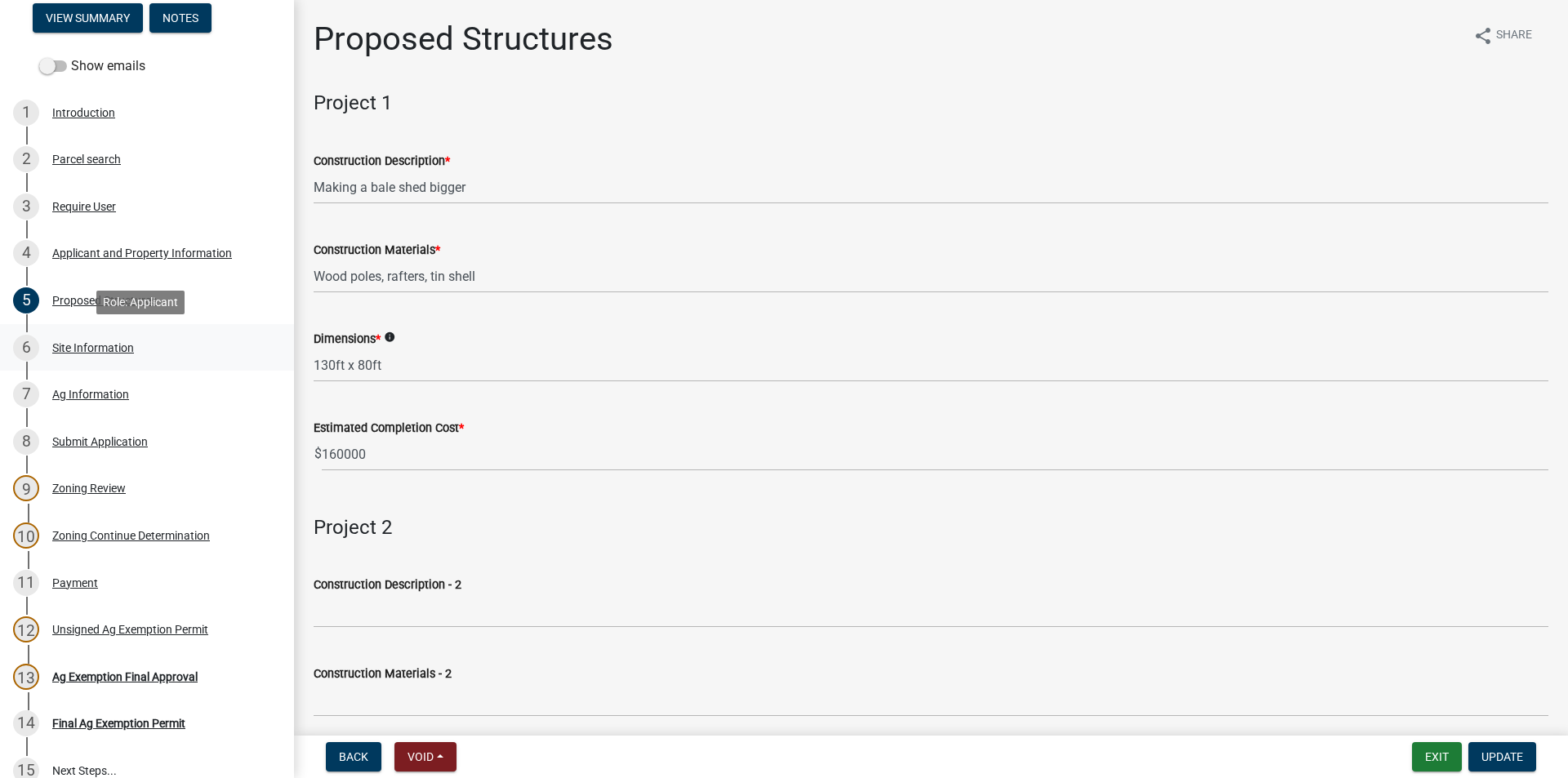
click at [115, 354] on div "6 Site Information" at bounding box center [141, 347] width 255 height 26
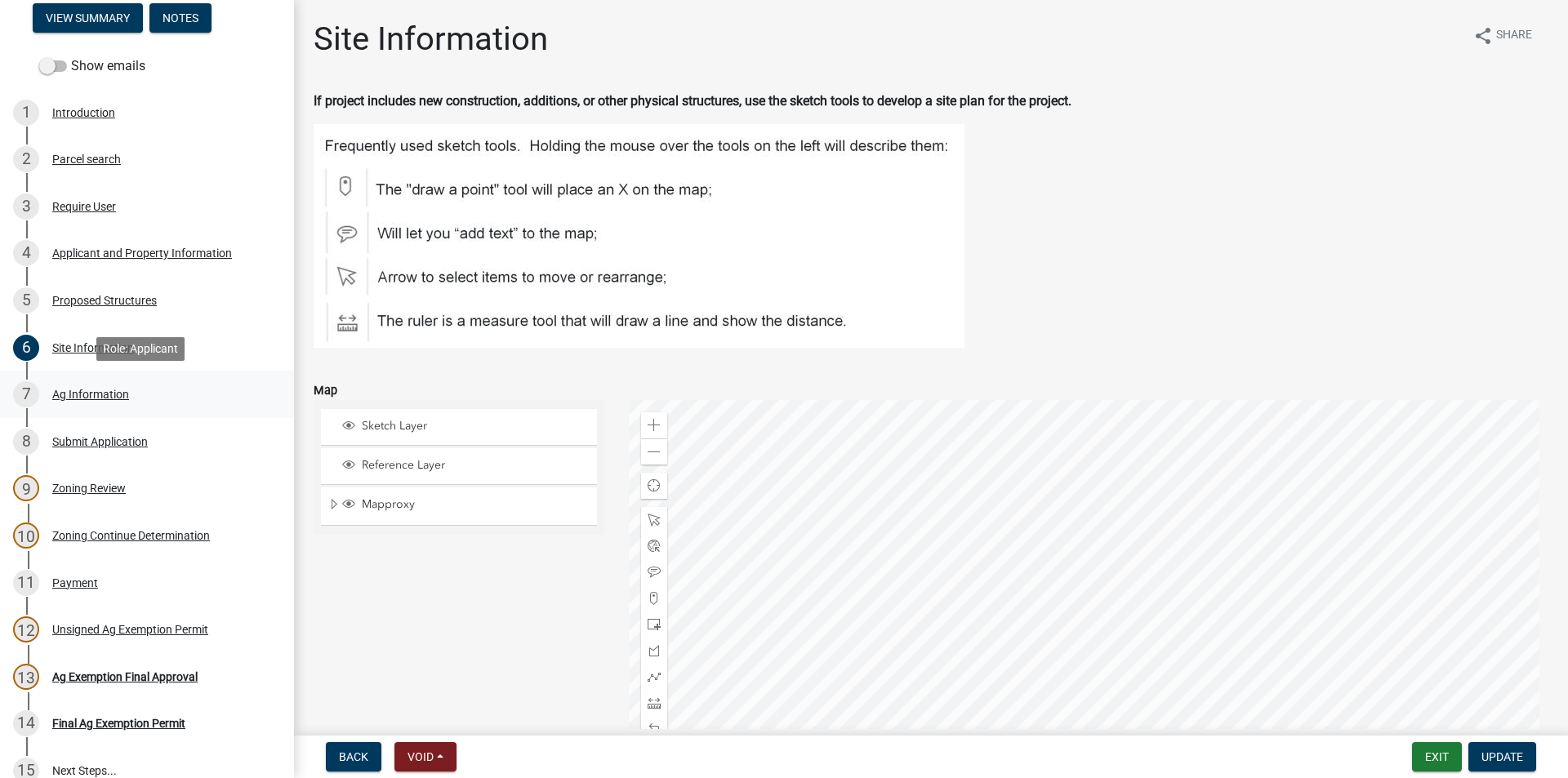
click at [116, 396] on div "Ag Information" at bounding box center [91, 395] width 77 height 11
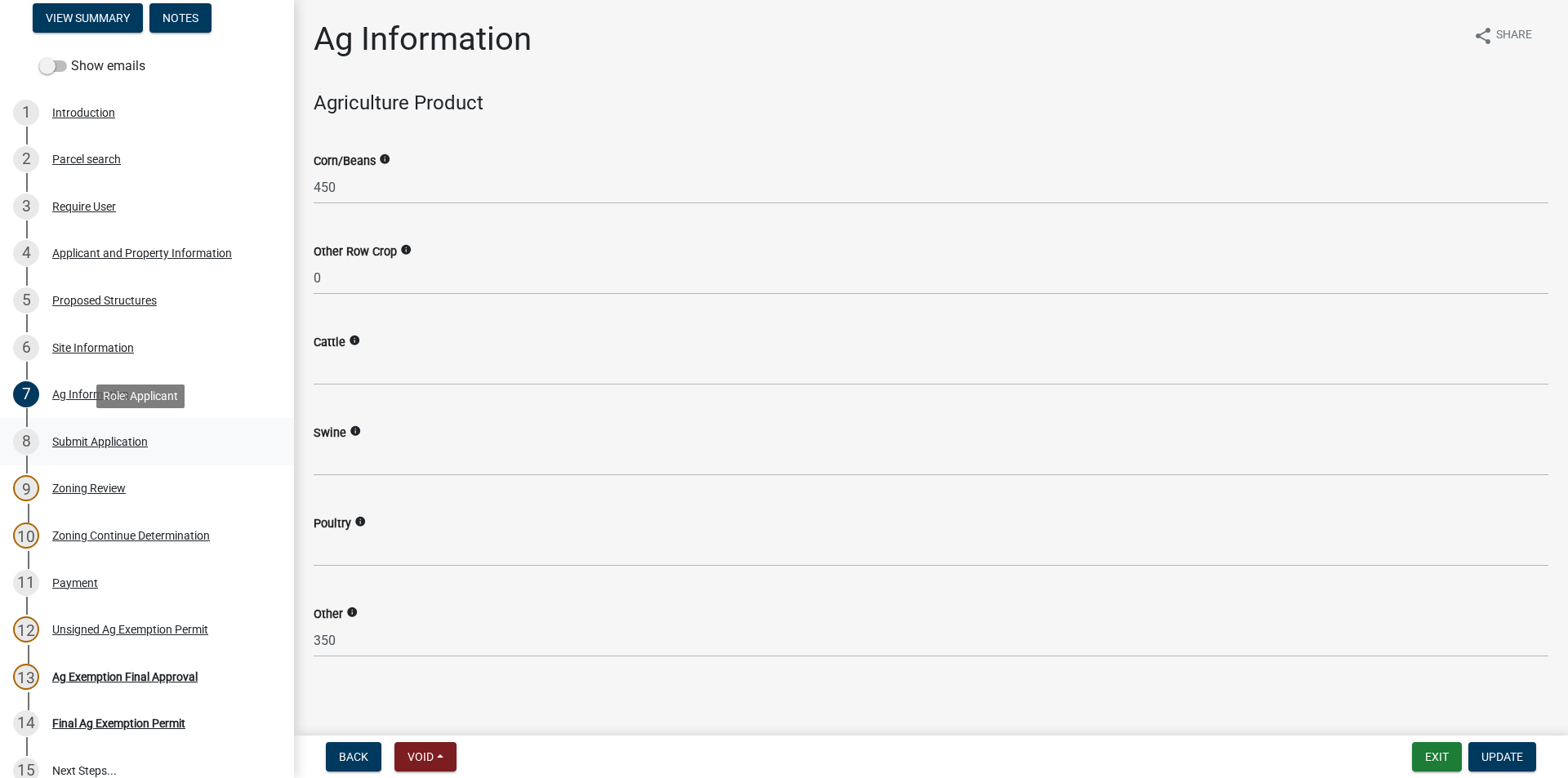
click at [129, 440] on div "Submit Application" at bounding box center [100, 442] width 95 height 11
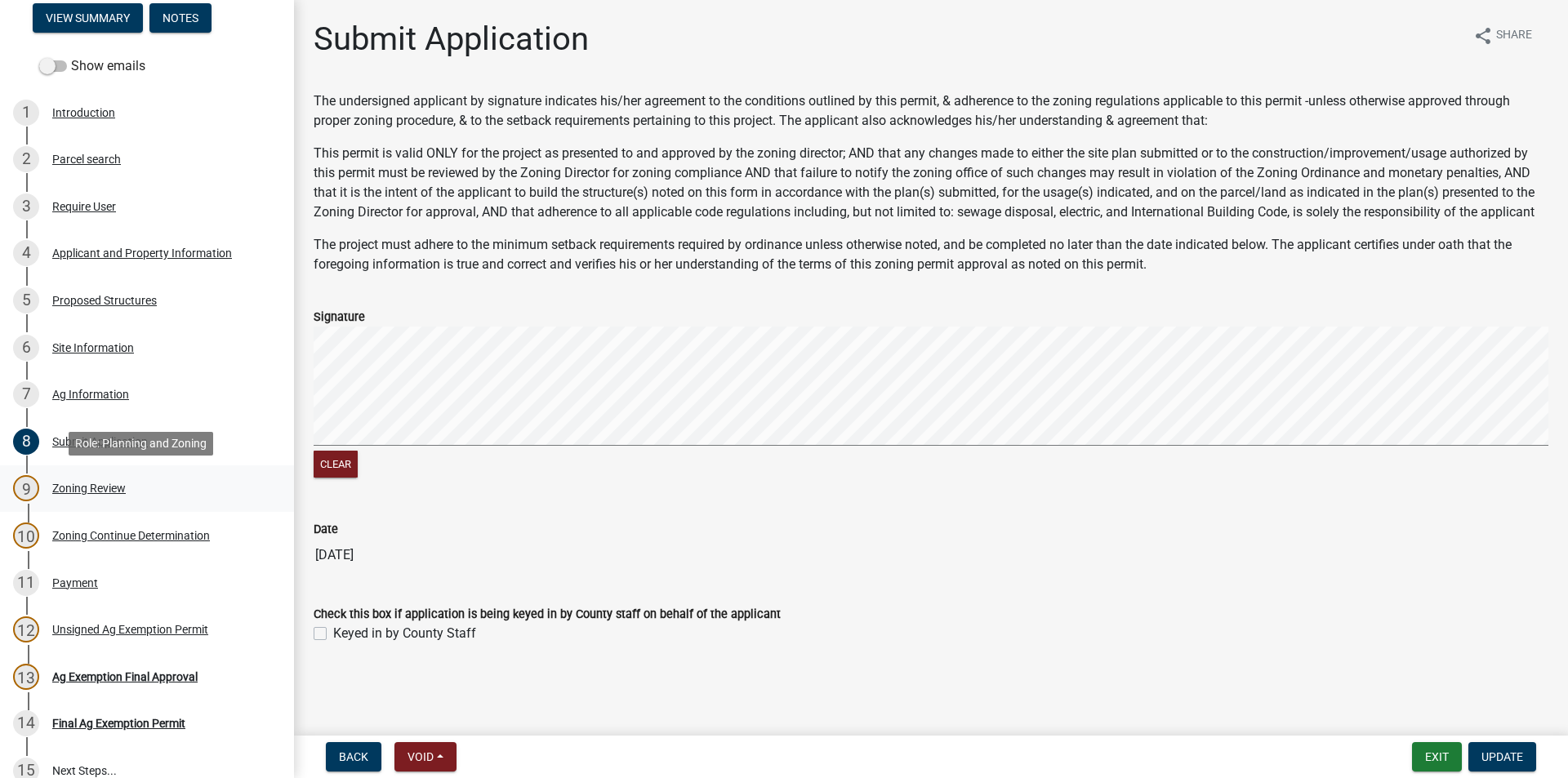
click at [113, 485] on div "Zoning Review" at bounding box center [90, 488] width 74 height 11
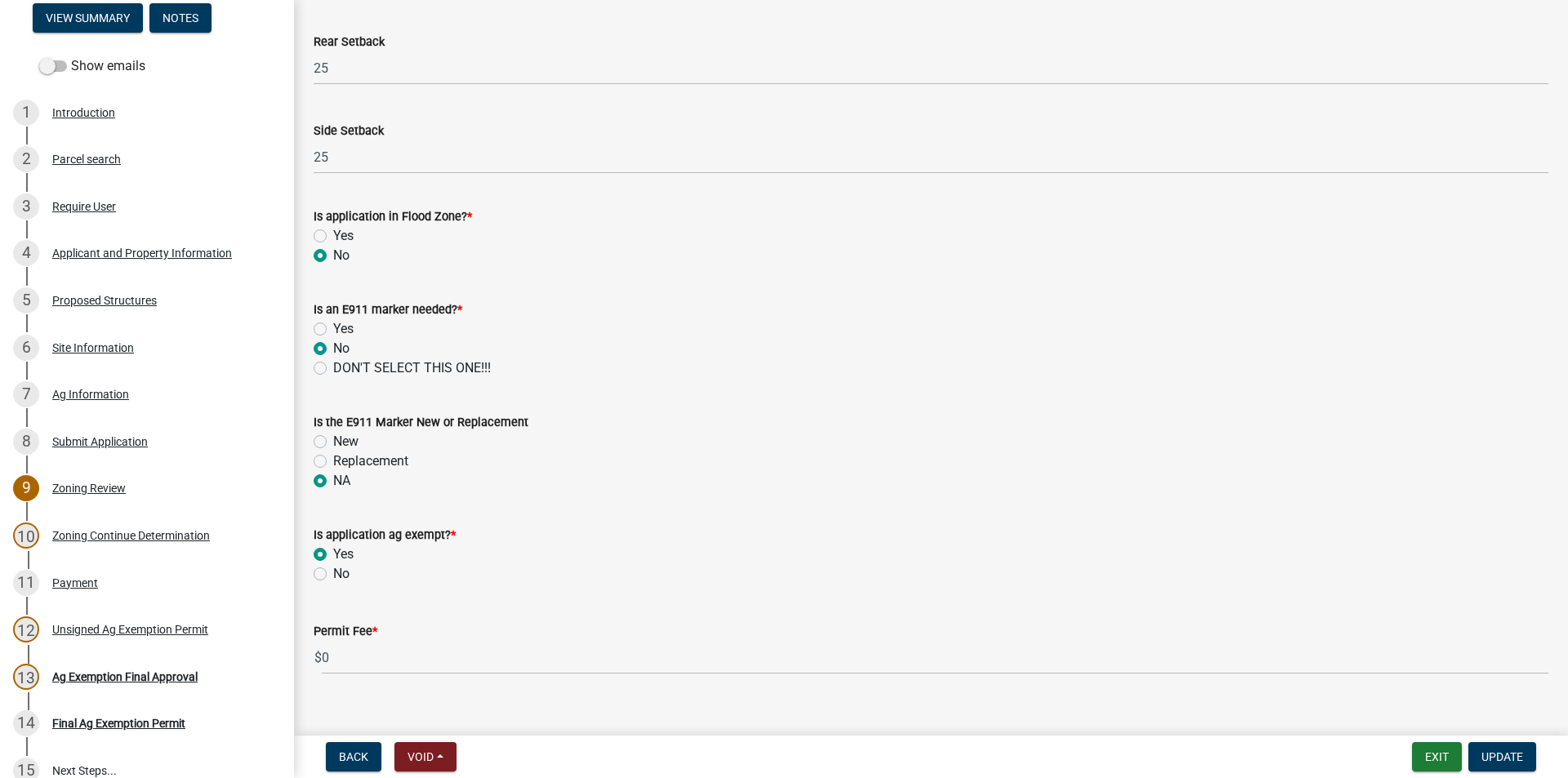
scroll to position [676, 0]
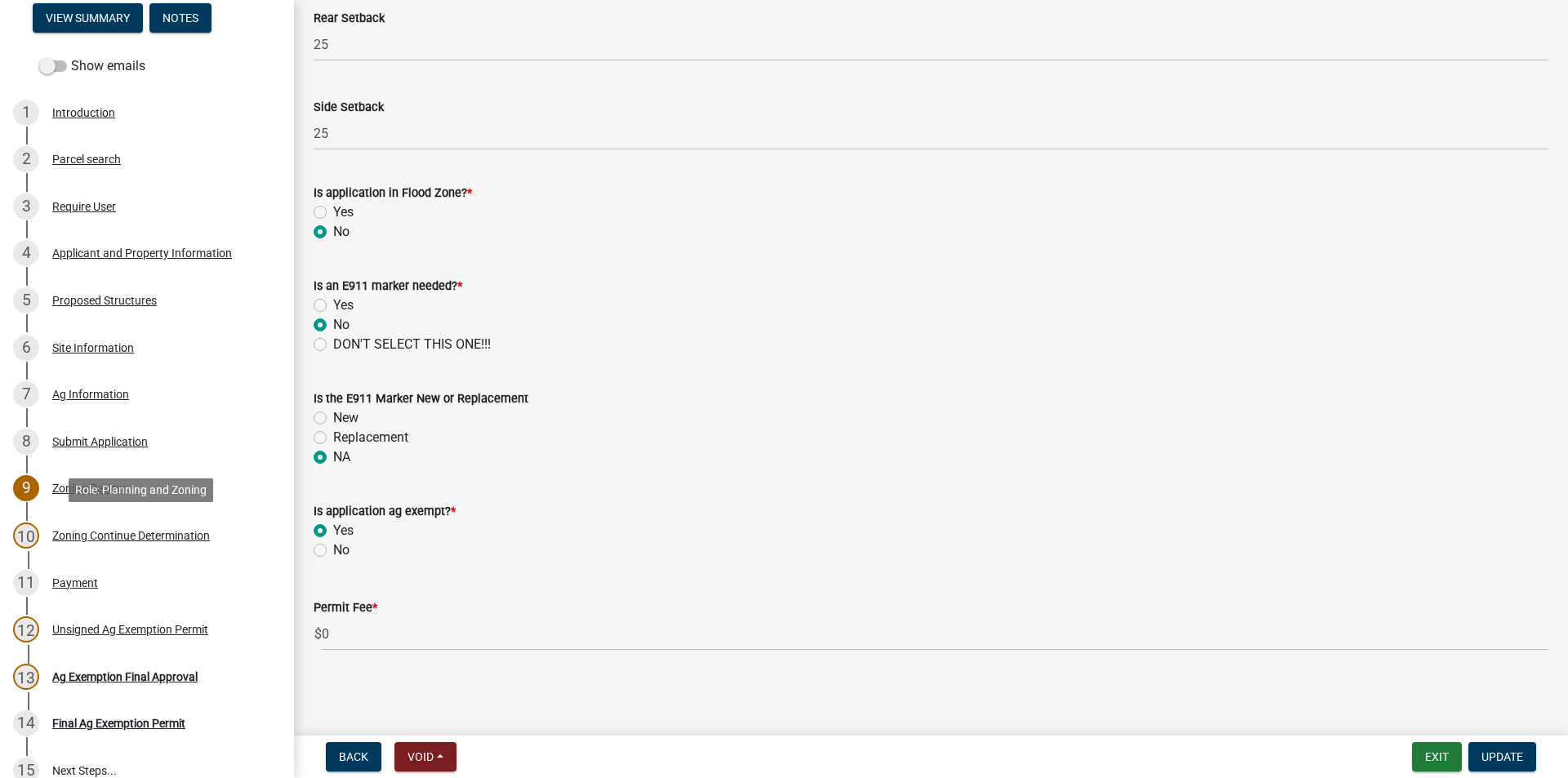
click at [132, 543] on div "10 Zoning Continue Determination" at bounding box center [141, 535] width 255 height 26
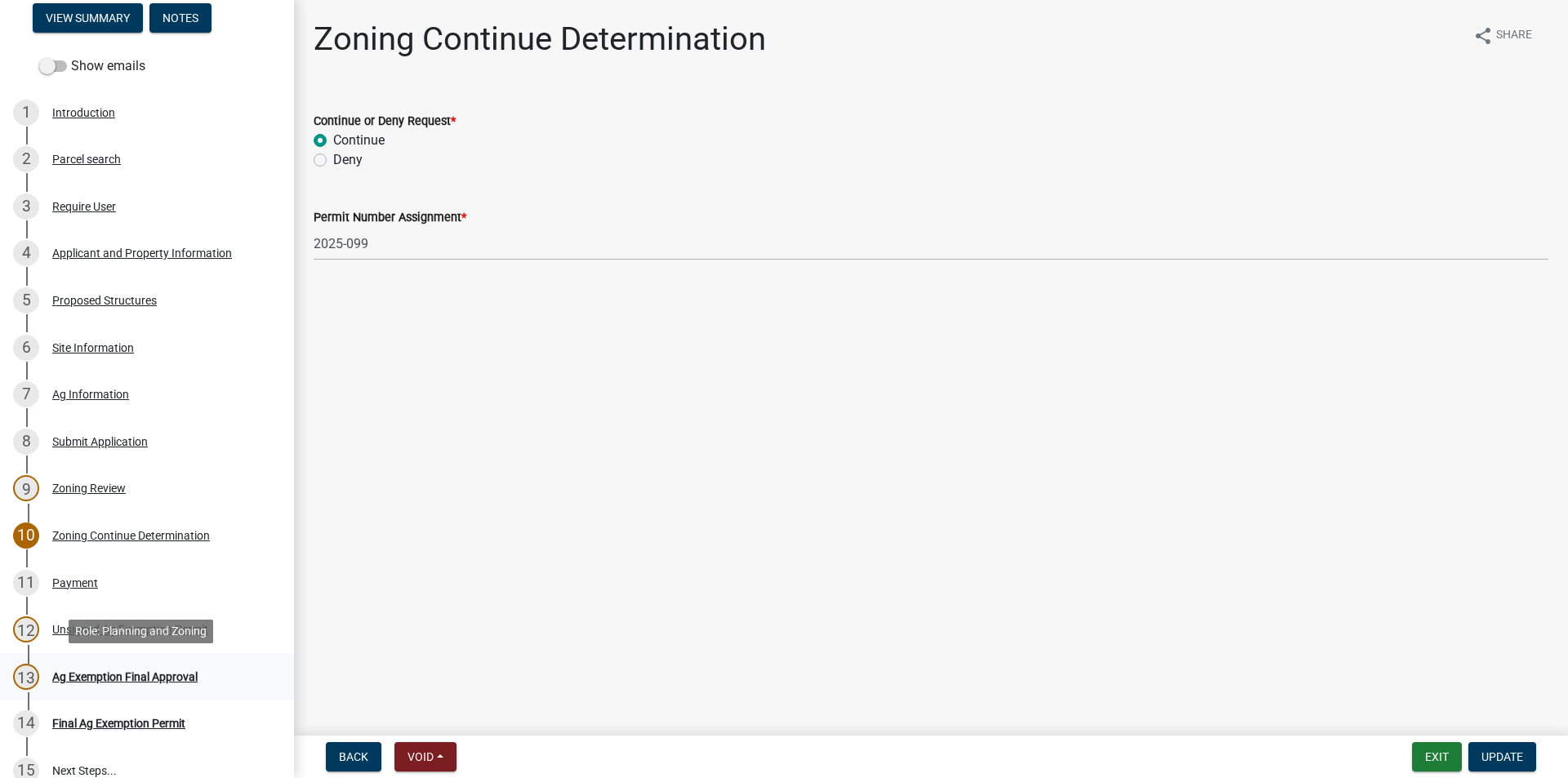
click at [144, 665] on div "13 Ag Exemption Final Approval" at bounding box center [141, 676] width 255 height 26
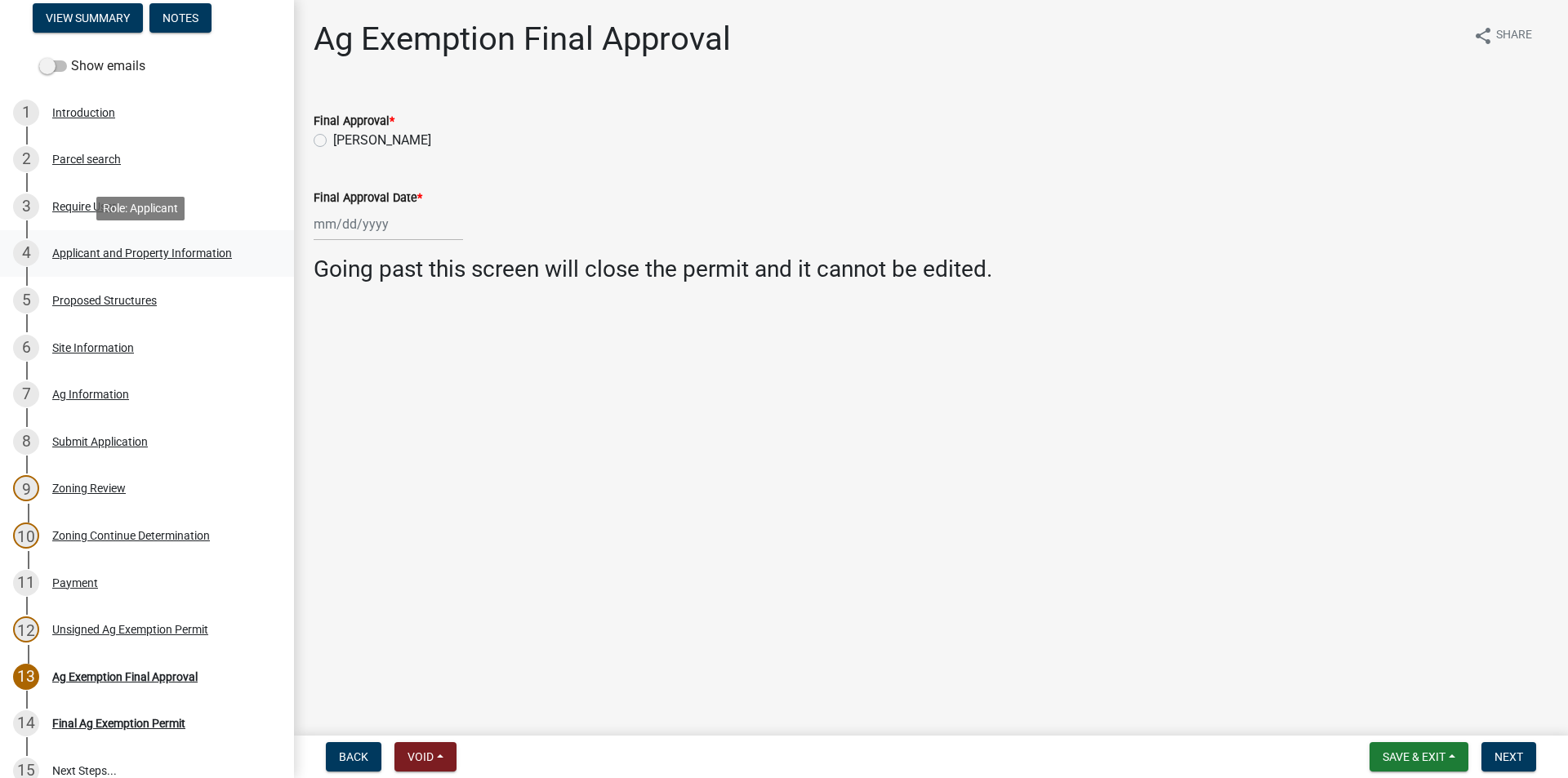
click at [116, 271] on link "4 Applicant and Property Information" at bounding box center [147, 253] width 294 height 47
